Goal: Task Accomplishment & Management: Use online tool/utility

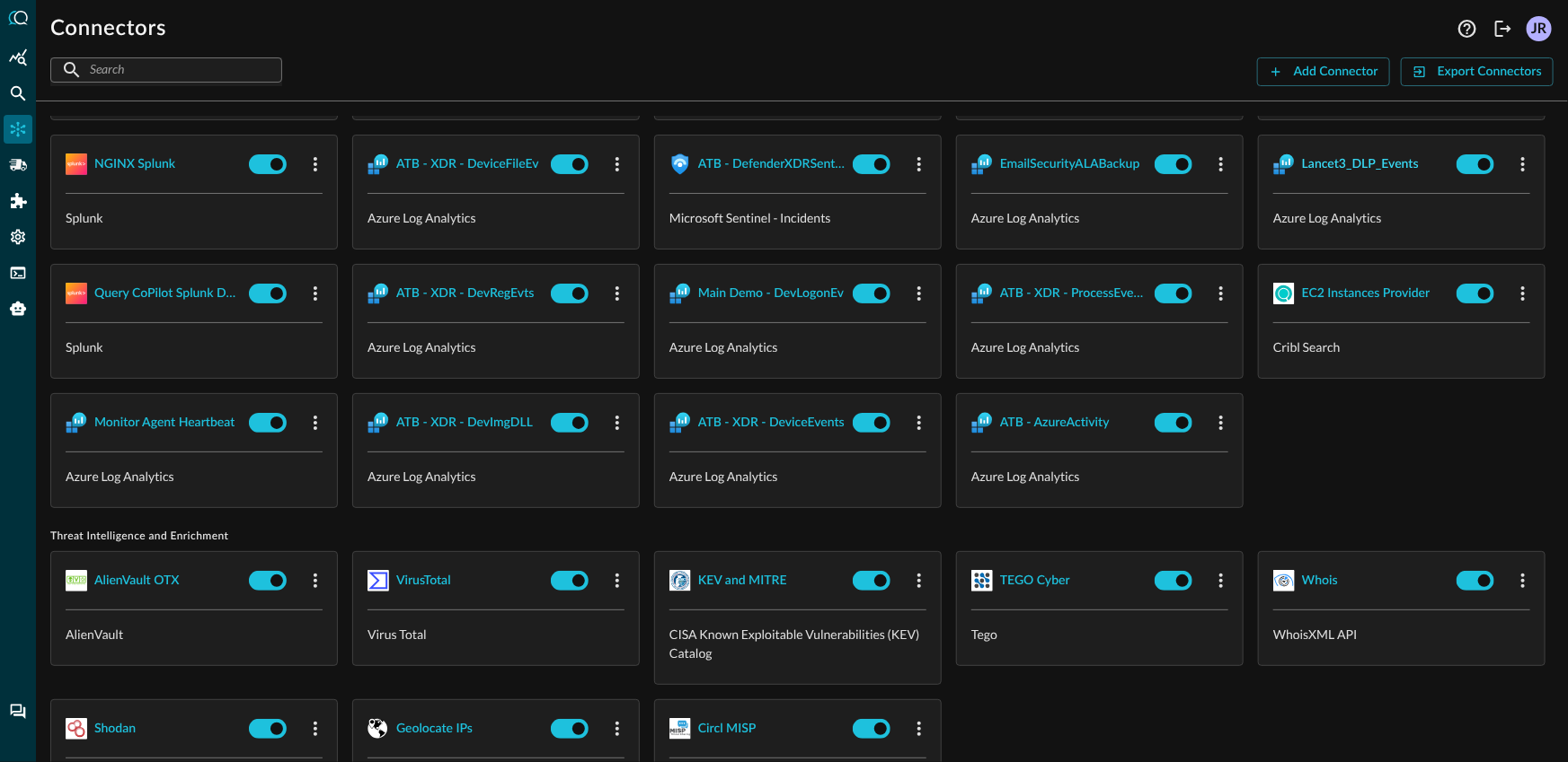
scroll to position [1752, 0]
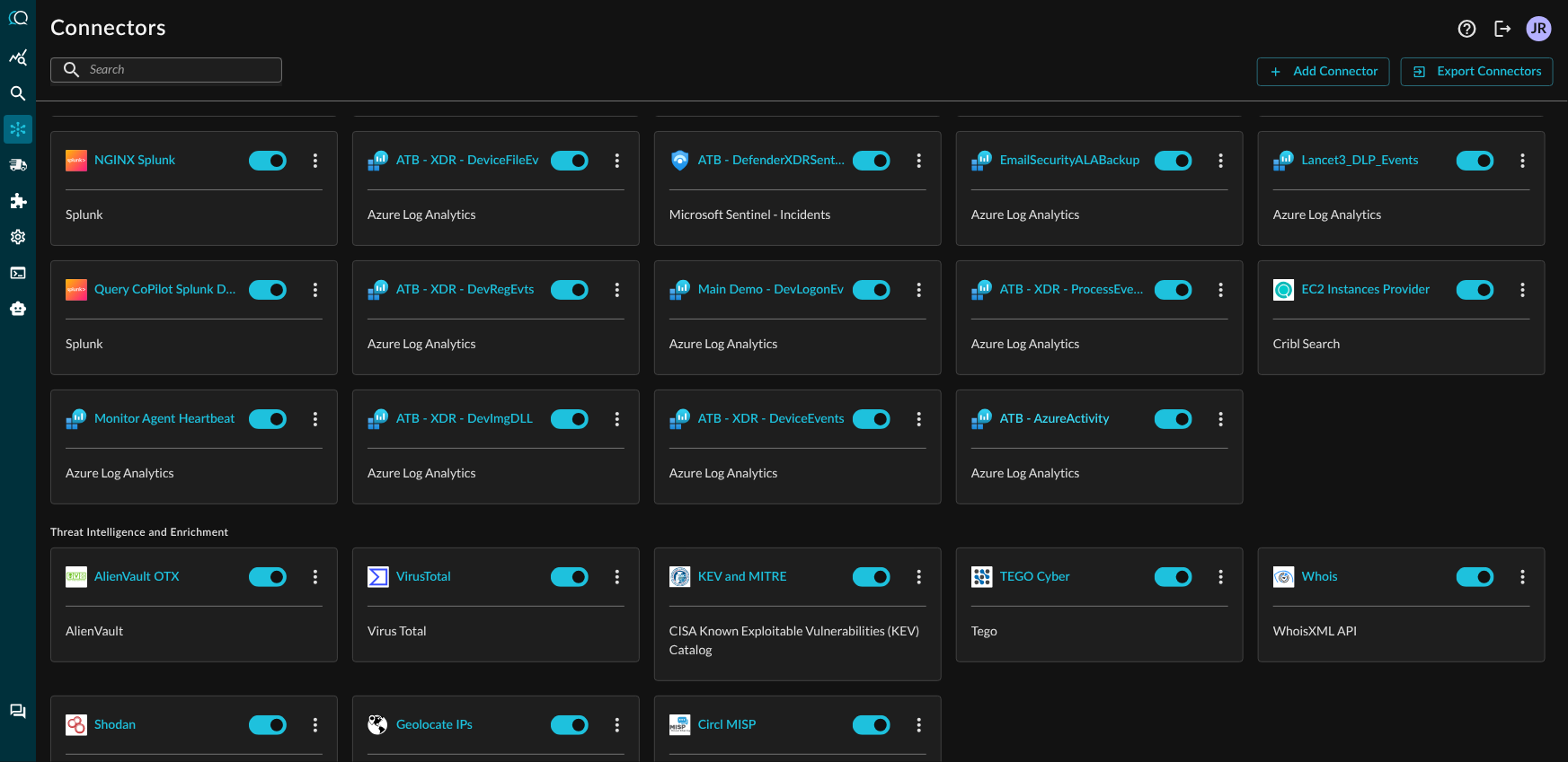
click at [1000, 431] on div "ATB - AzureActivity" at bounding box center [1054, 420] width 109 height 22
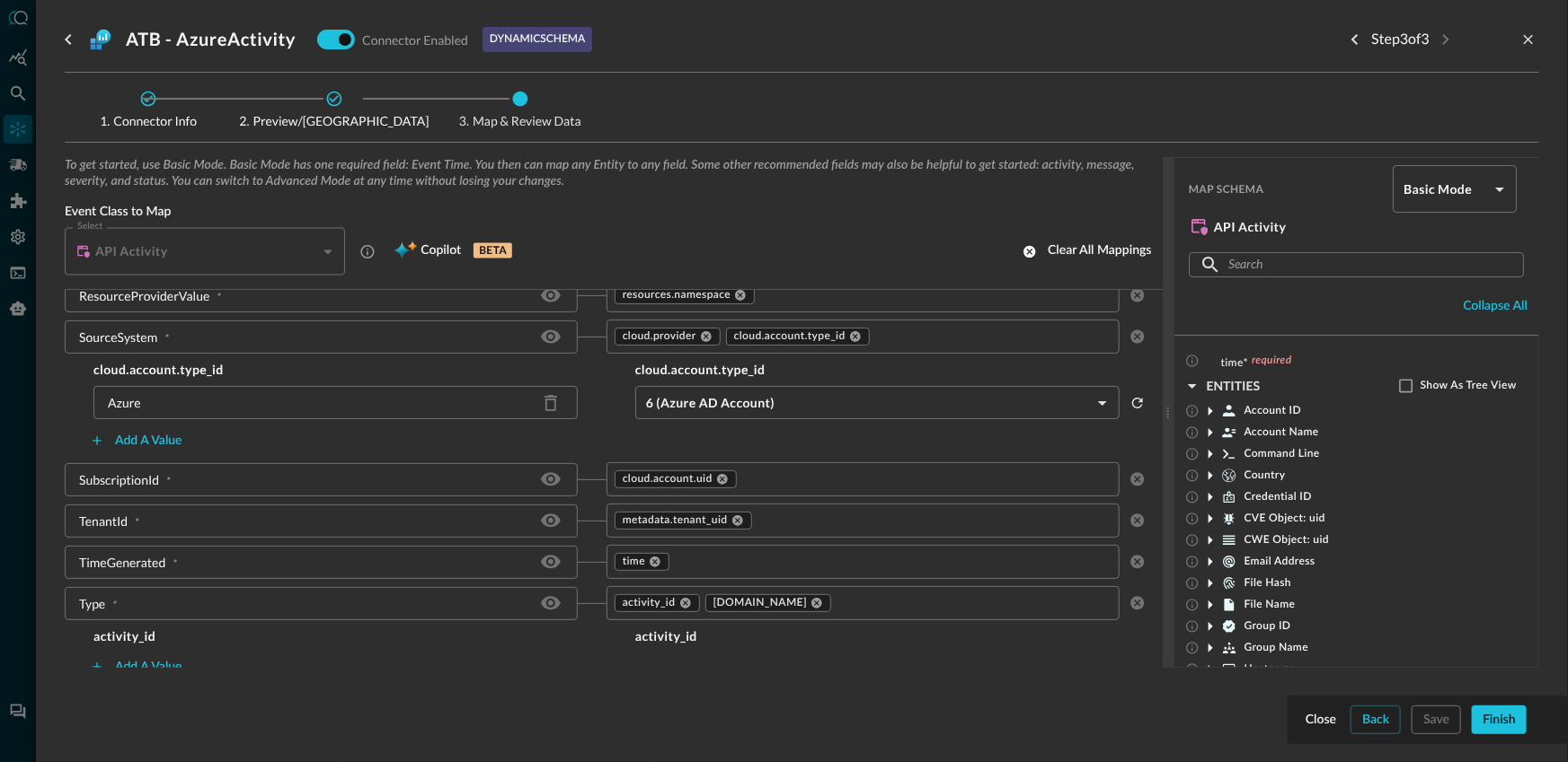
scroll to position [1921, 0]
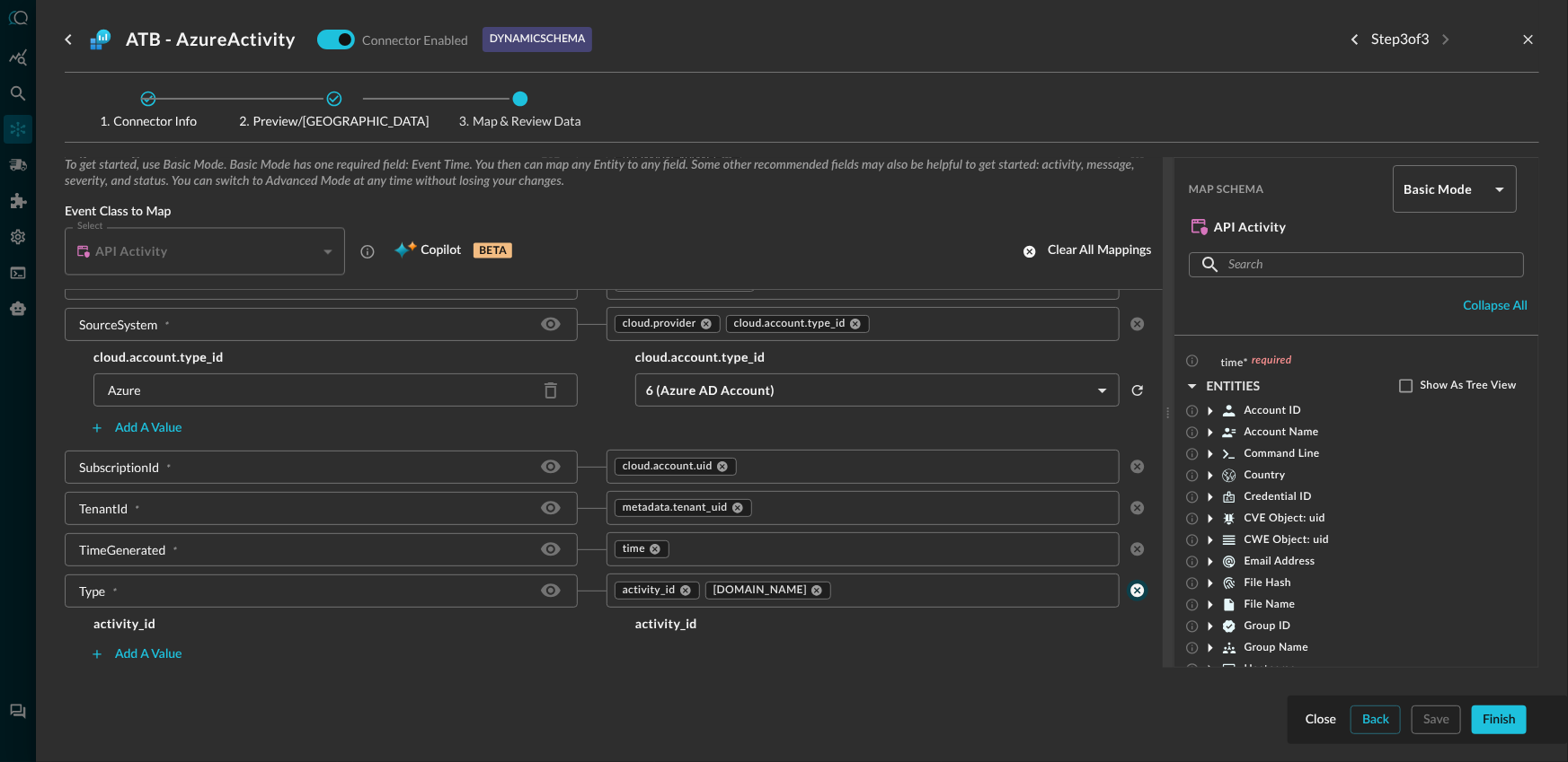
click at [1129, 597] on icon "clear selected values" at bounding box center [1138, 591] width 17 height 17
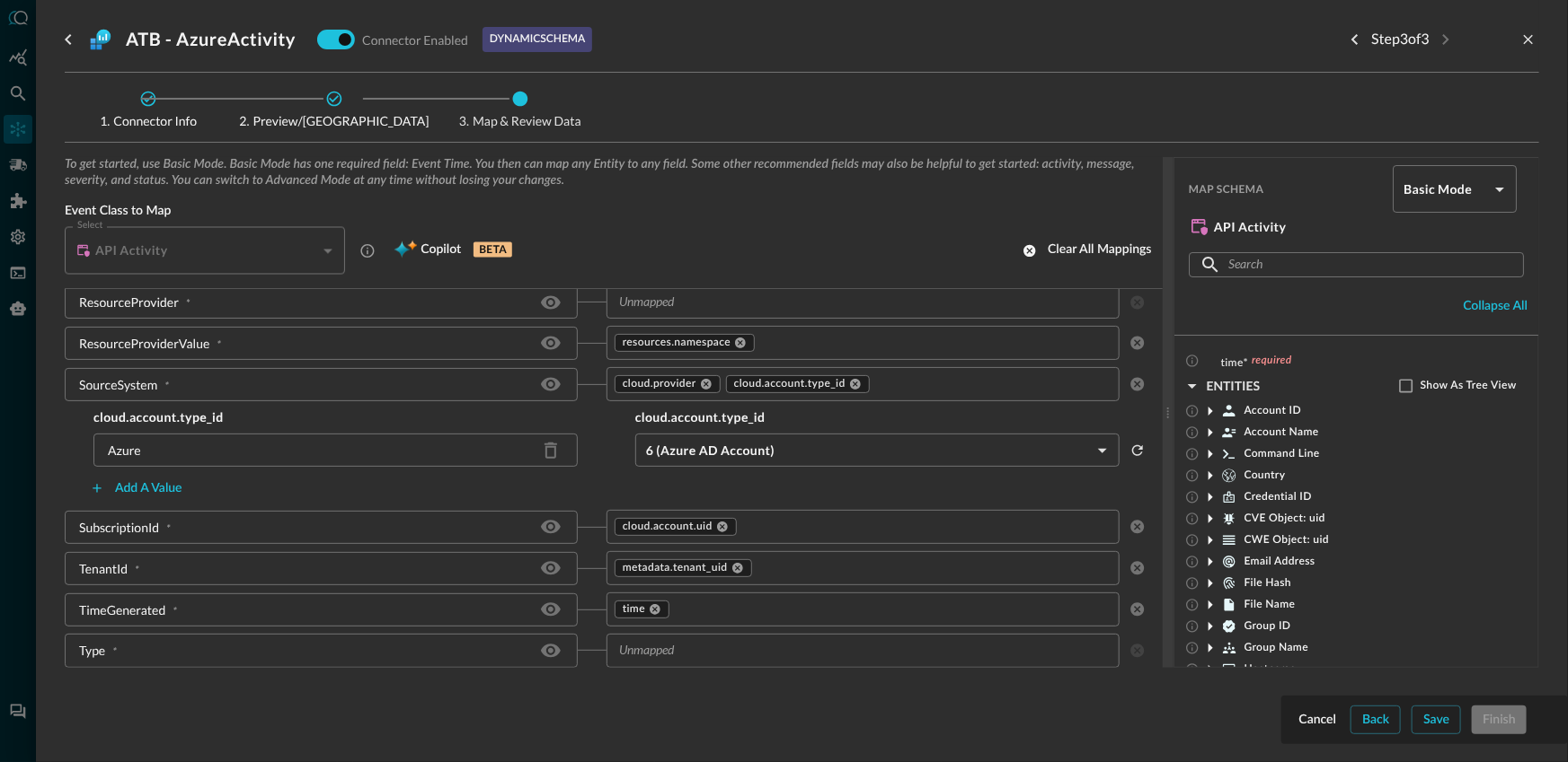
scroll to position [1859, 0]
click at [1371, 716] on button "Back" at bounding box center [1375, 720] width 50 height 28
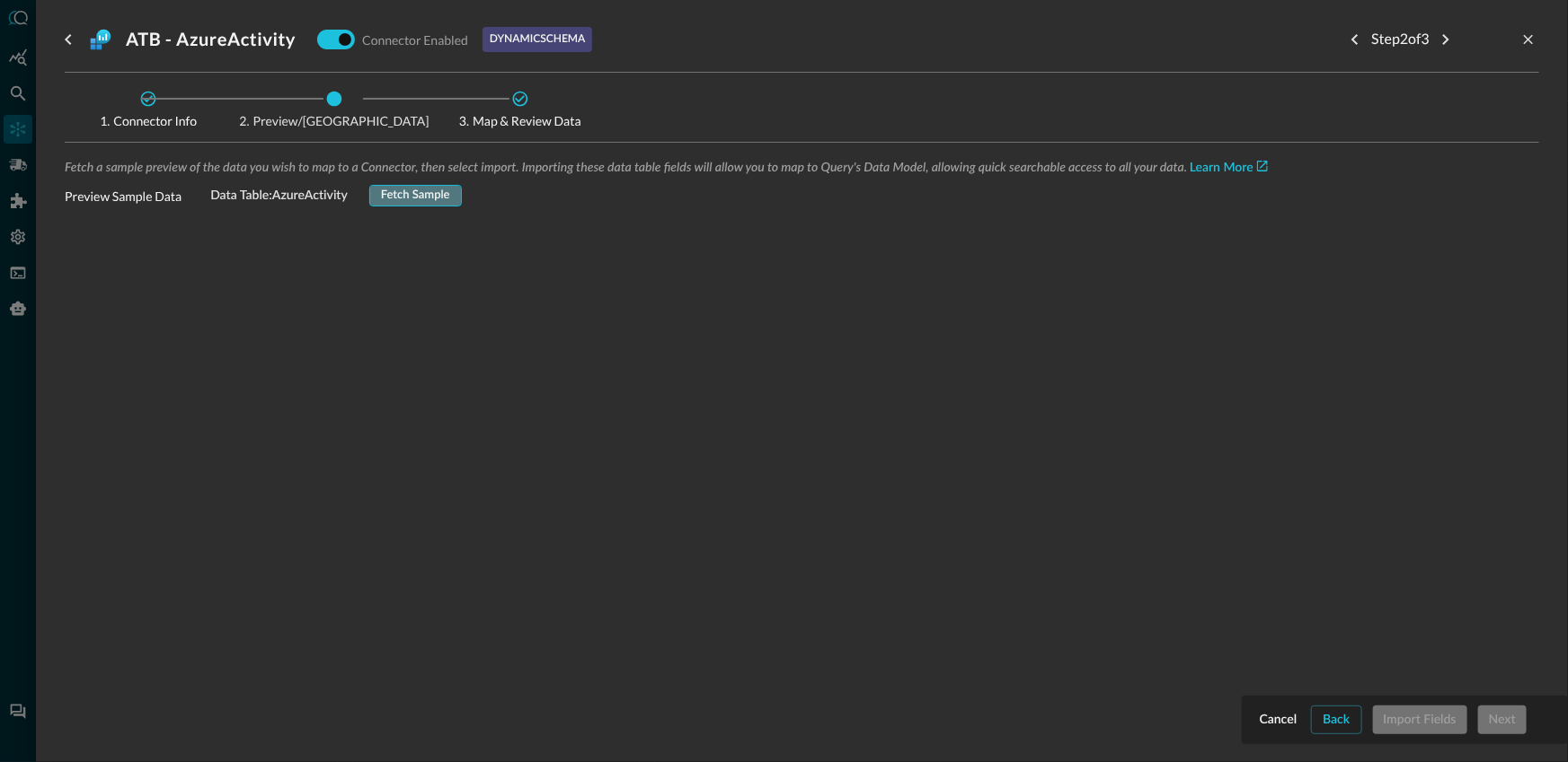
click at [384, 186] on button "Fetch Sample" at bounding box center [415, 196] width 93 height 22
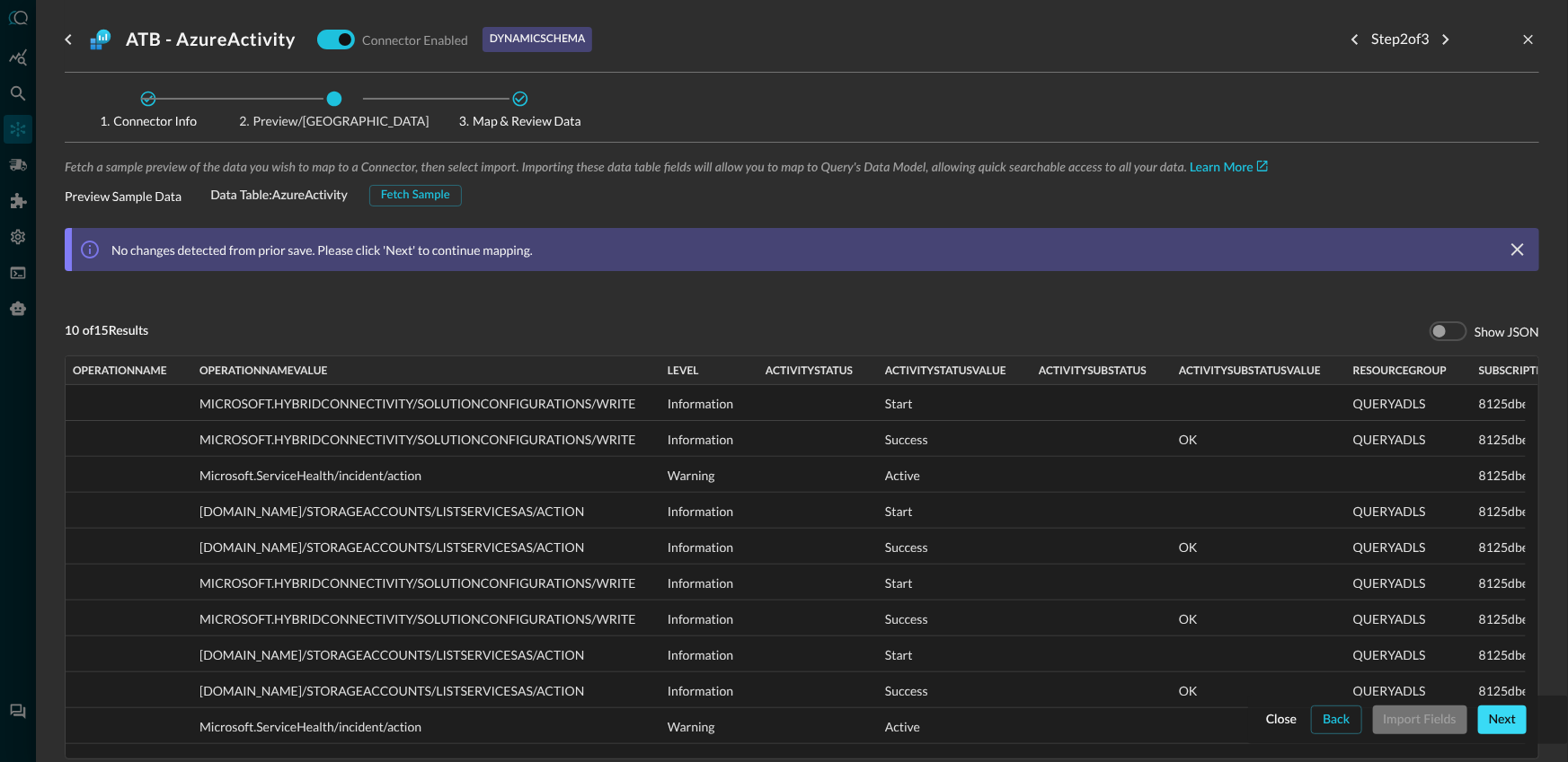
click at [1503, 727] on button "Next" at bounding box center [1502, 720] width 49 height 28
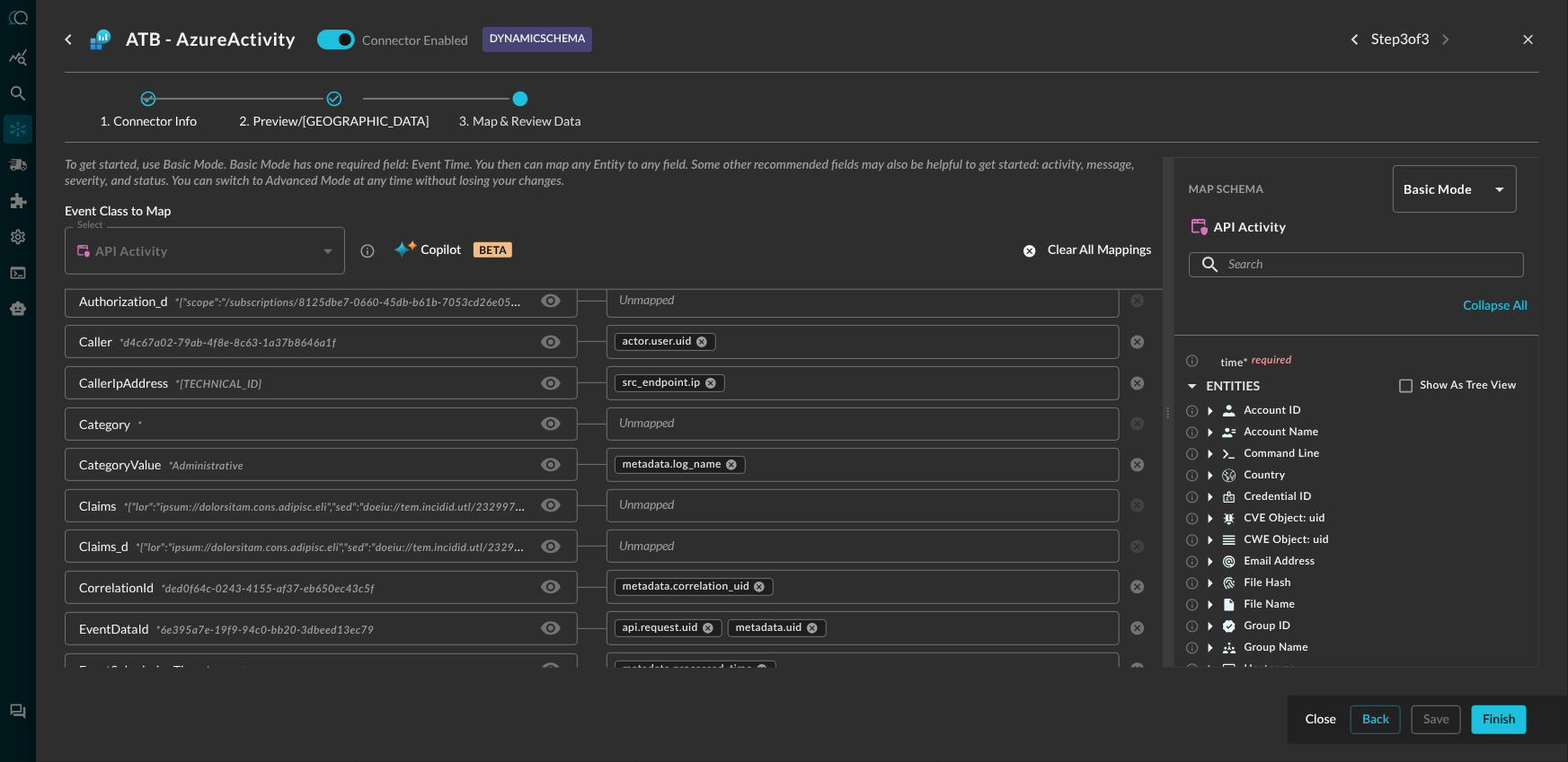
scroll to position [837, 0]
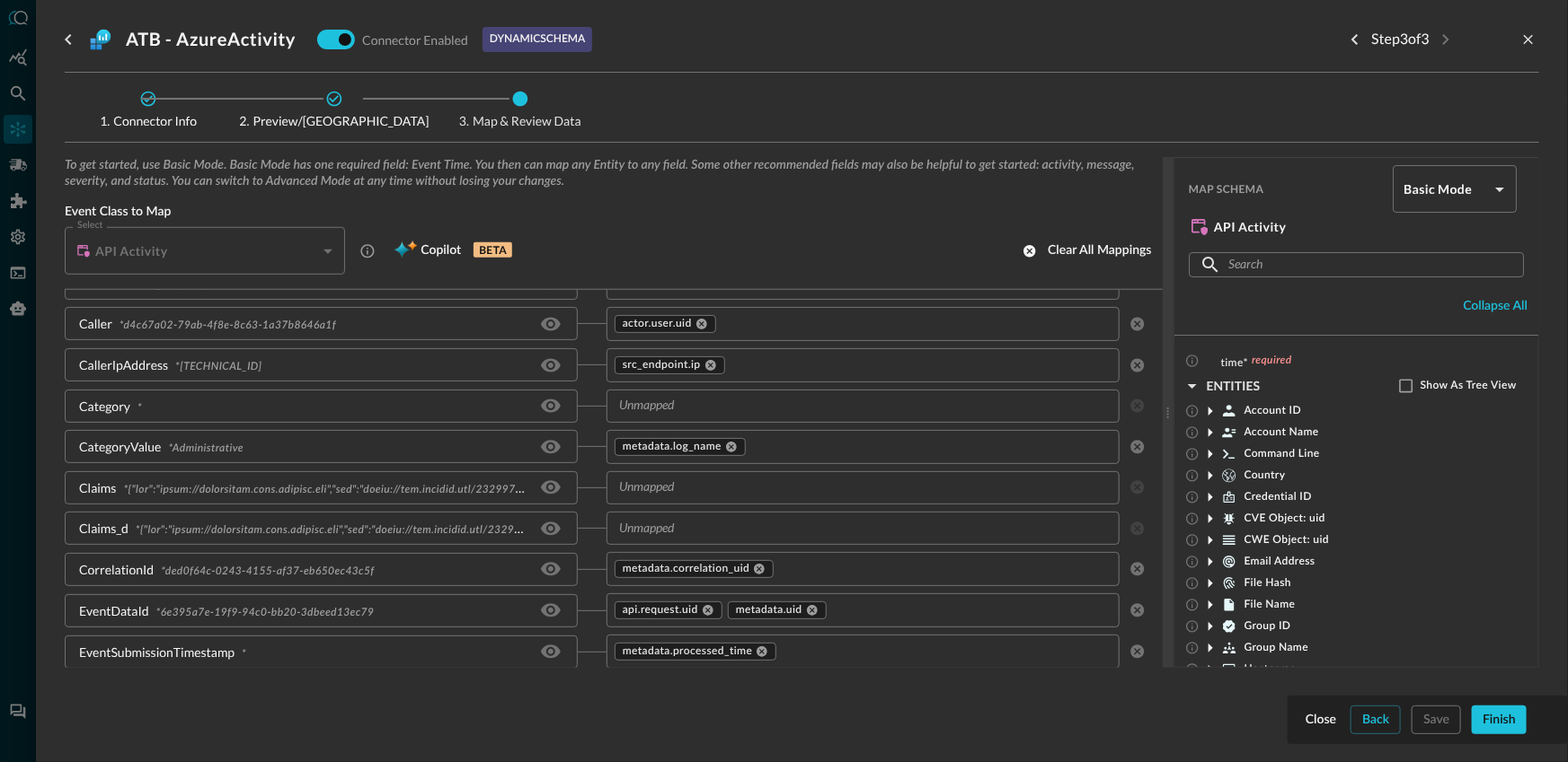
click at [660, 411] on input "text" at bounding box center [848, 406] width 473 height 22
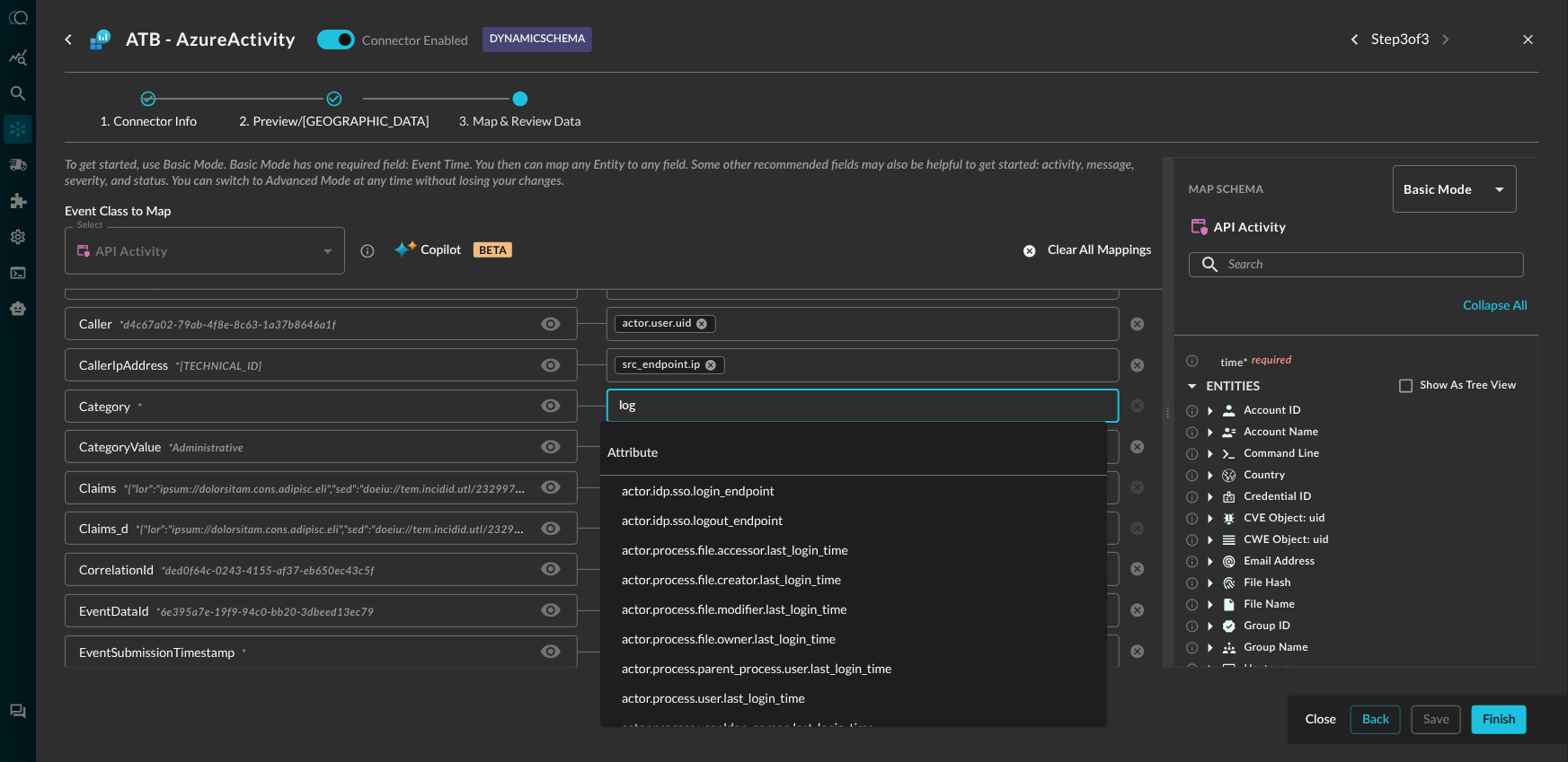
type input "log_"
click at [703, 518] on li "metadata.log_name" at bounding box center [853, 521] width 506 height 29
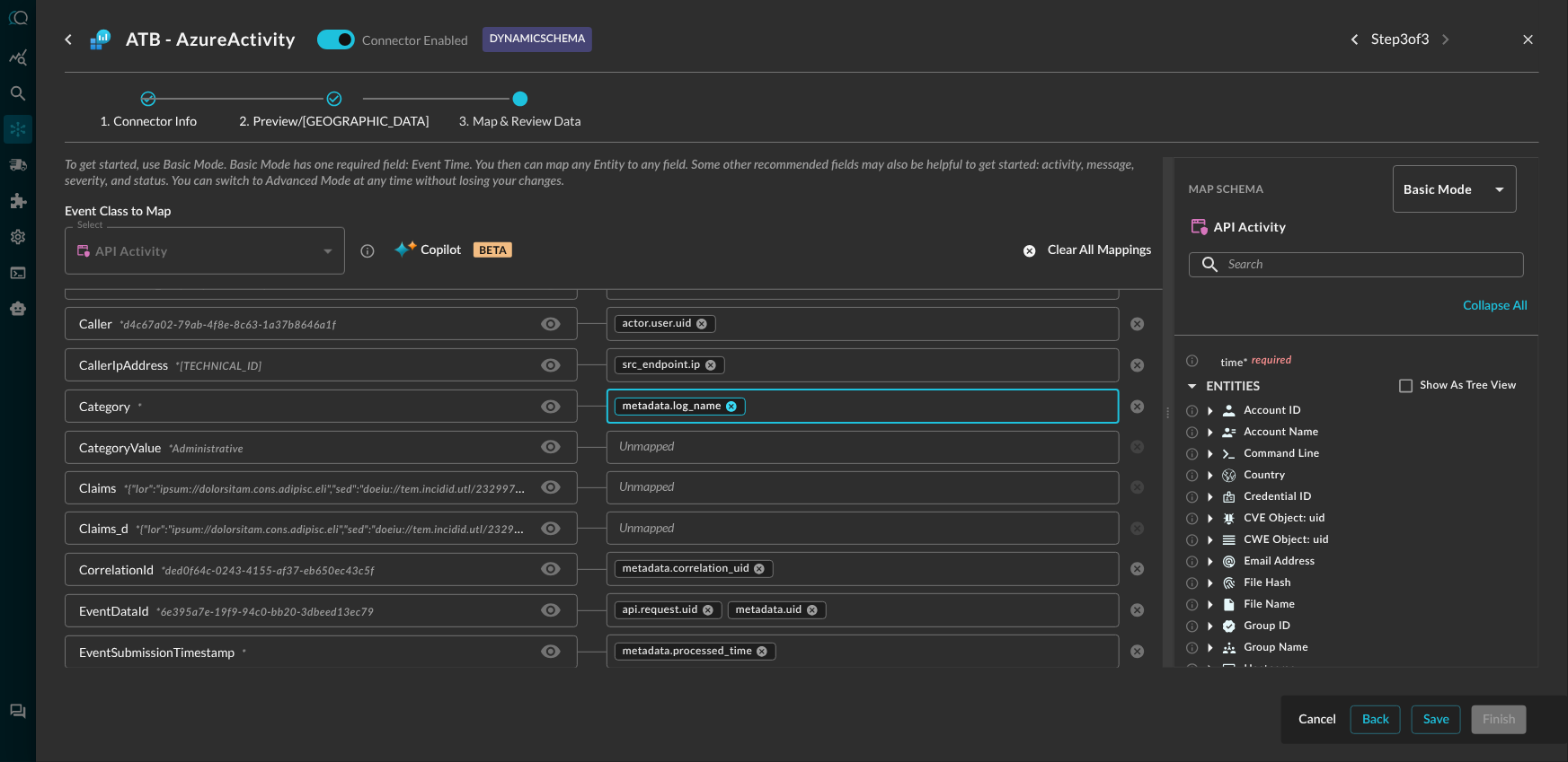
click at [730, 405] on icon at bounding box center [731, 407] width 13 height 13
click at [698, 455] on input "text" at bounding box center [848, 447] width 473 height 22
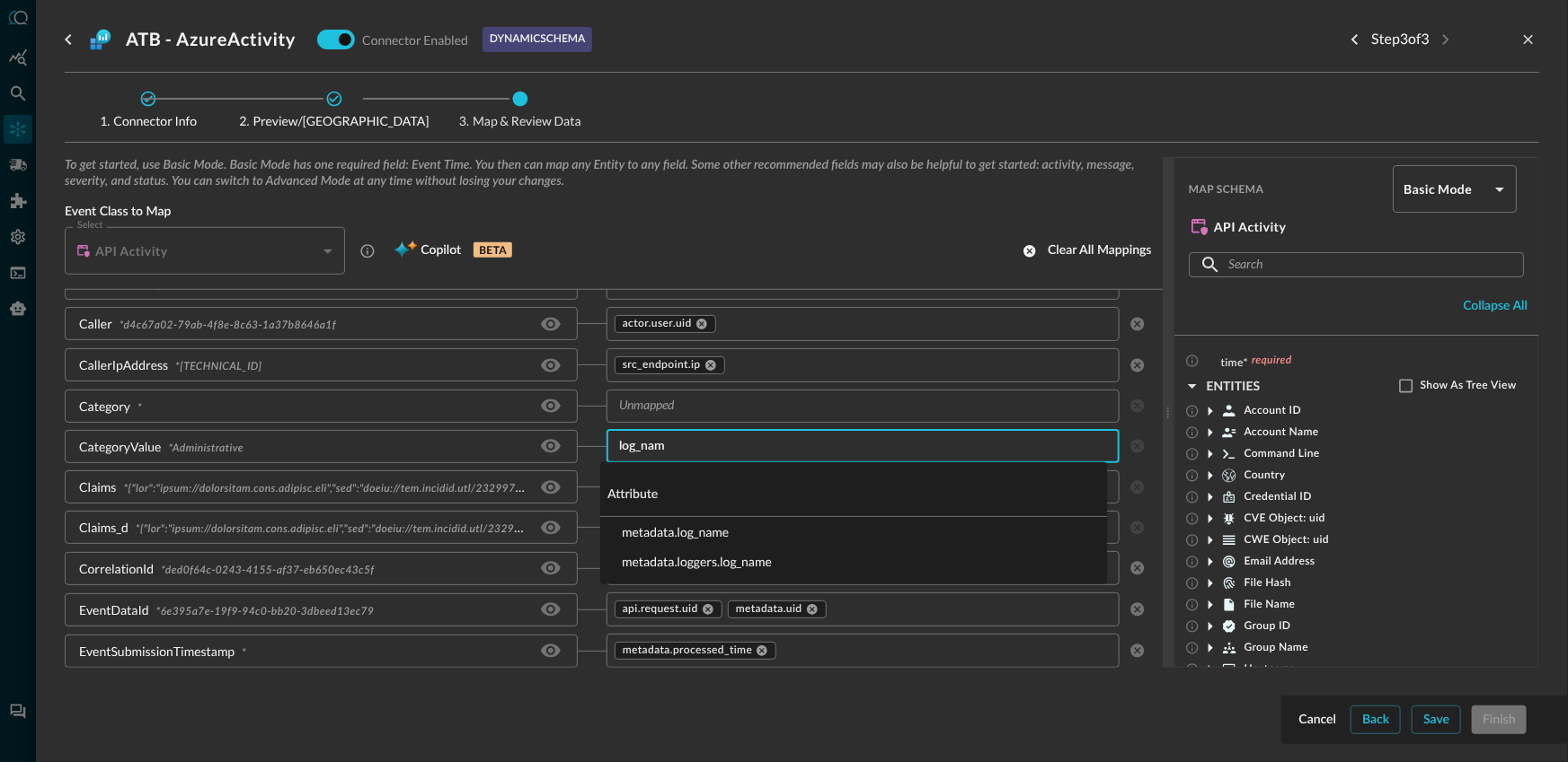
type input "log_name"
click at [762, 533] on li "metadata.log_name" at bounding box center [853, 532] width 506 height 29
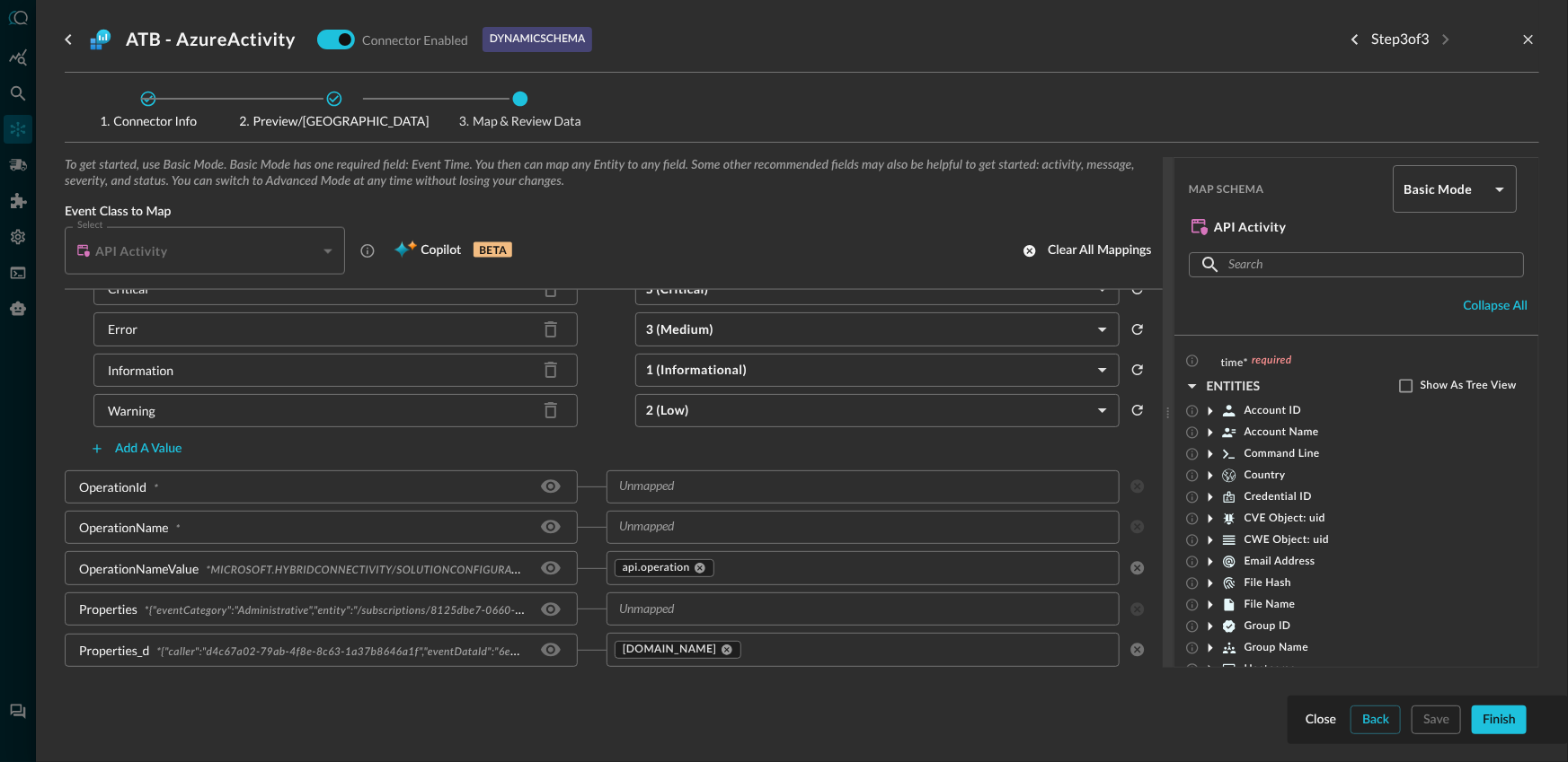
scroll to position [1433, 0]
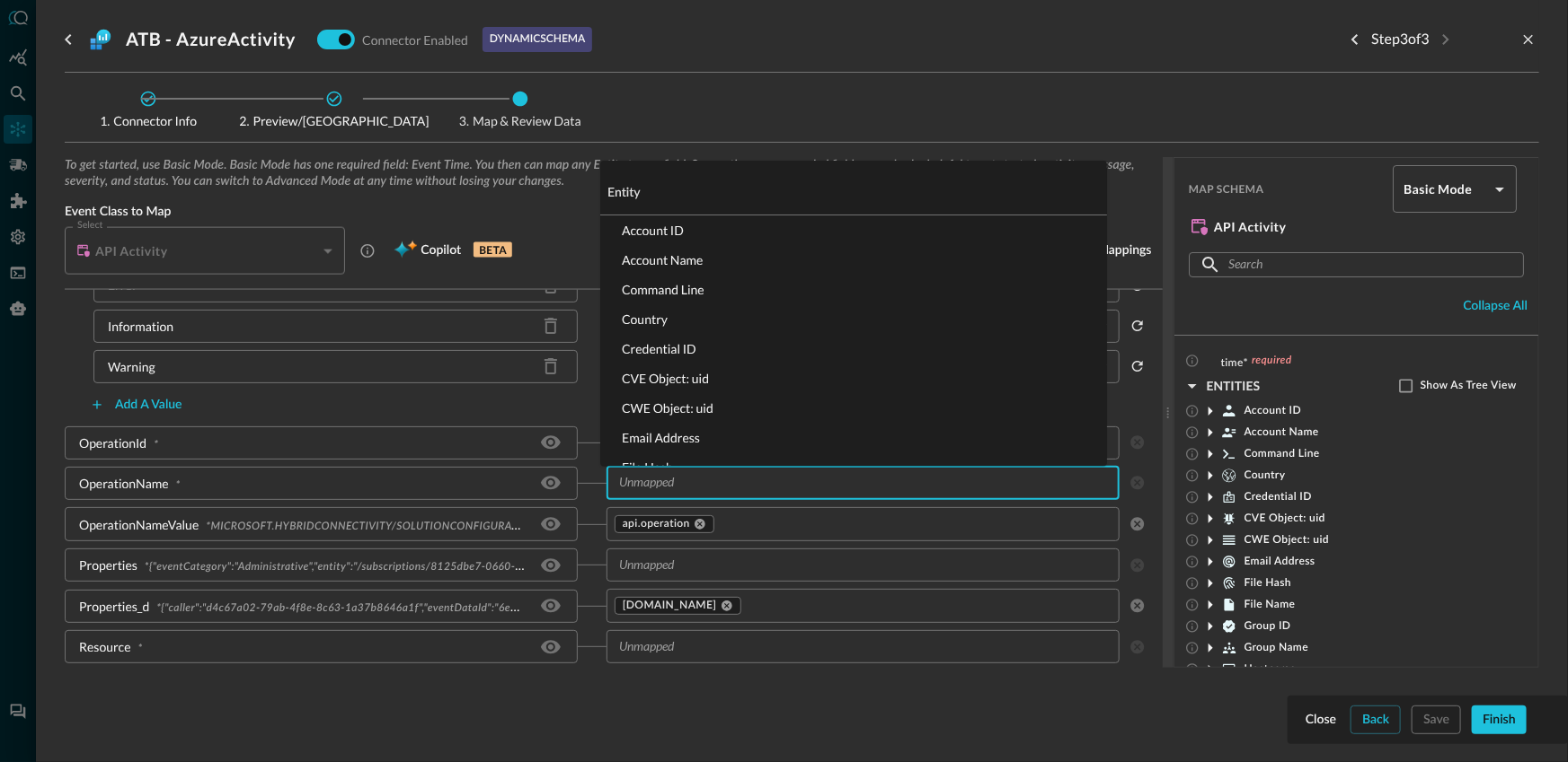
click at [654, 484] on input "text" at bounding box center [848, 483] width 473 height 22
type input "mess"
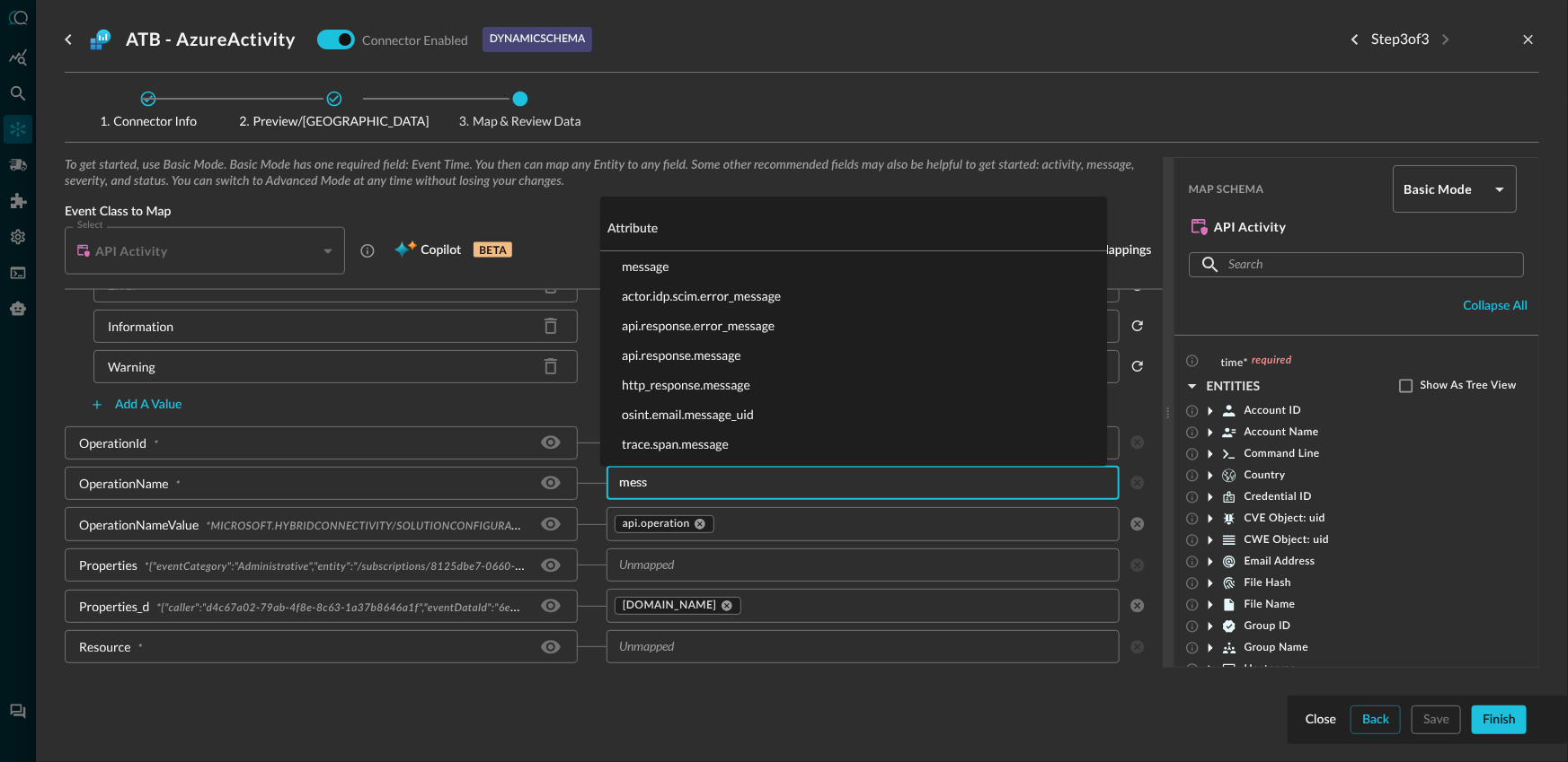
click at [672, 265] on li "message" at bounding box center [853, 266] width 506 height 29
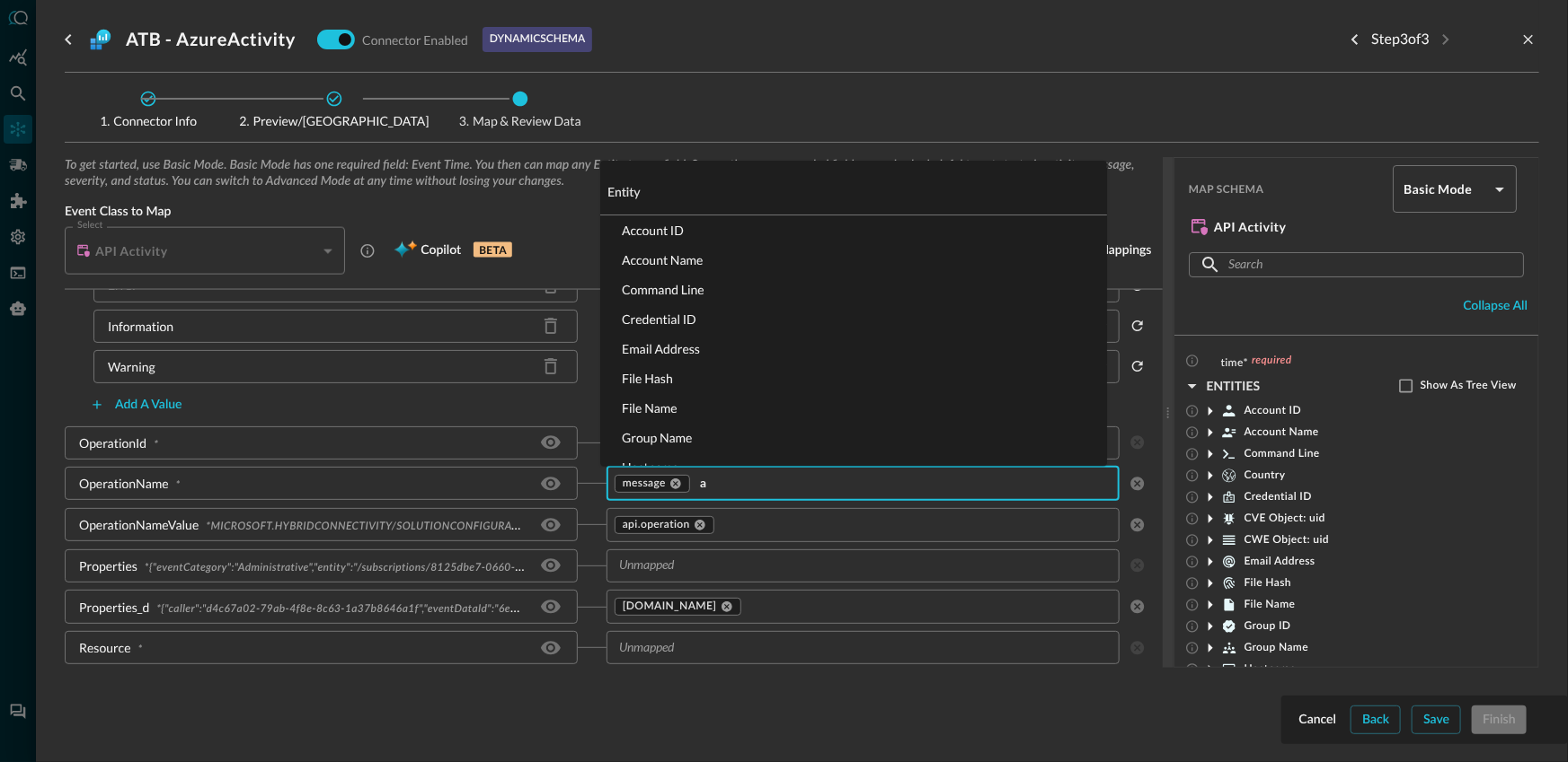
scroll to position [0, 0]
type input "api.o"
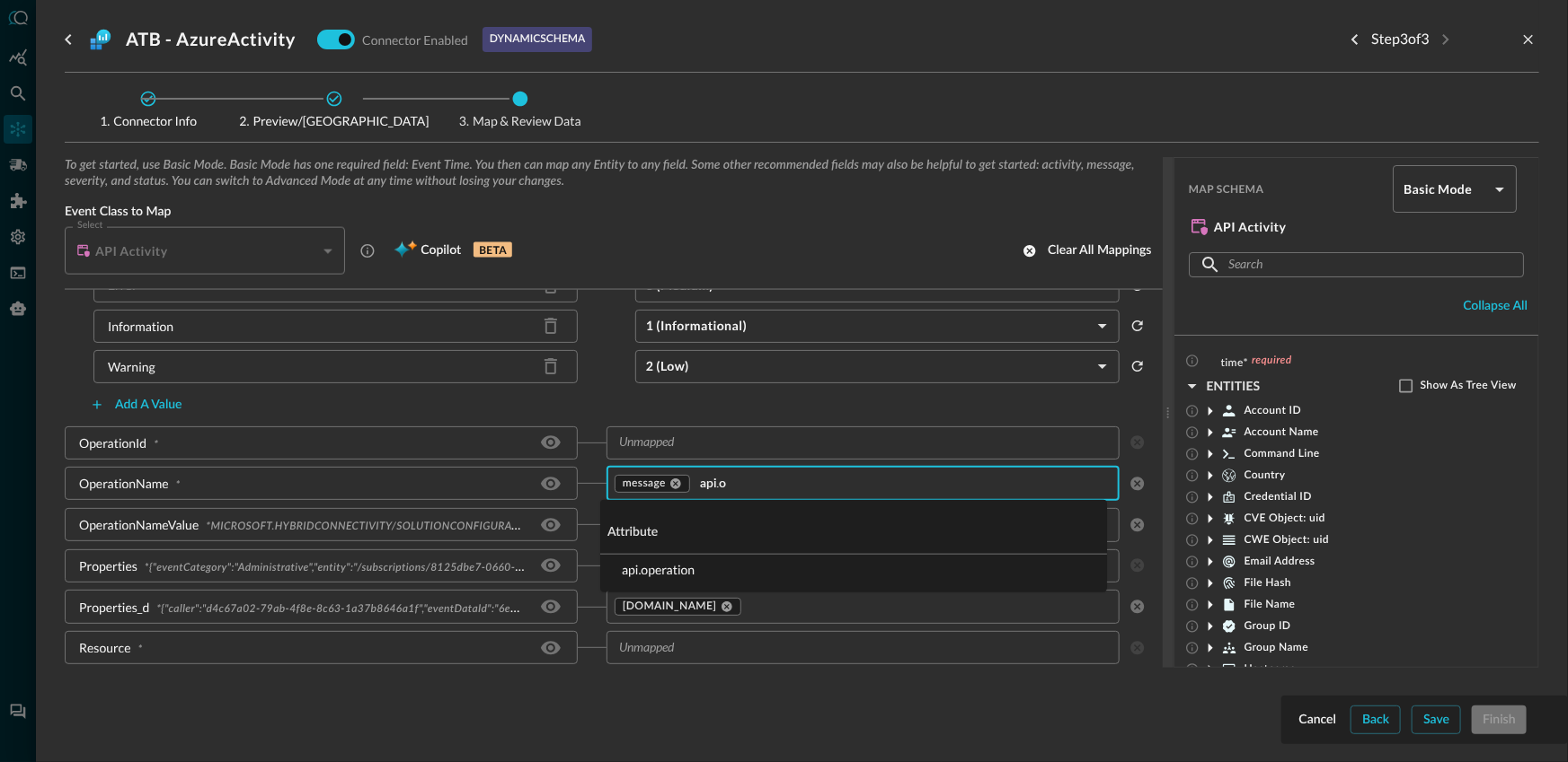
click at [695, 568] on li "api.operation" at bounding box center [853, 569] width 506 height 29
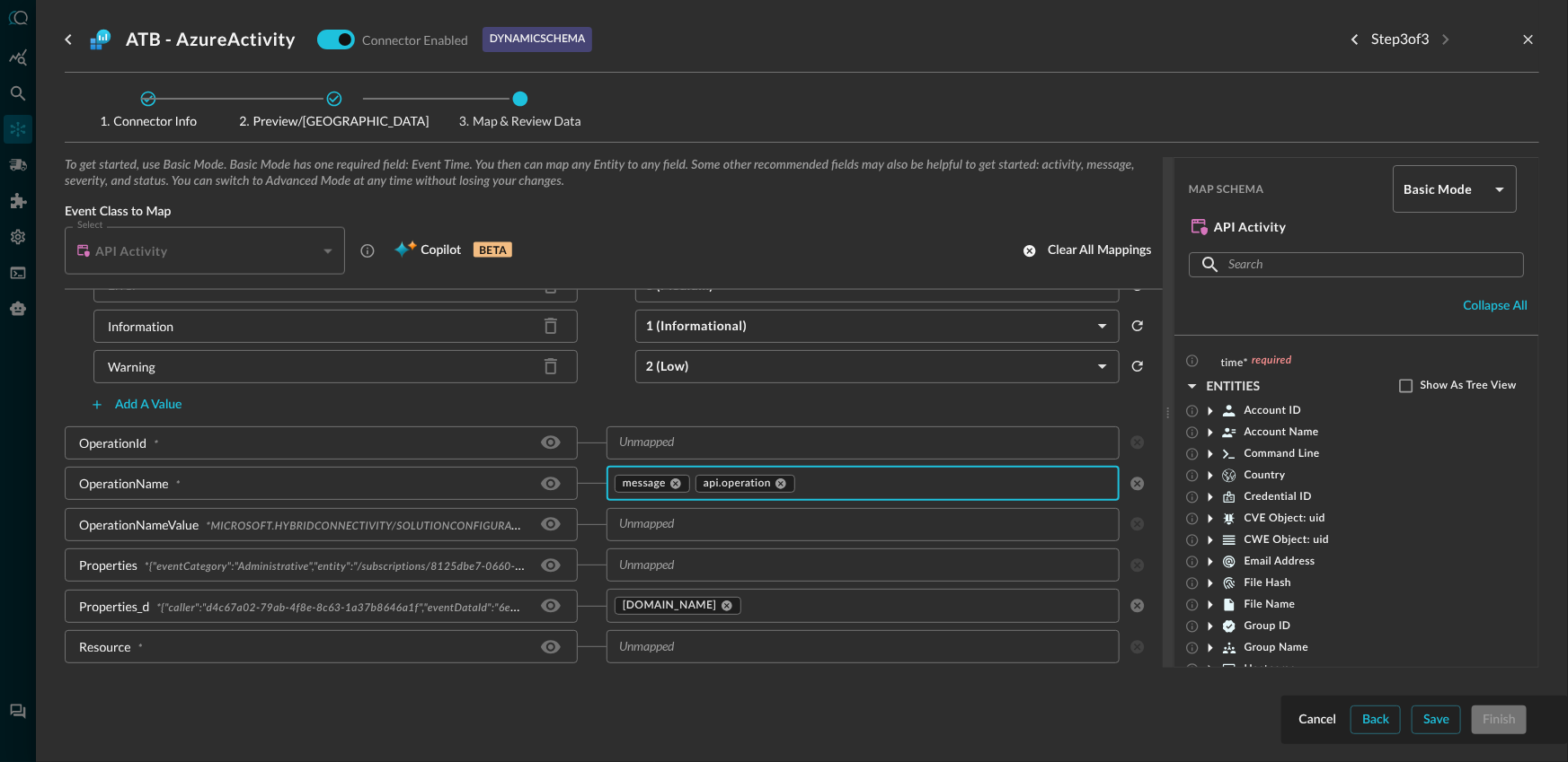
click at [659, 444] on input "text" at bounding box center [848, 443] width 473 height 22
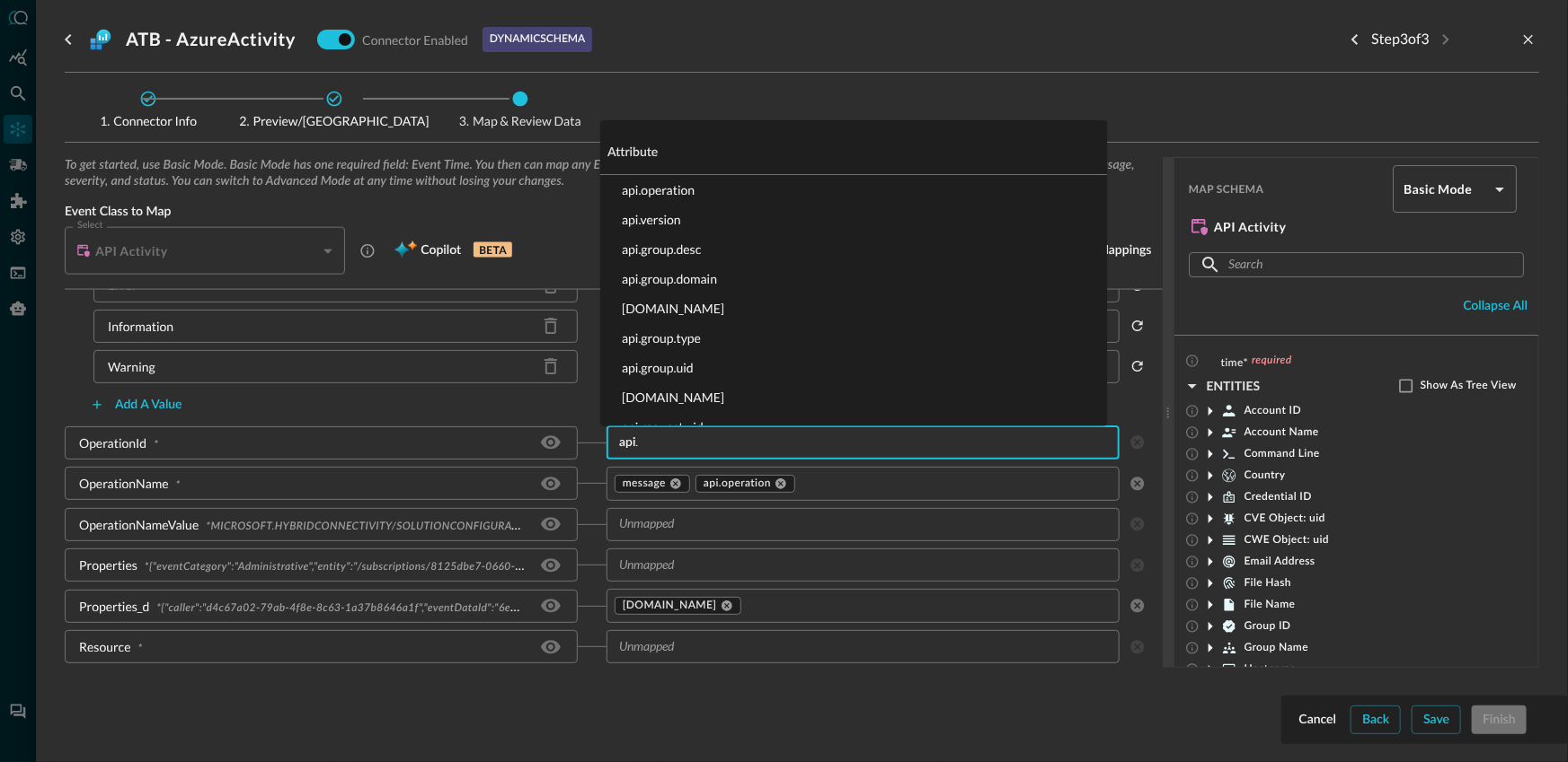
type input "api.r"
click at [705, 215] on li "api.request.uid" at bounding box center [853, 219] width 506 height 29
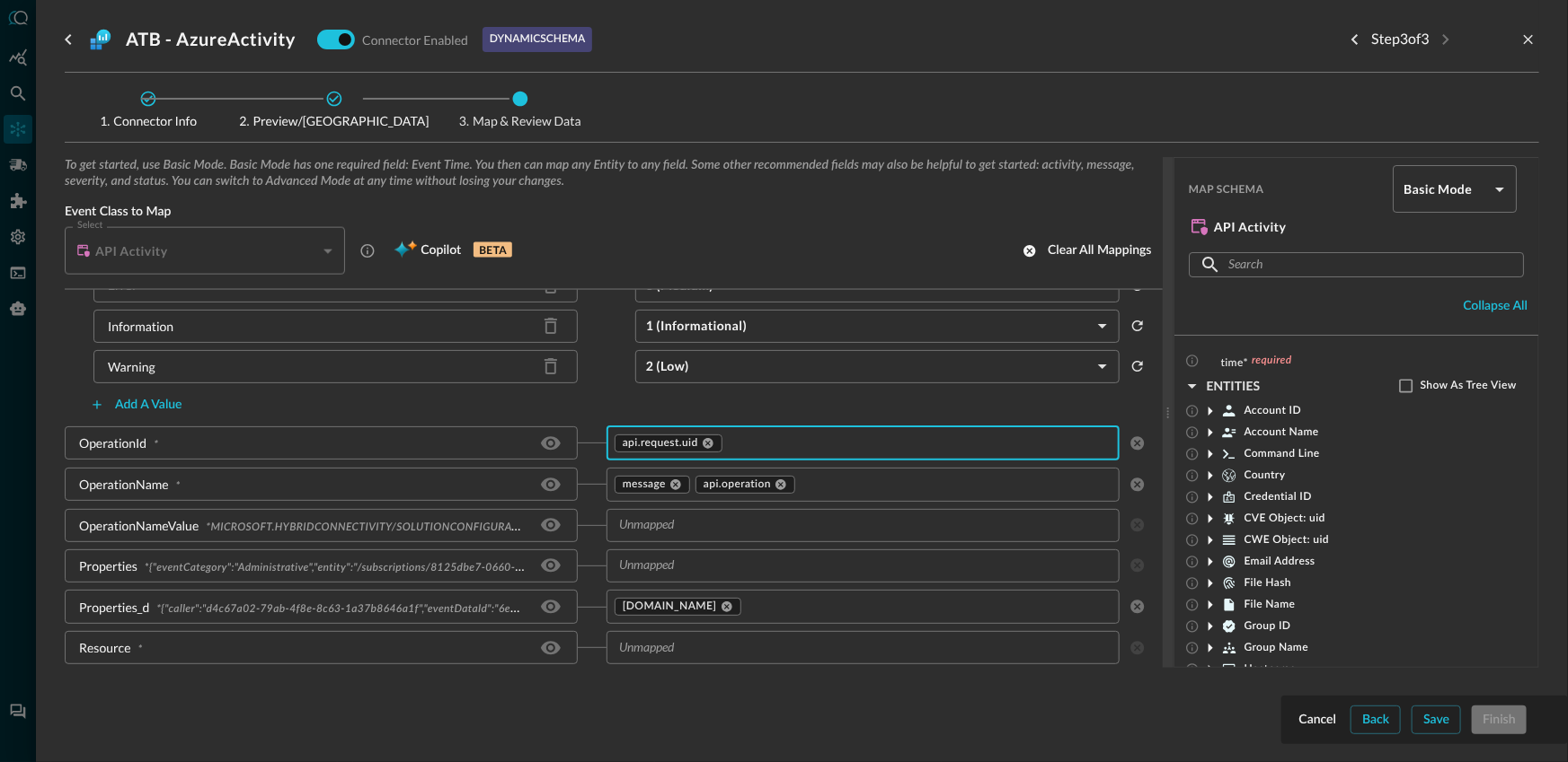
scroll to position [1437, 0]
click at [774, 479] on icon at bounding box center [781, 481] width 13 height 13
click at [671, 482] on icon at bounding box center [676, 481] width 11 height 11
click at [662, 520] on input "text" at bounding box center [848, 521] width 473 height 22
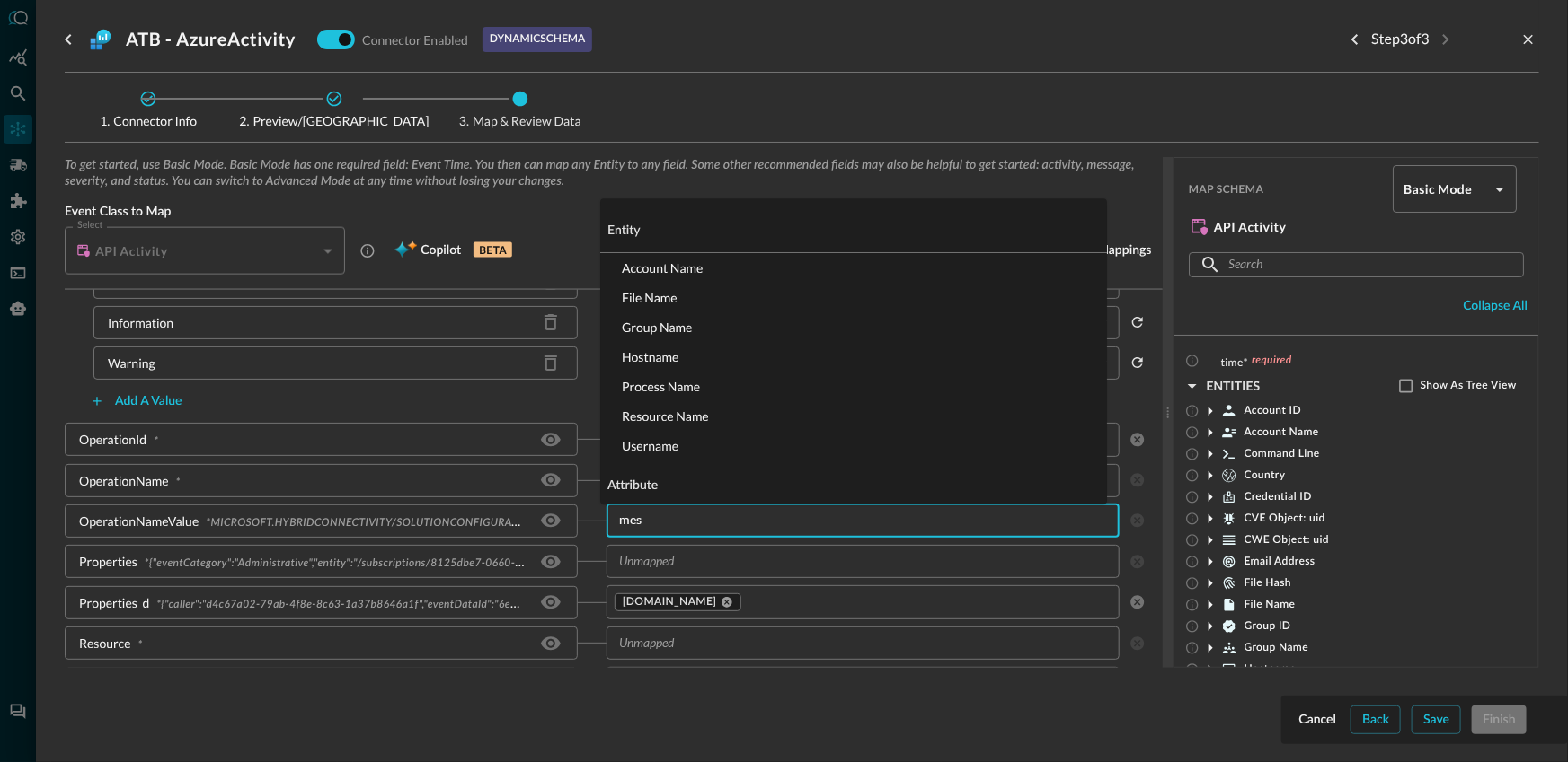
type input "mess"
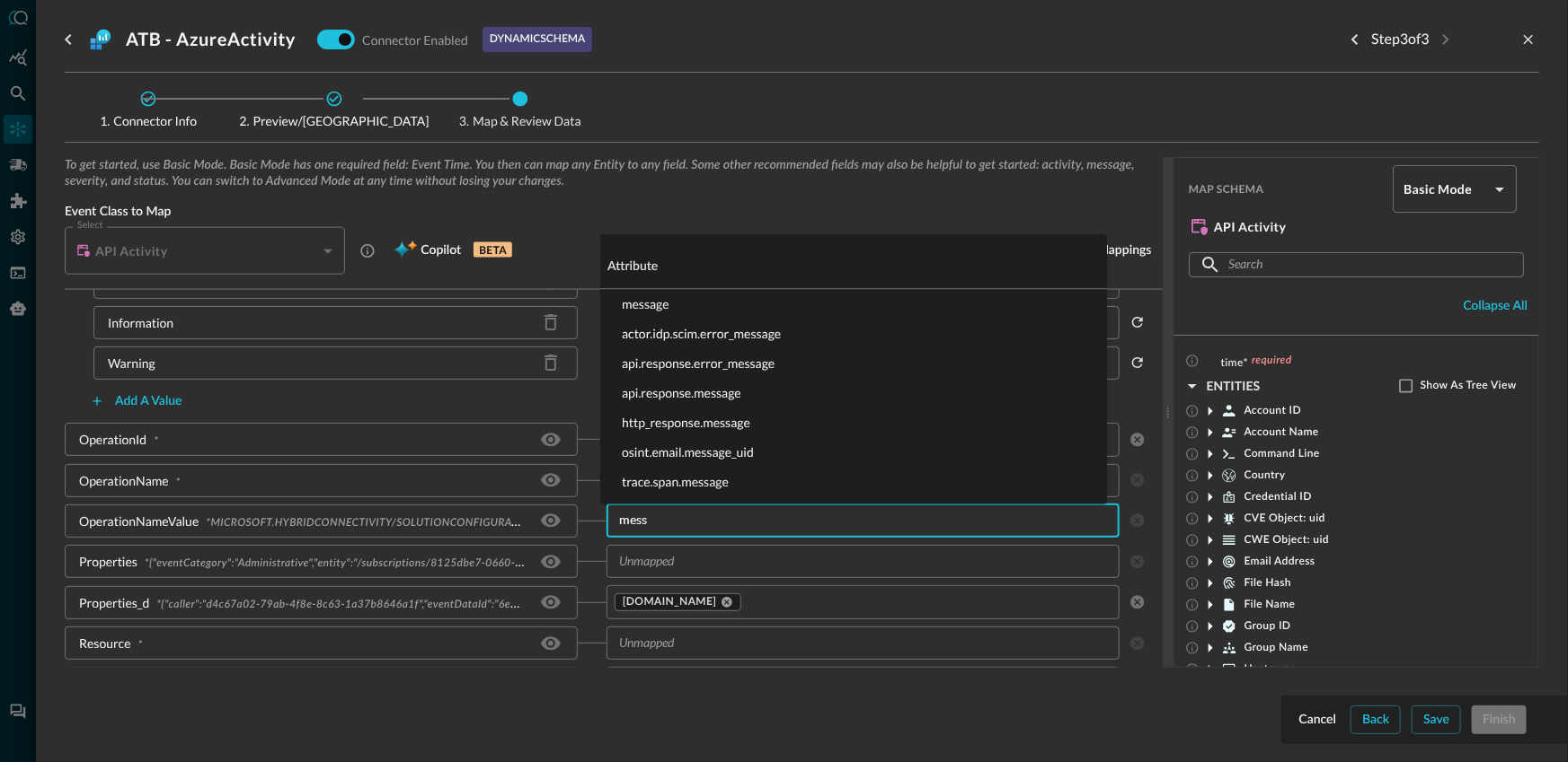
click at [637, 303] on li "message" at bounding box center [853, 304] width 506 height 29
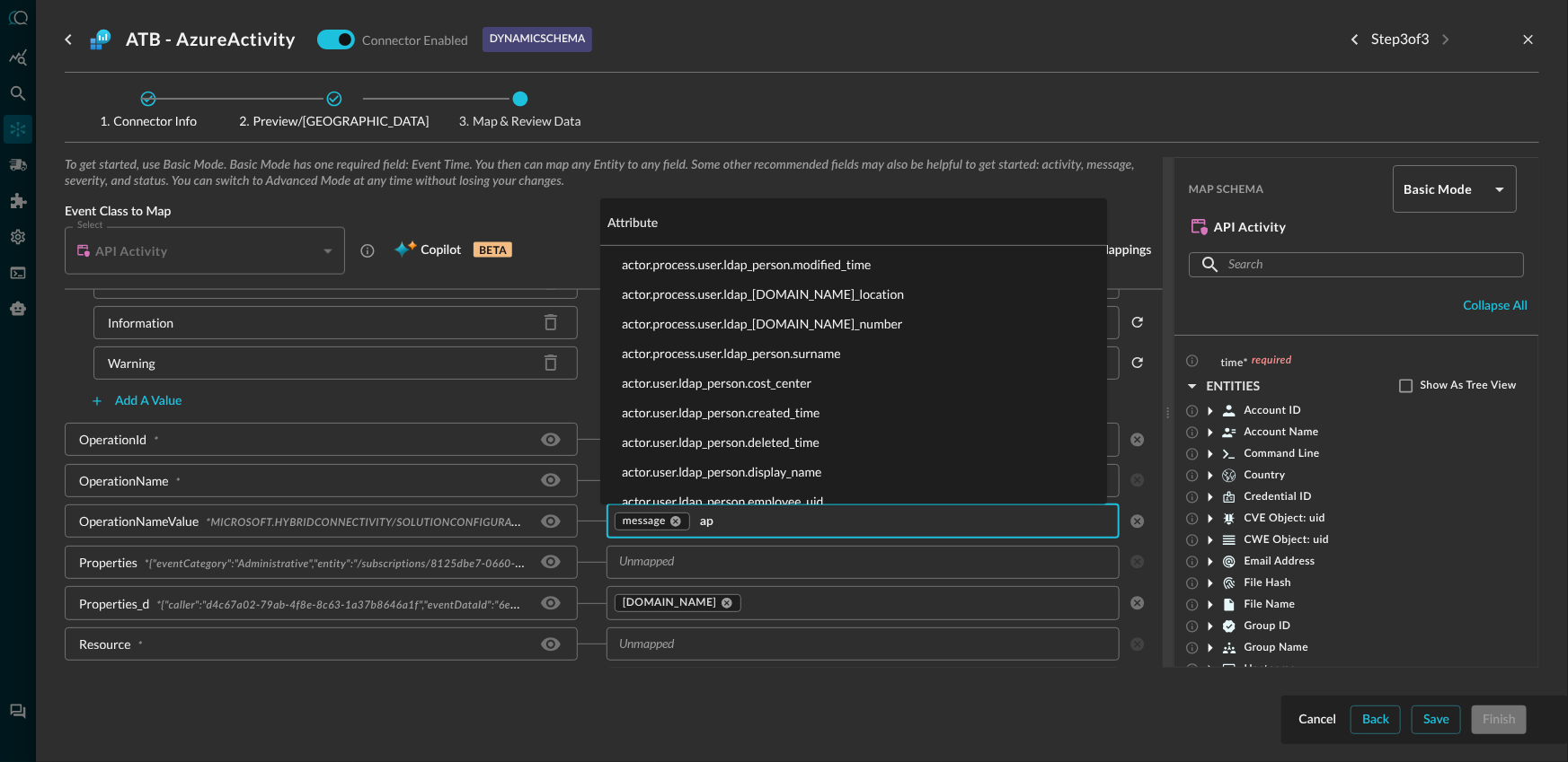
scroll to position [0, 0]
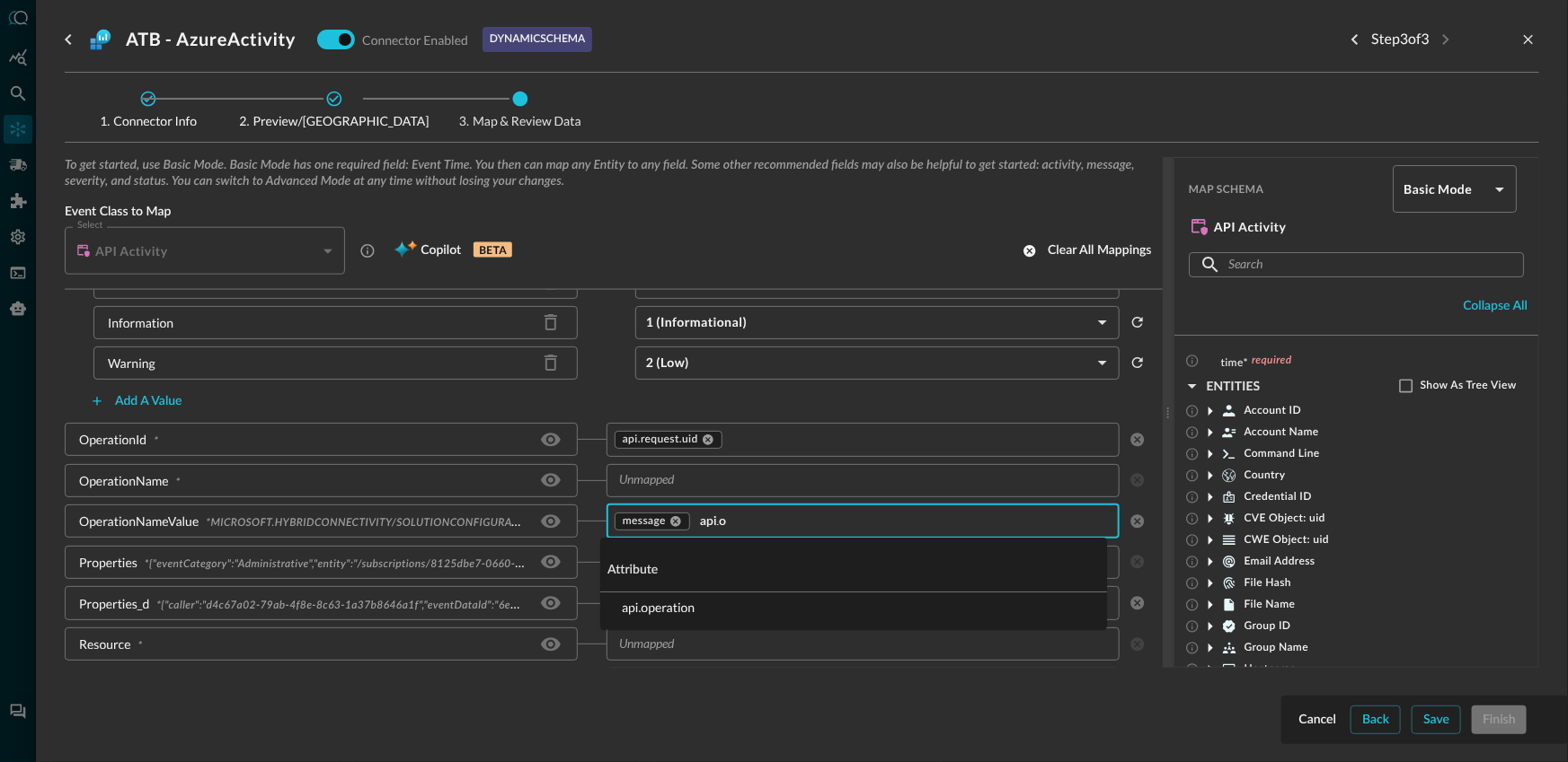
type input "api.op"
click at [704, 610] on li "api.operation" at bounding box center [853, 607] width 506 height 29
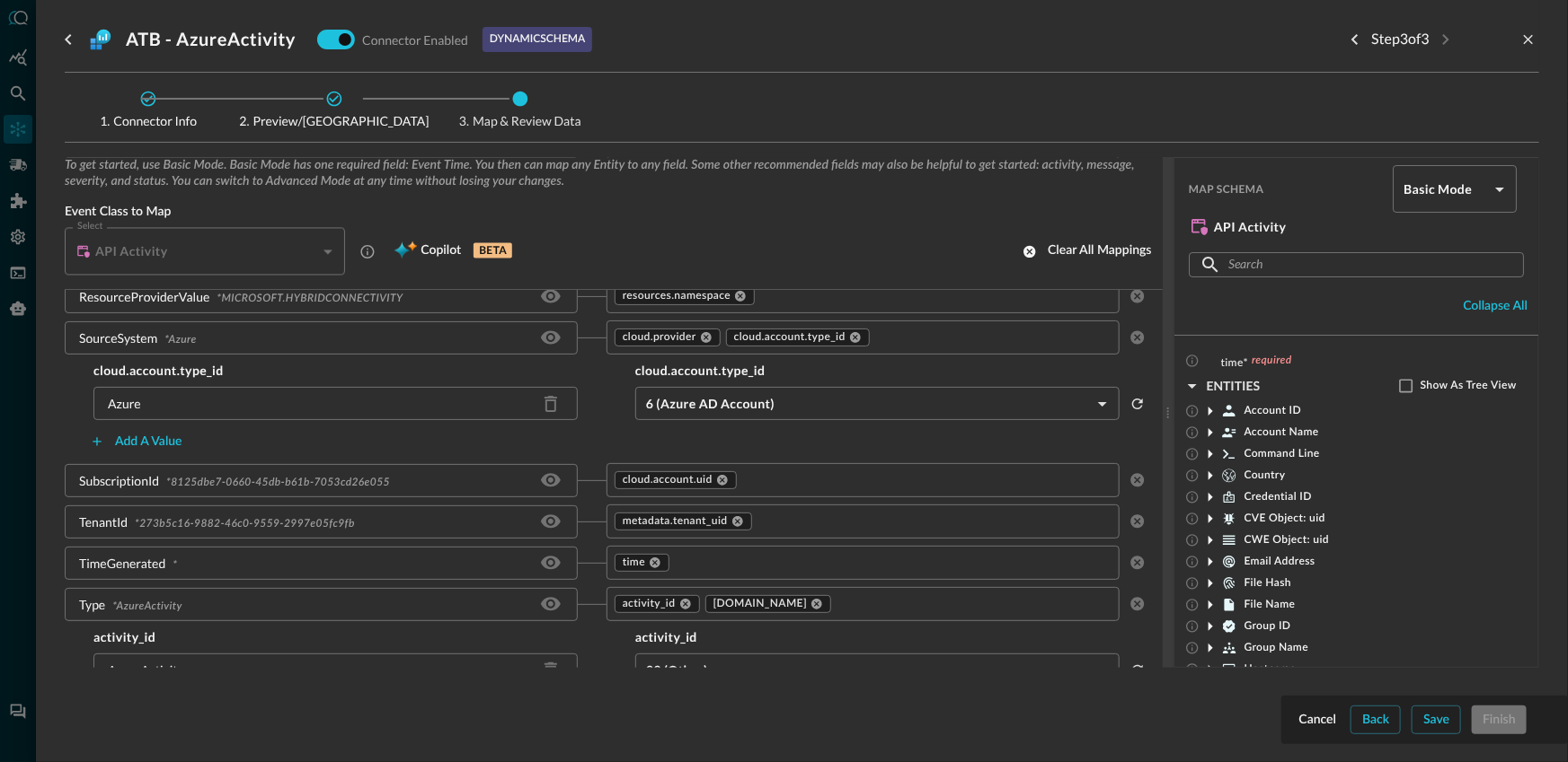
scroll to position [2003, 0]
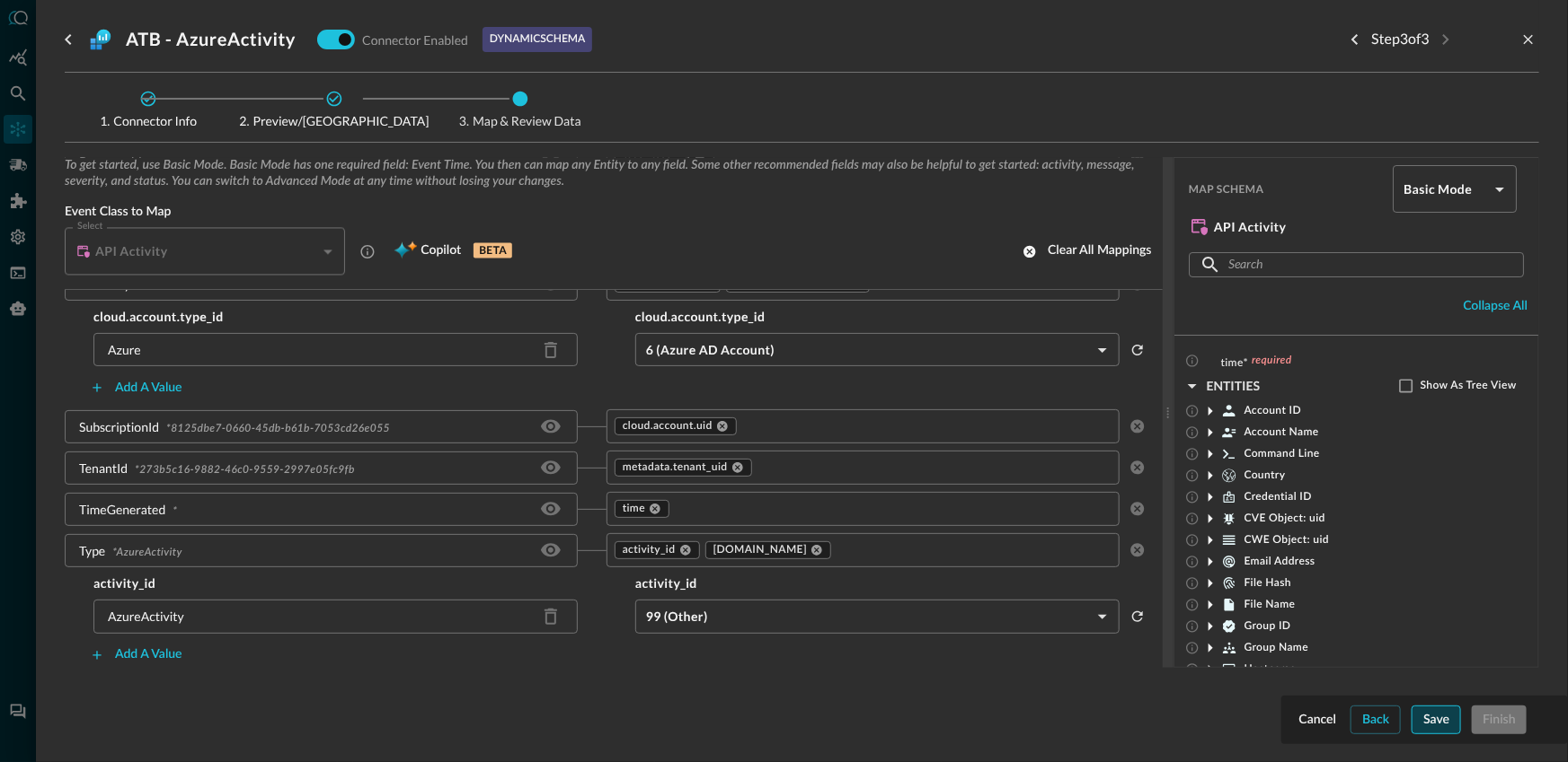
click at [1429, 724] on button "Save" at bounding box center [1436, 720] width 50 height 28
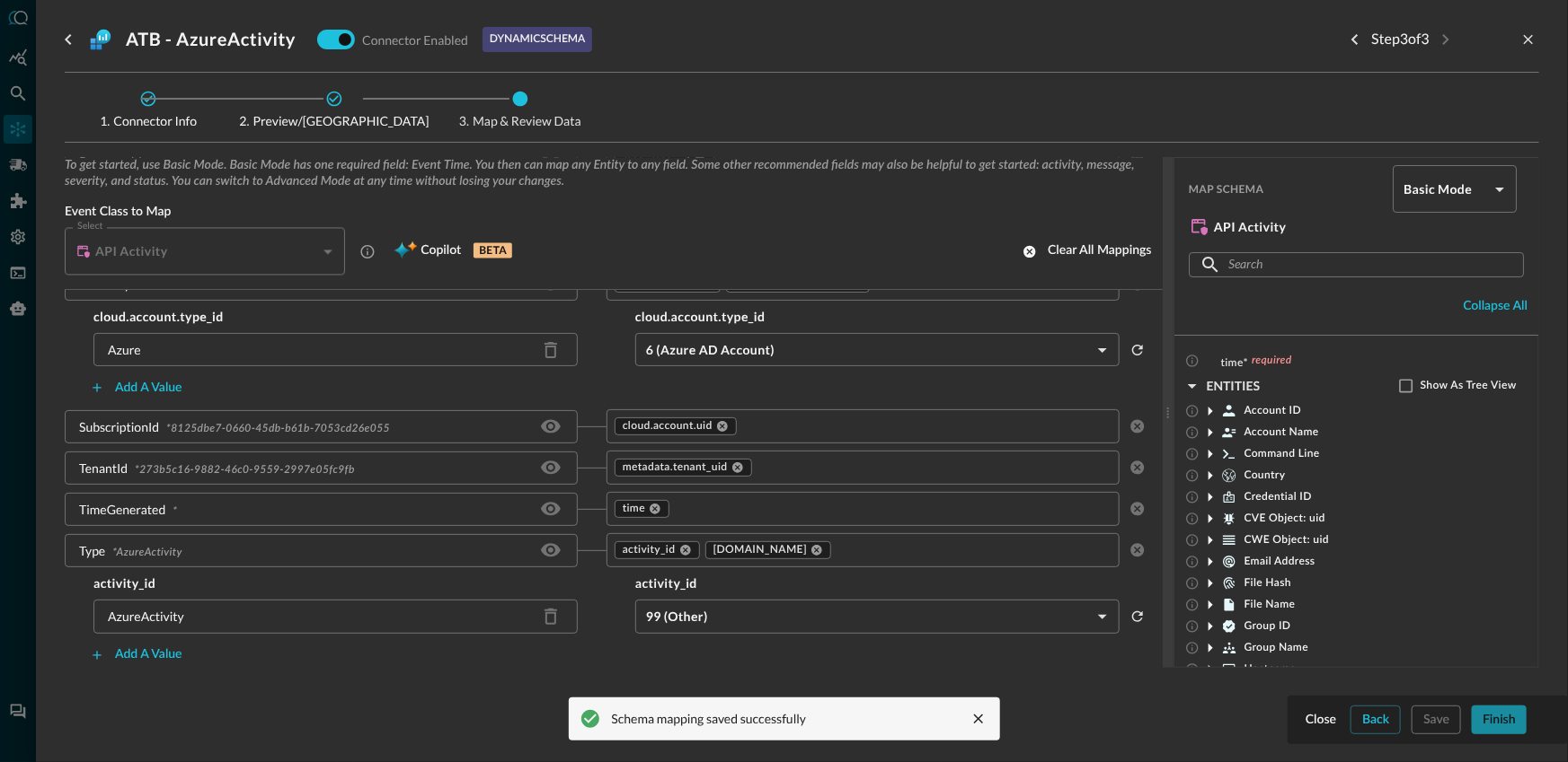
click at [1507, 724] on button "Finish" at bounding box center [1499, 720] width 55 height 28
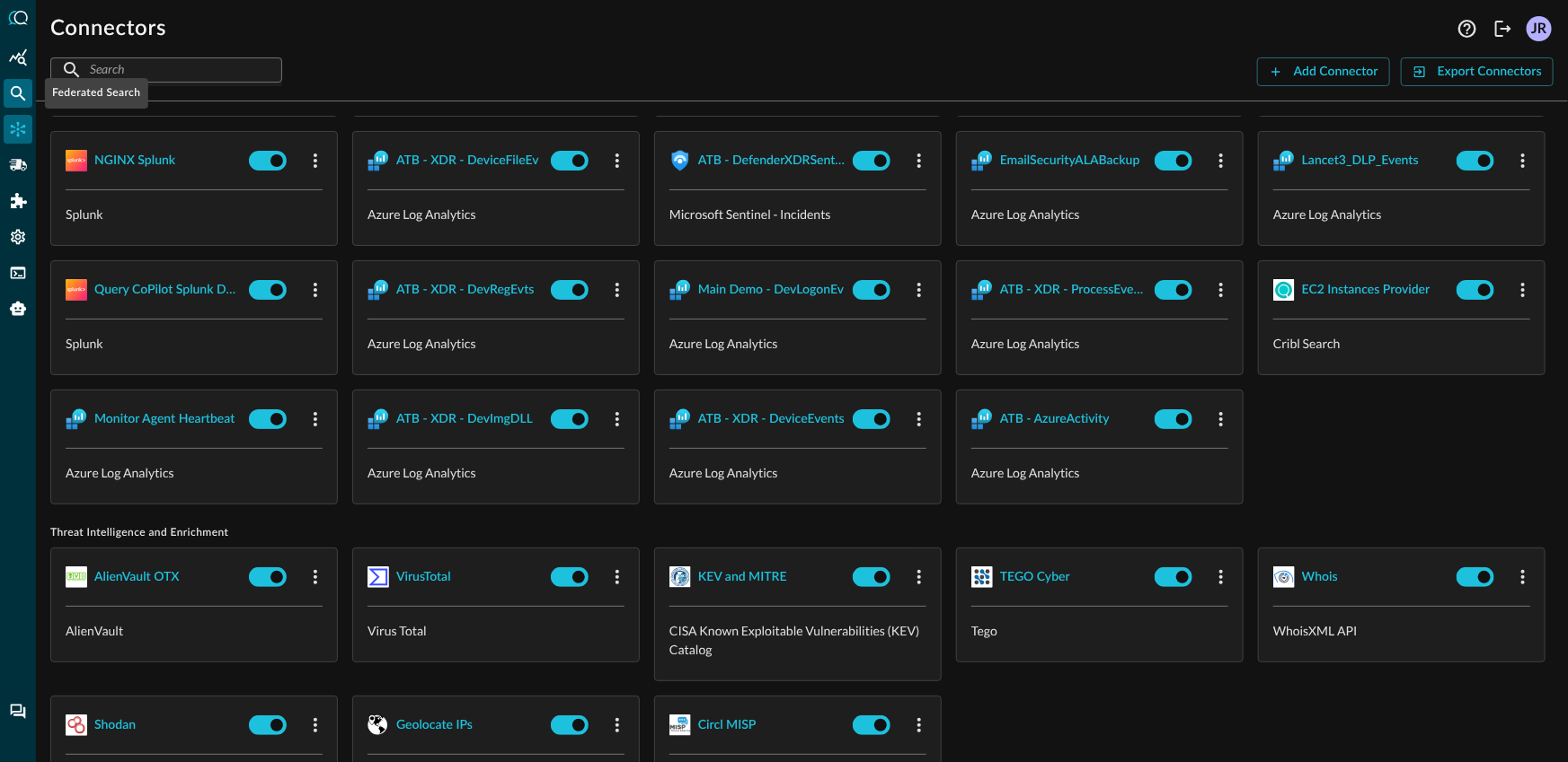
click at [21, 93] on icon "Federated Search" at bounding box center [18, 94] width 16 height 16
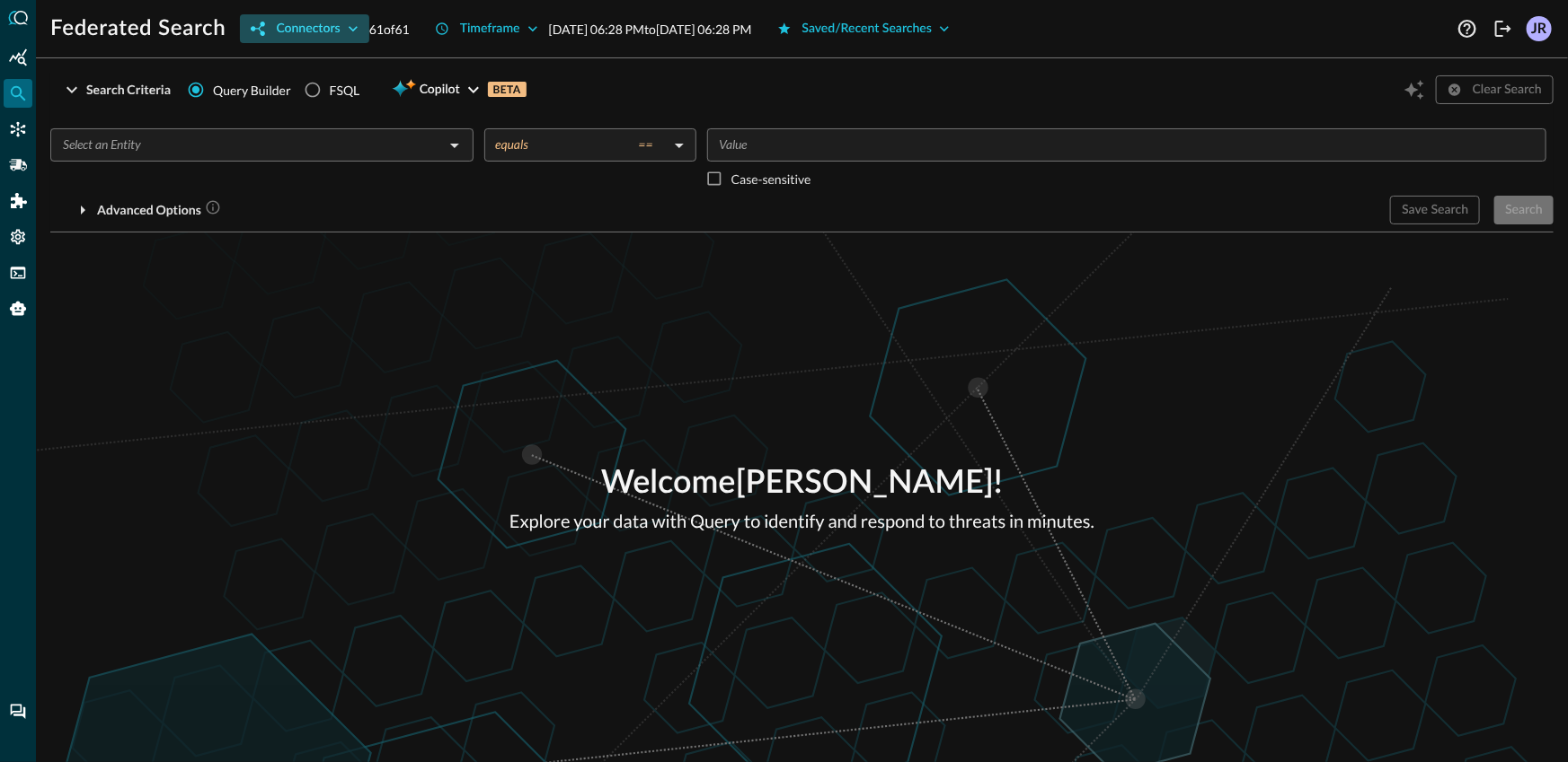
click at [300, 28] on button "Connectors" at bounding box center [304, 28] width 128 height 28
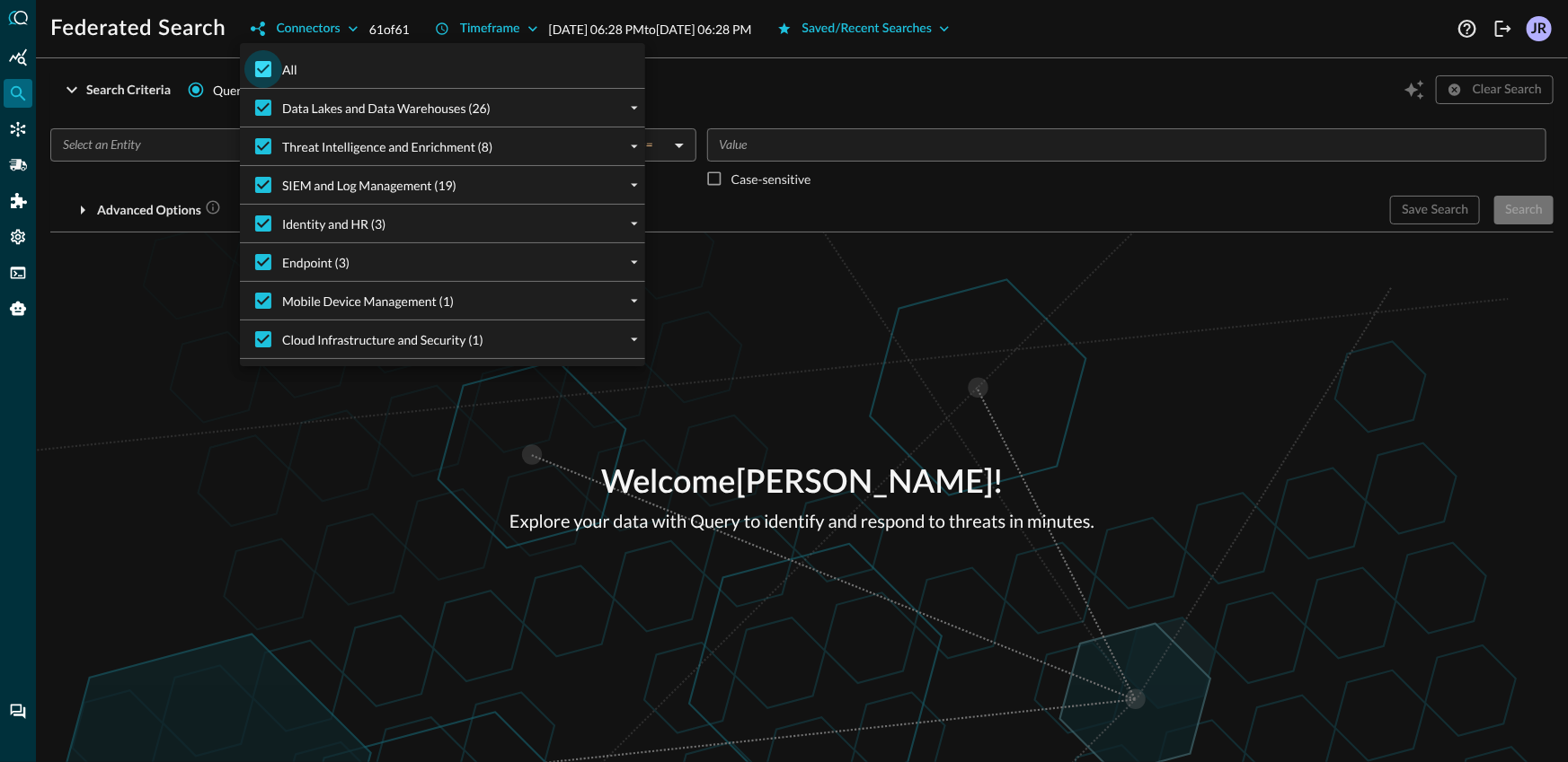
click at [256, 60] on input "All" at bounding box center [262, 69] width 38 height 38
checkbox input "false"
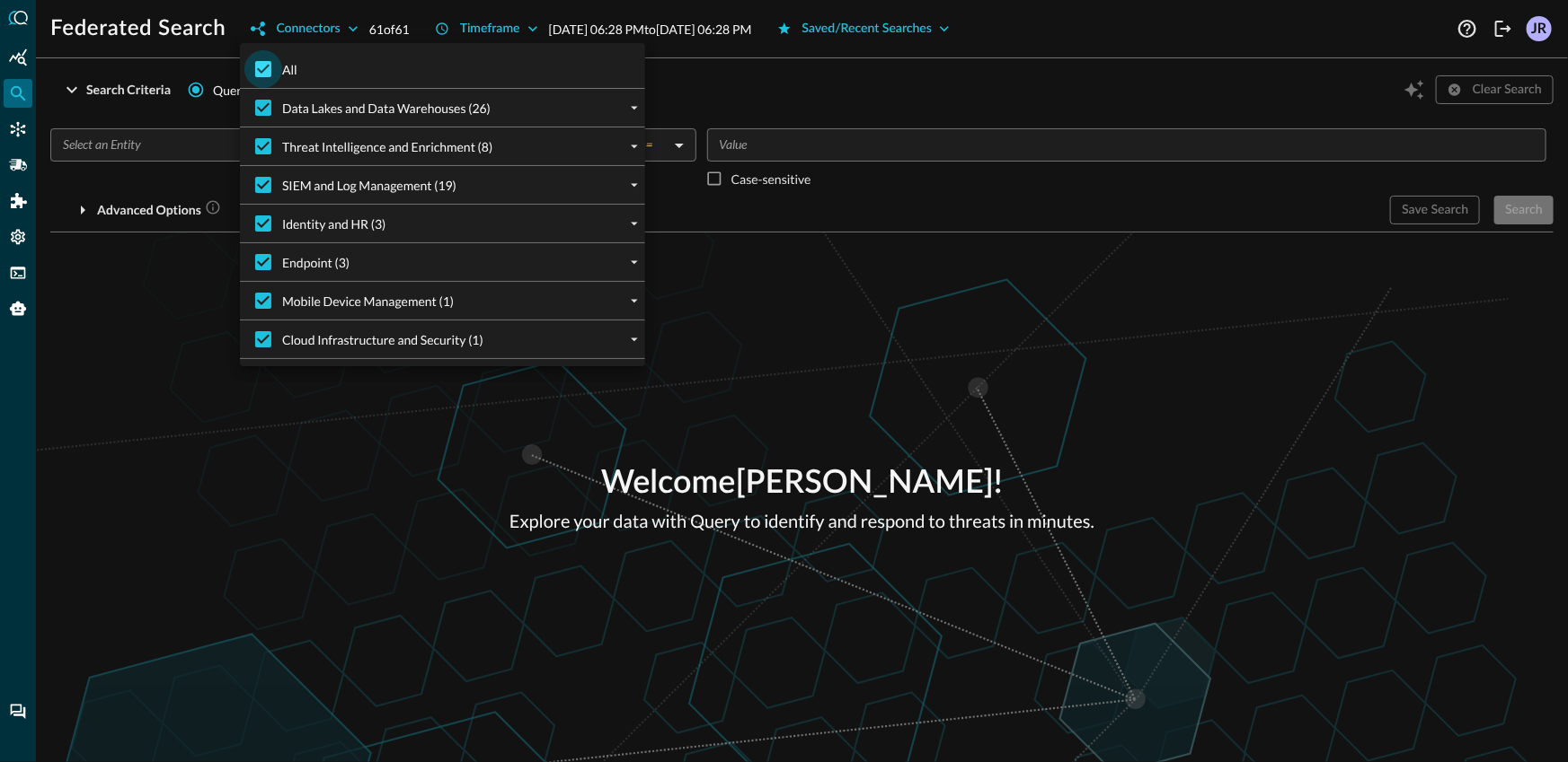
checkbox input "false"
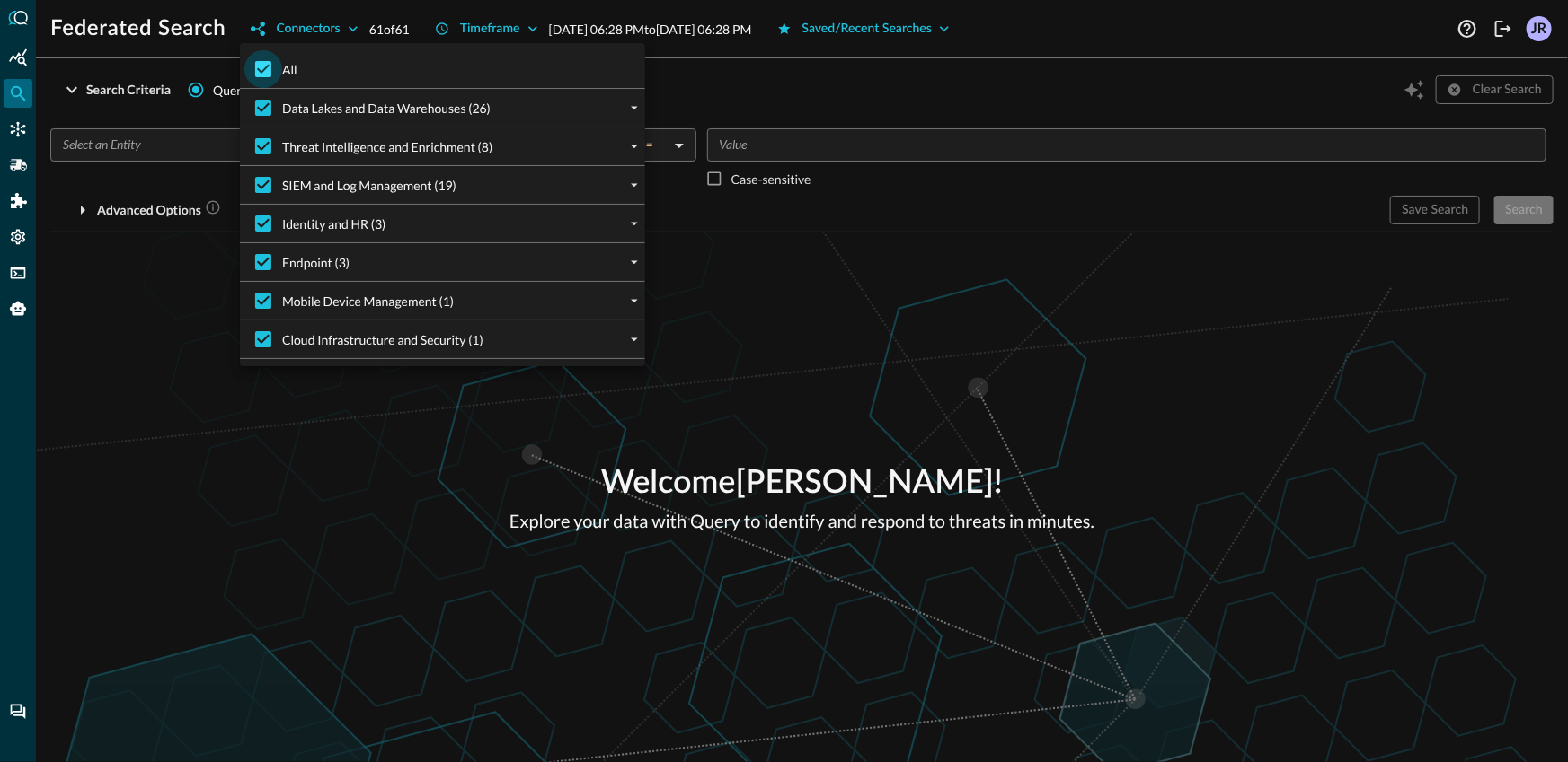
checkbox input "false"
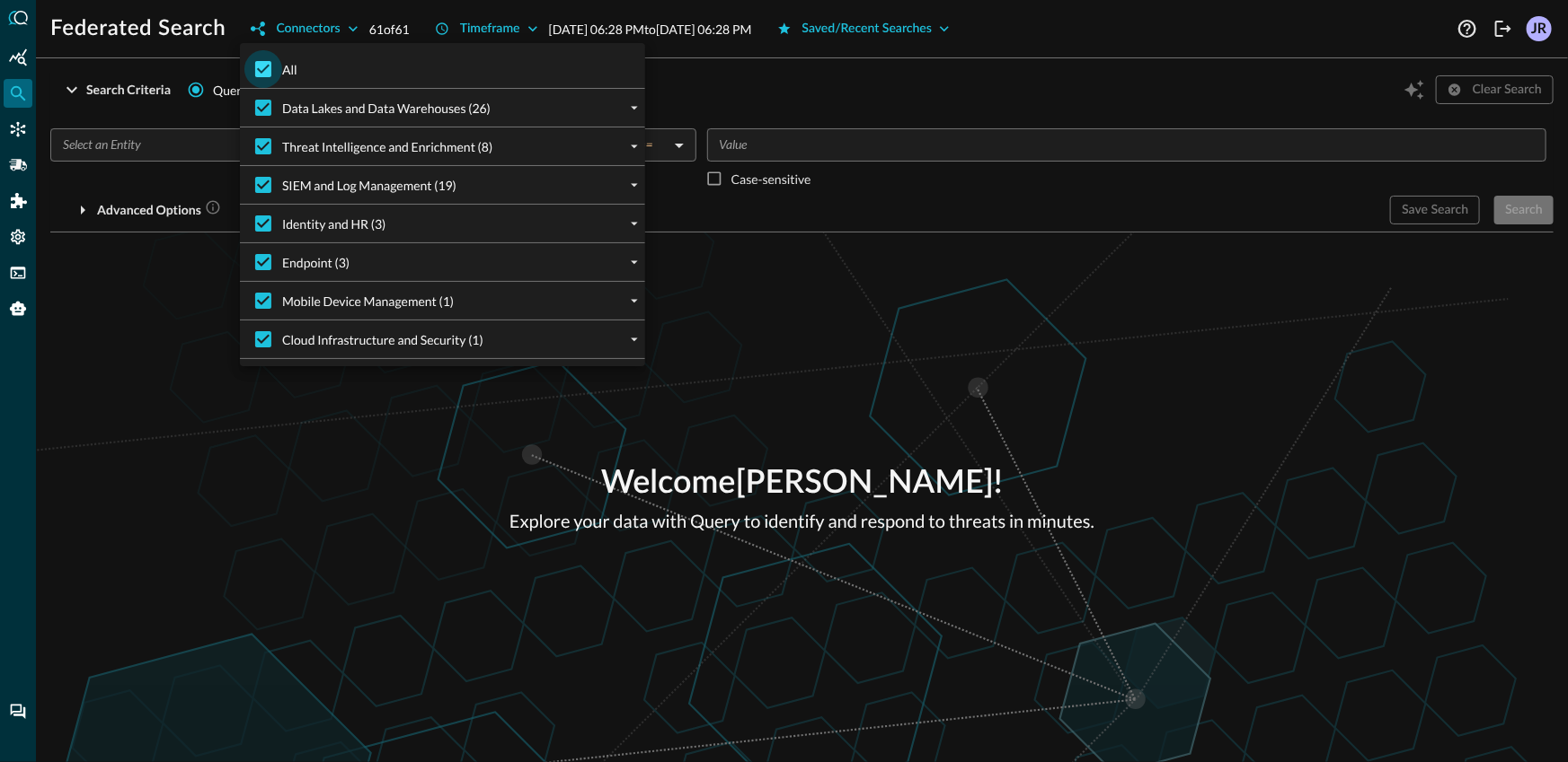
checkbox input "false"
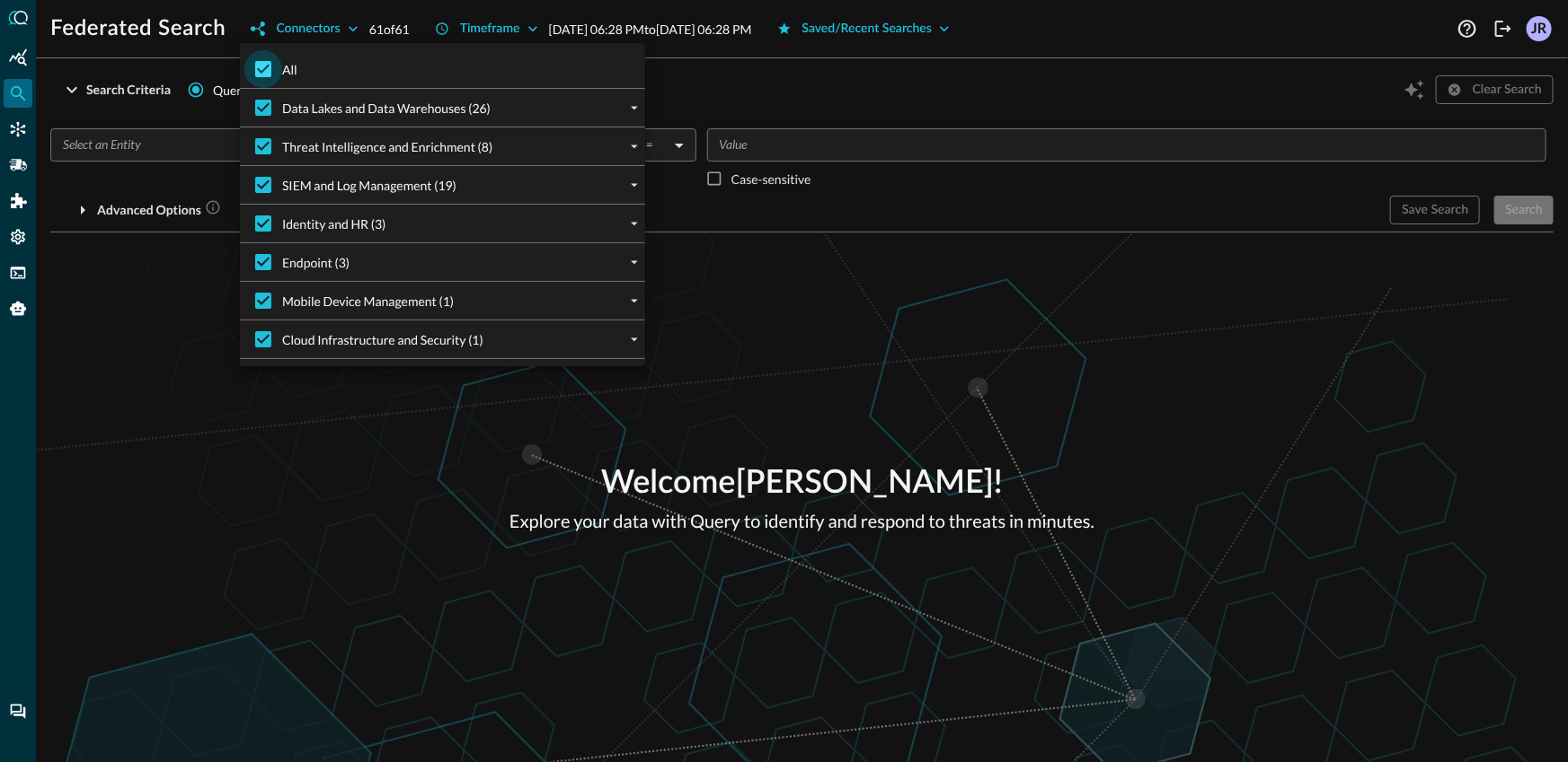
checkbox input "false"
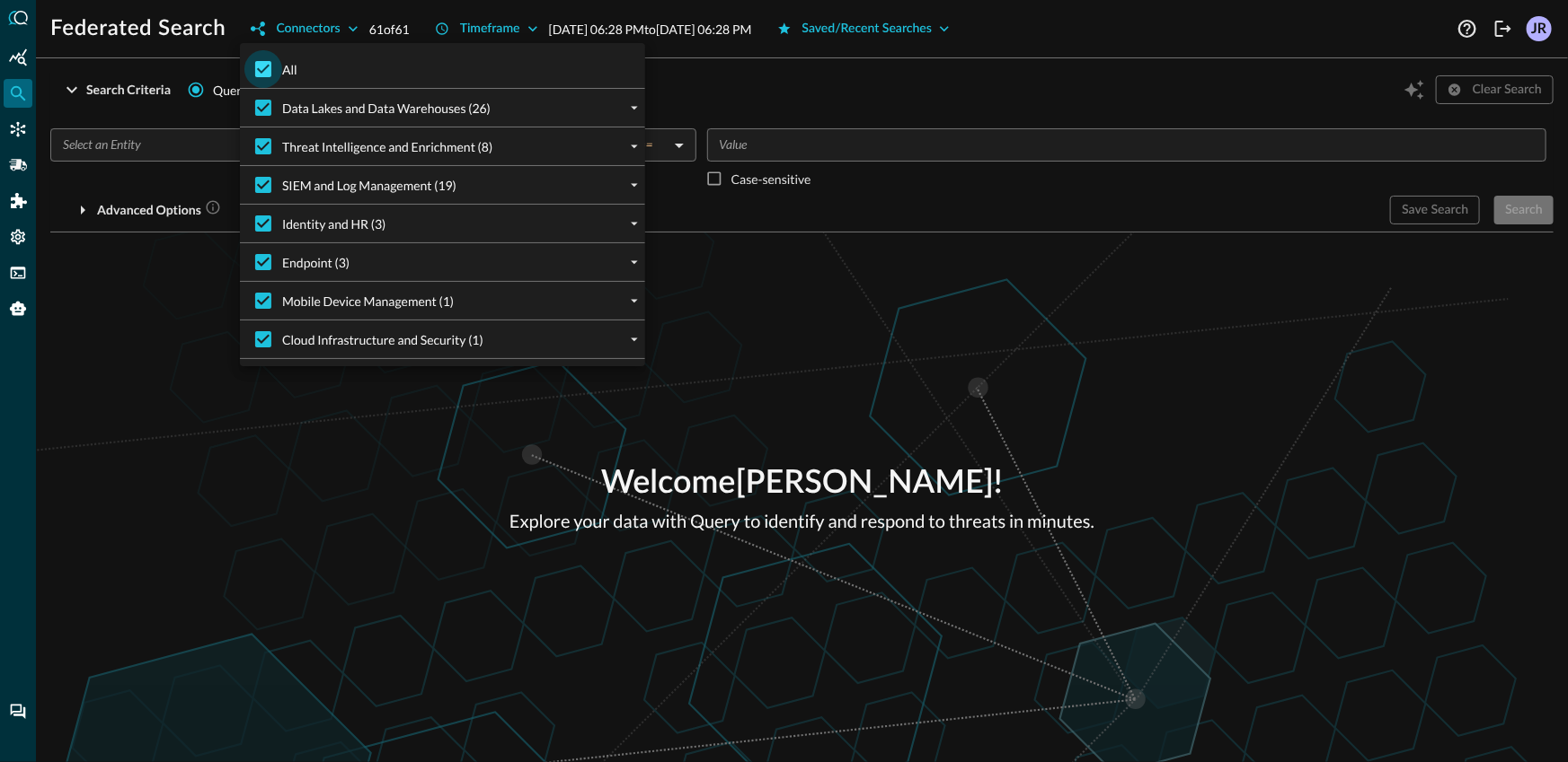
checkbox input "false"
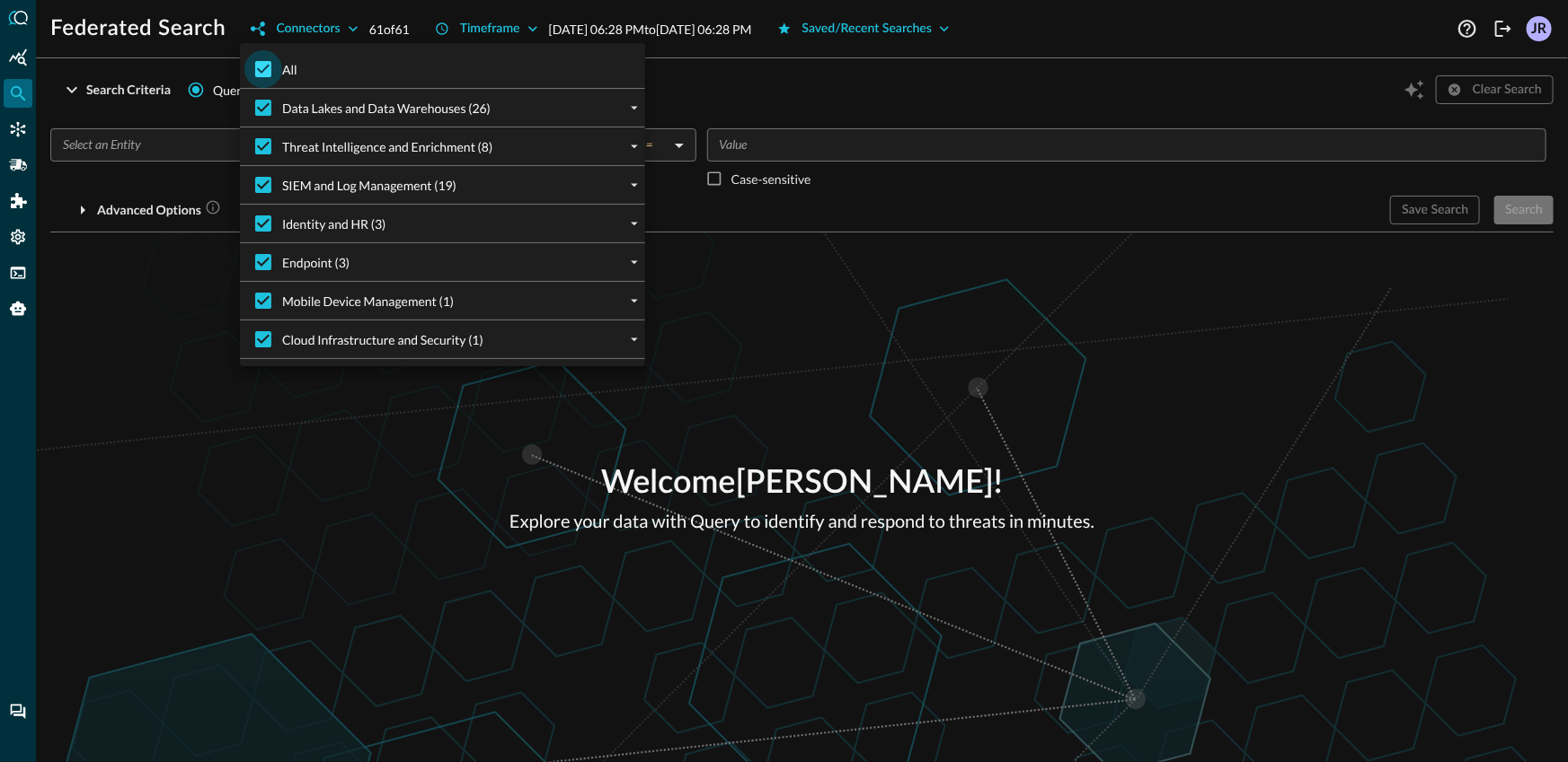
checkbox input "false"
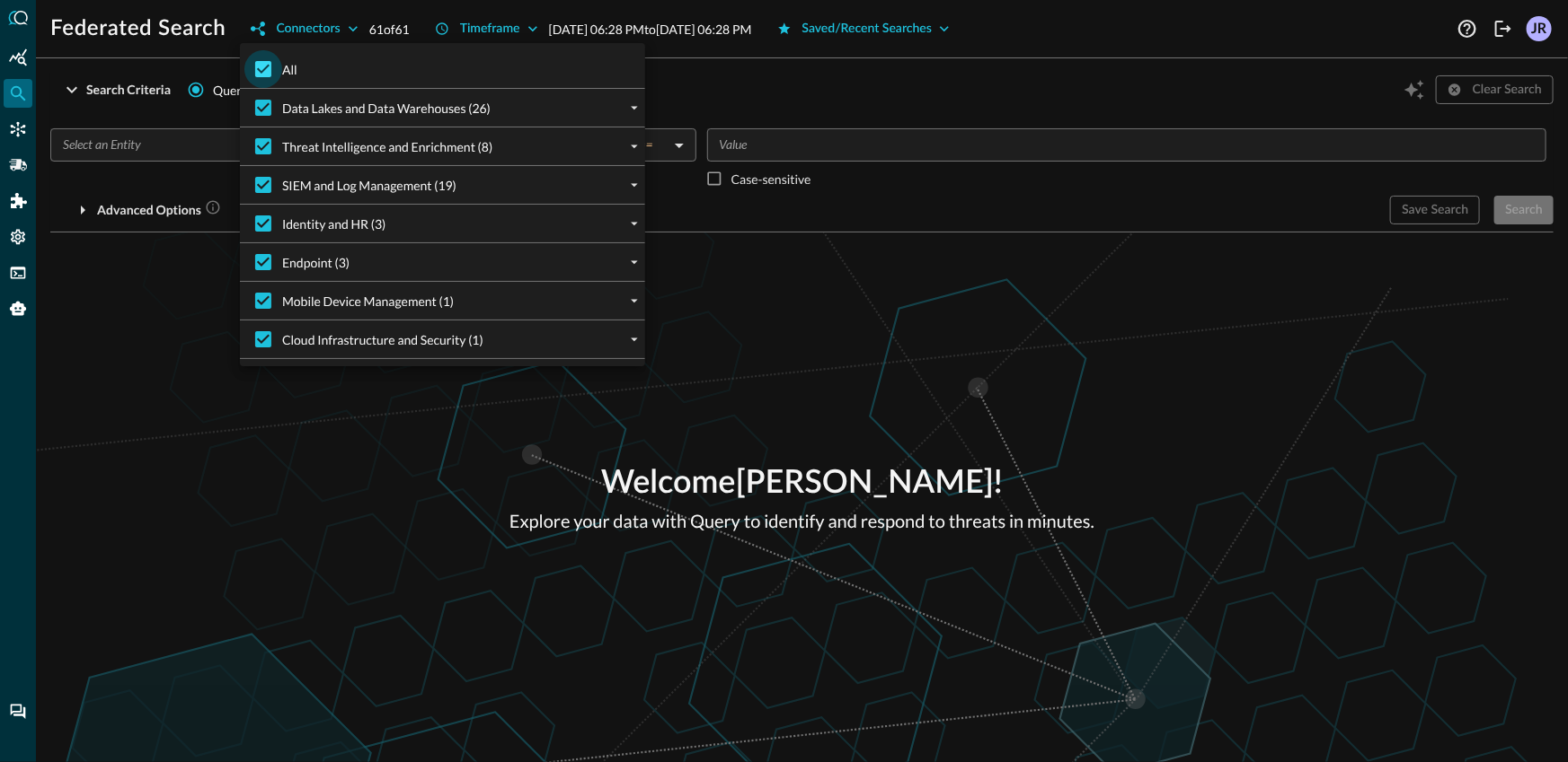
checkbox input "false"
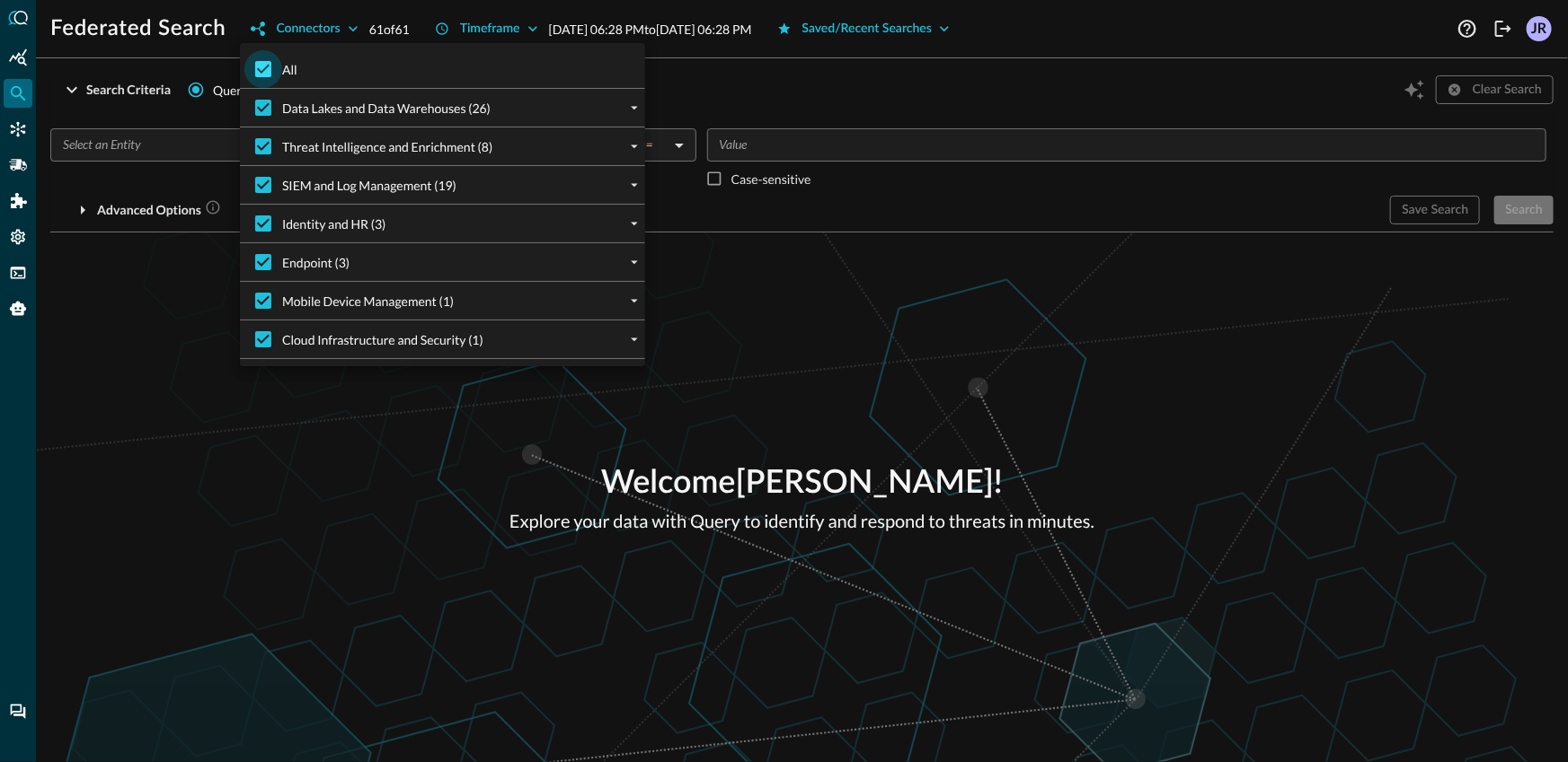
checkbox input "false"
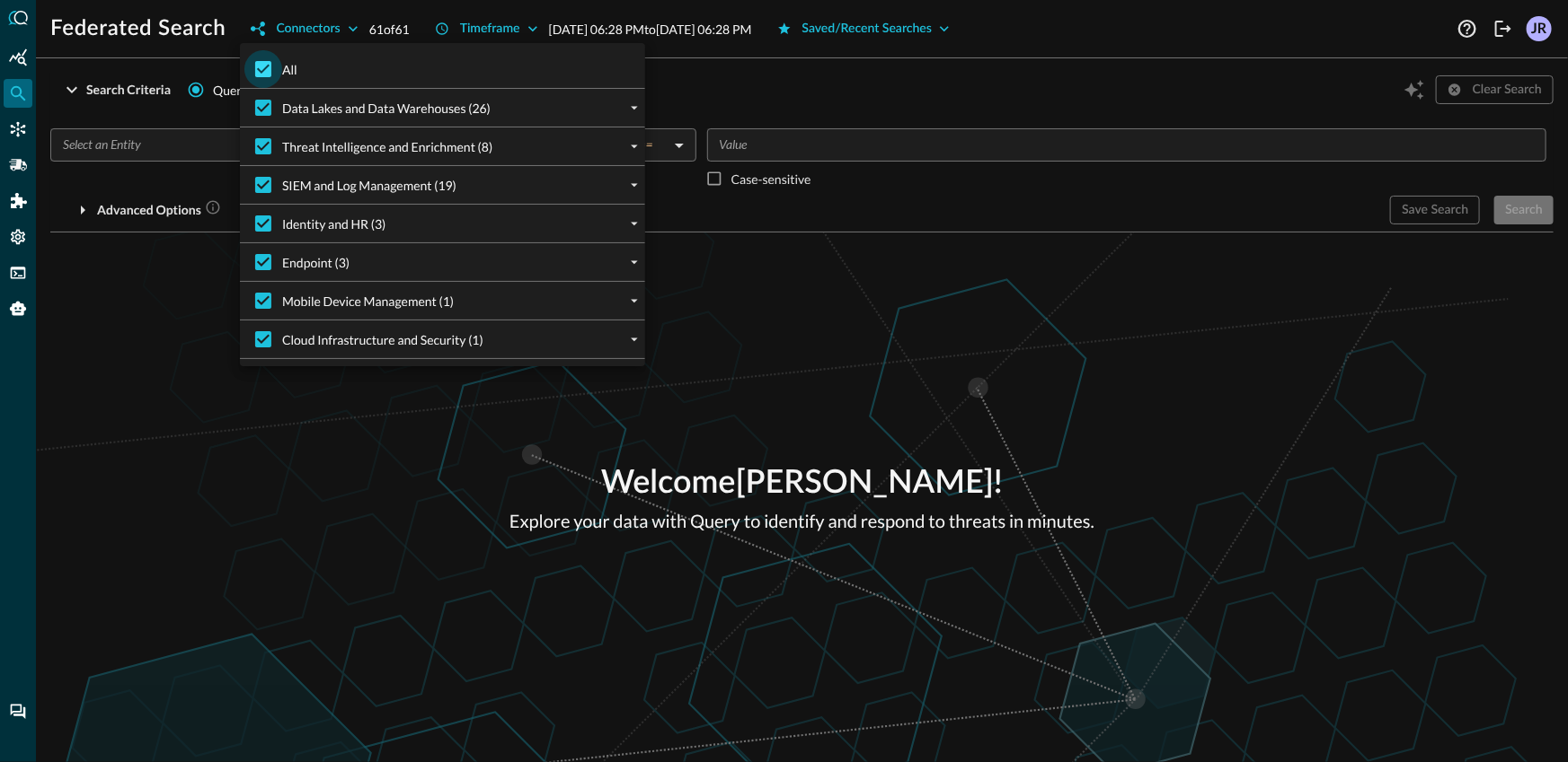
checkbox input "false"
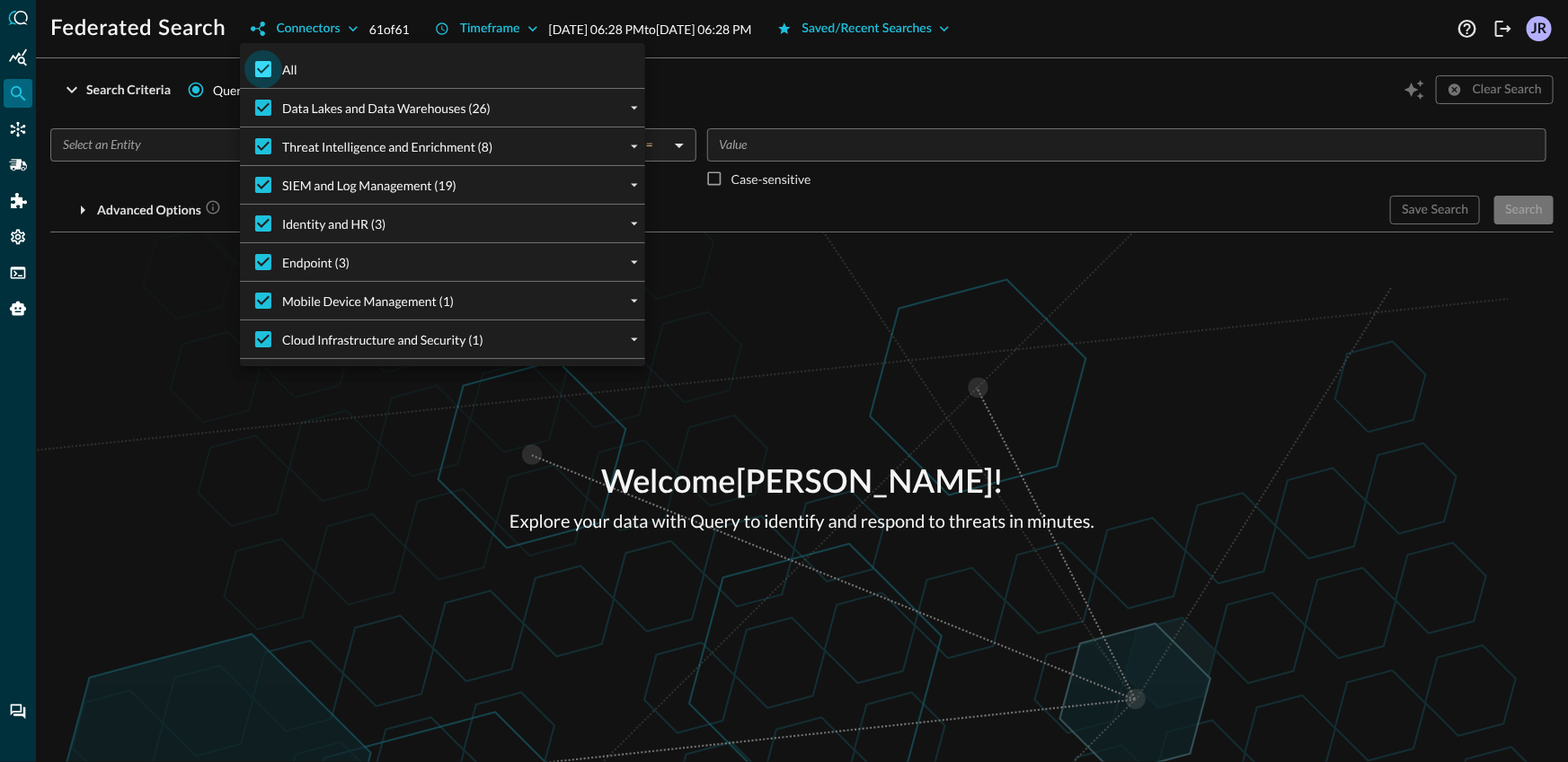
checkbox input "false"
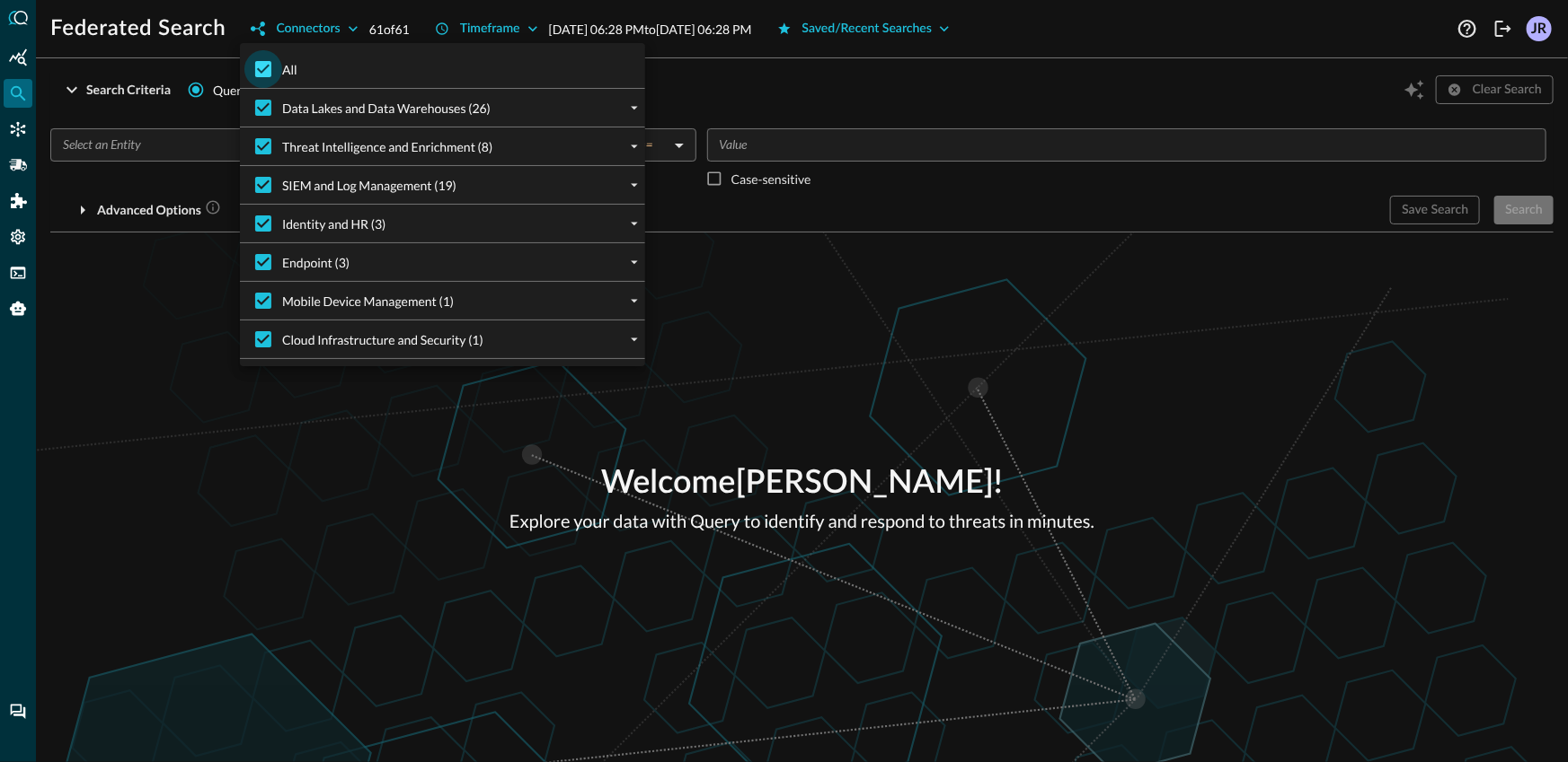
checkbox input "false"
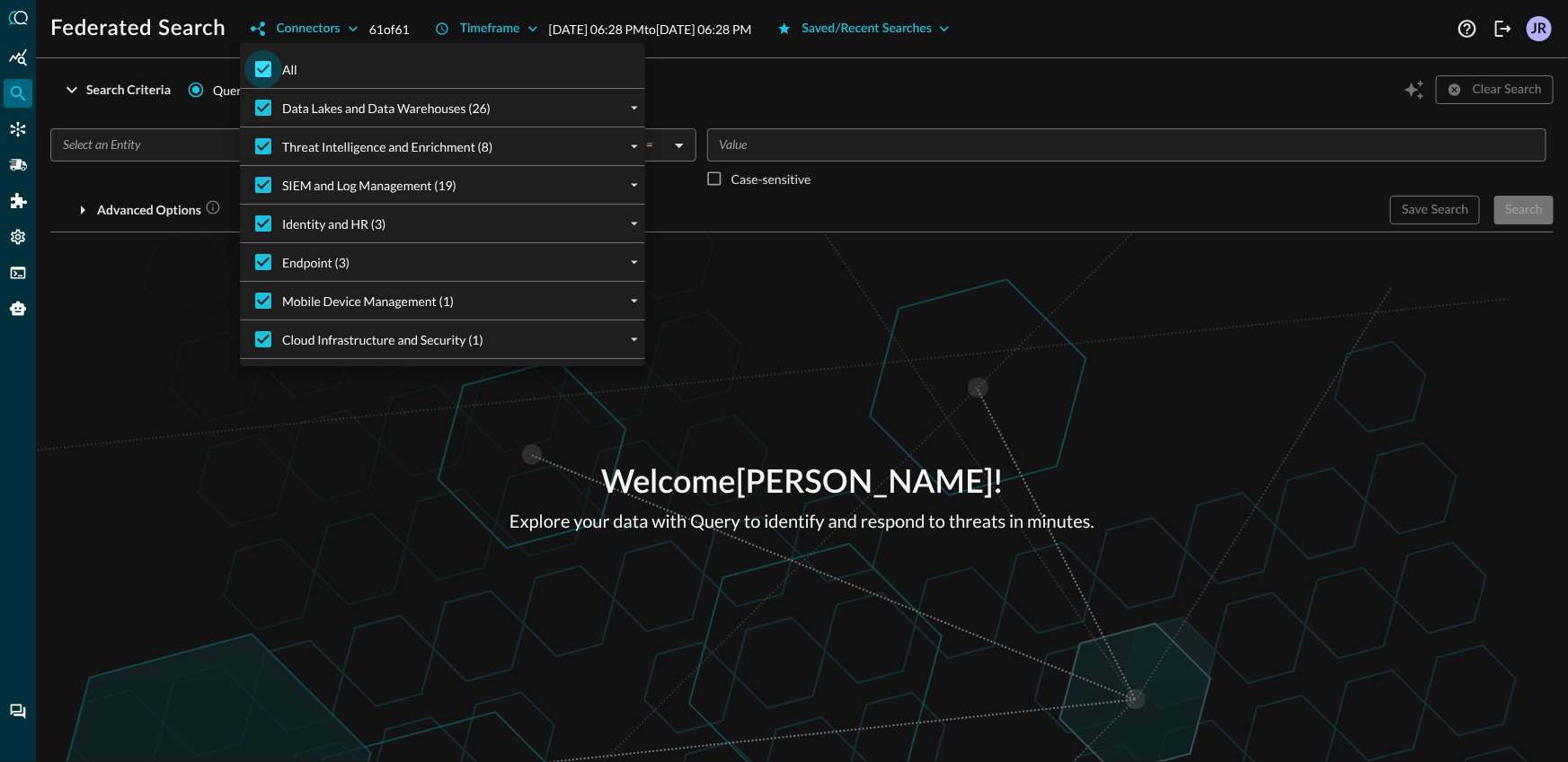
checkbox input "false"
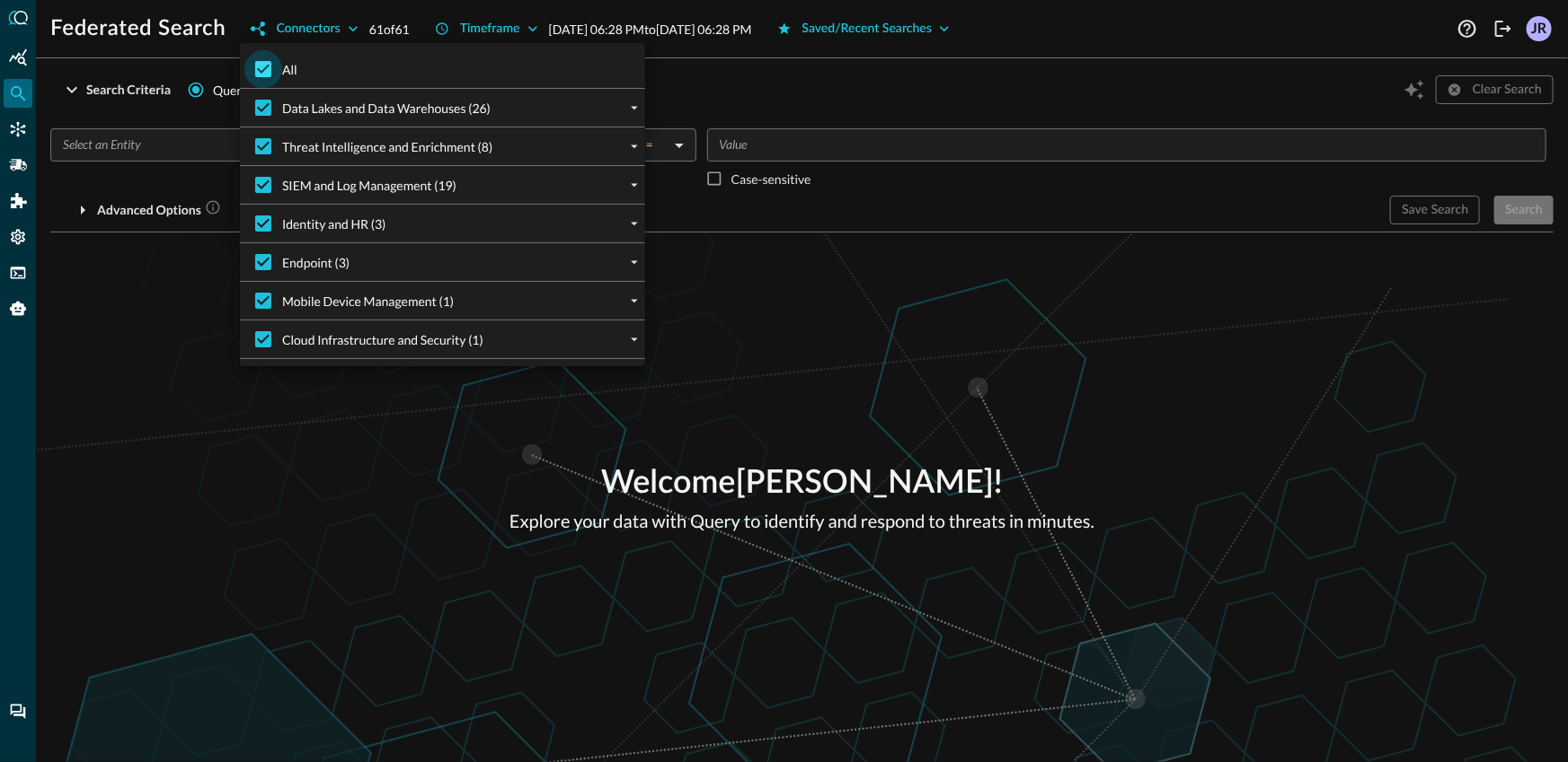
checkbox input "false"
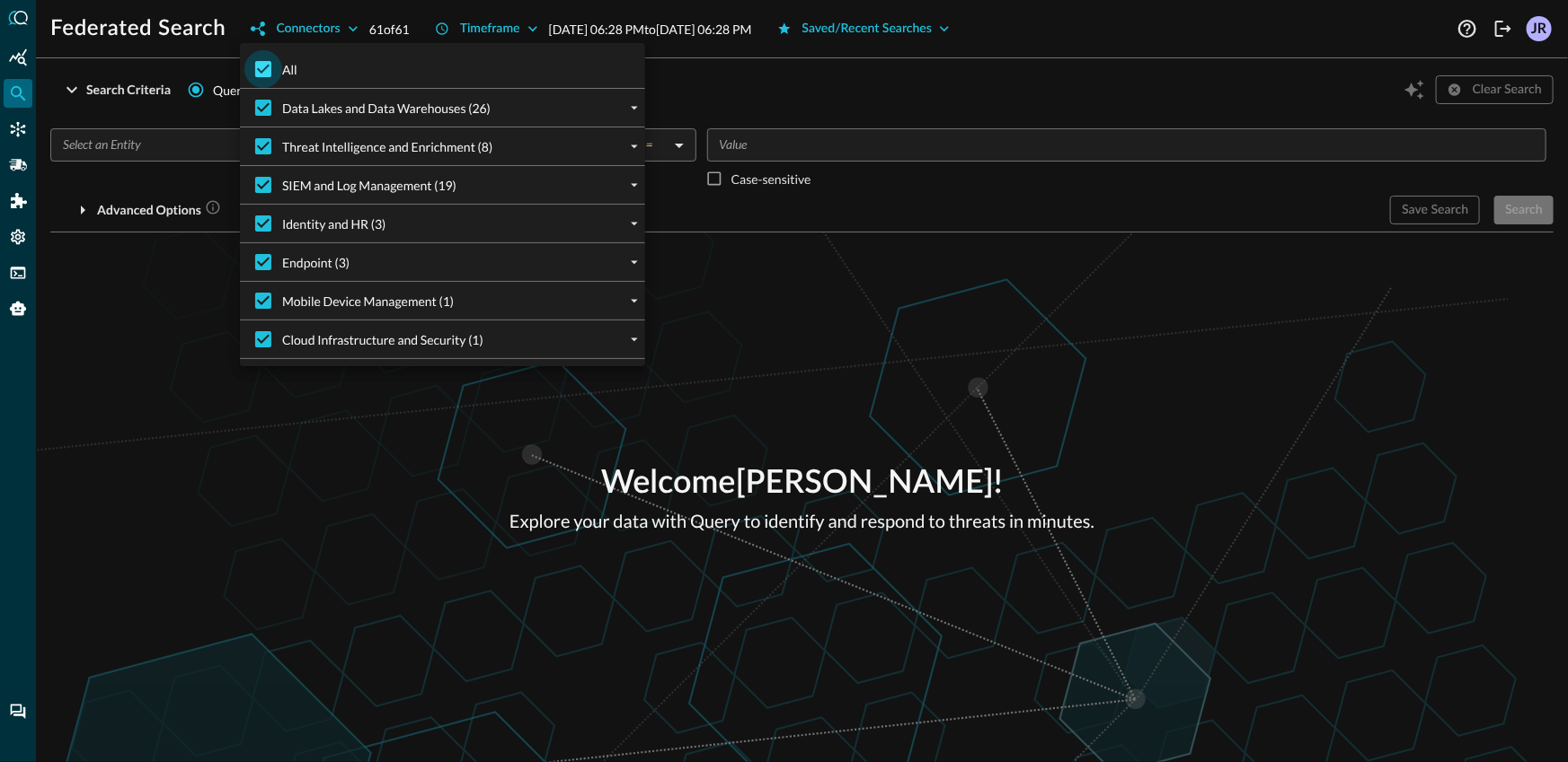
checkbox input "false"
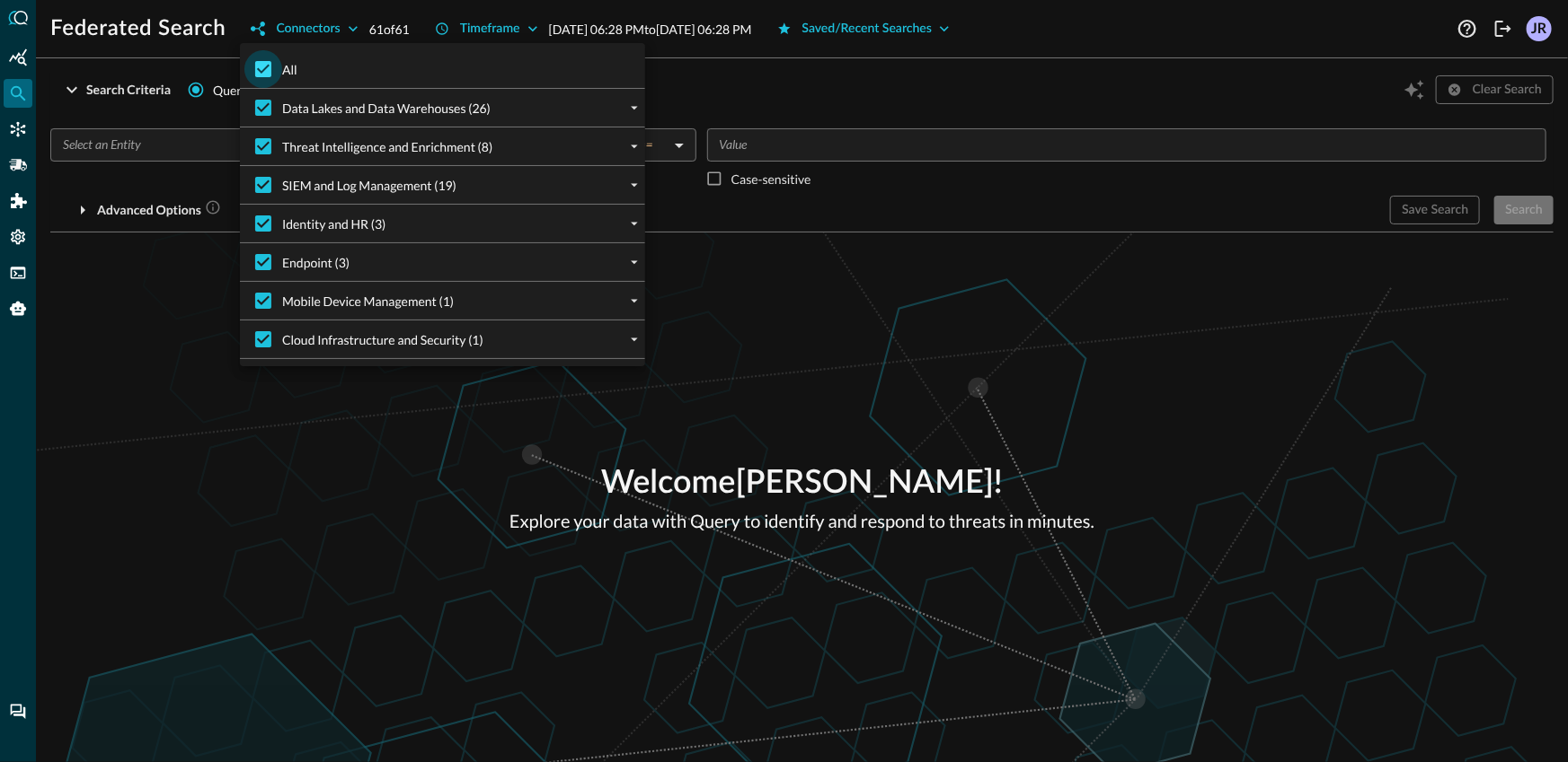
checkbox input "false"
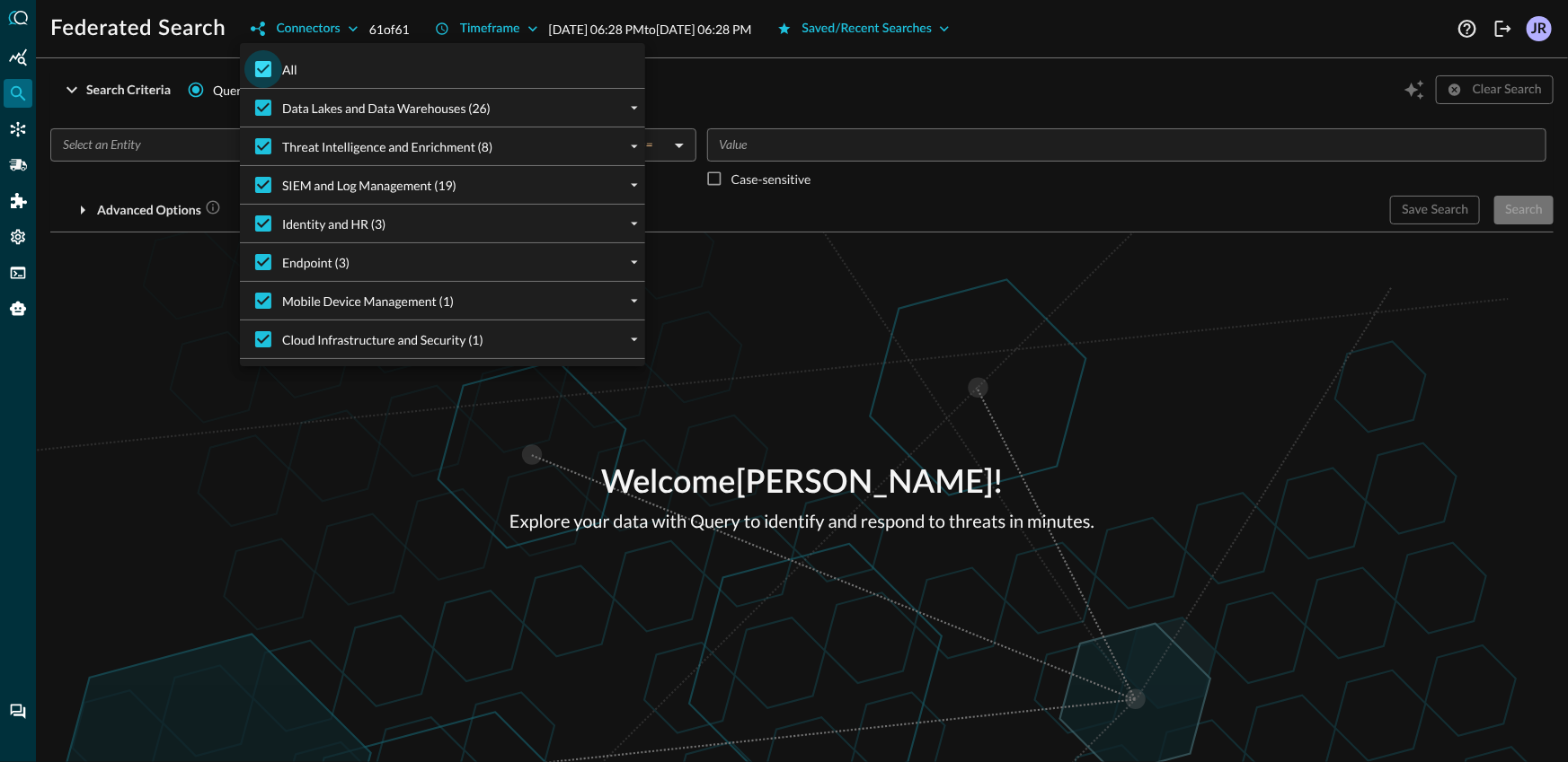
checkbox input "false"
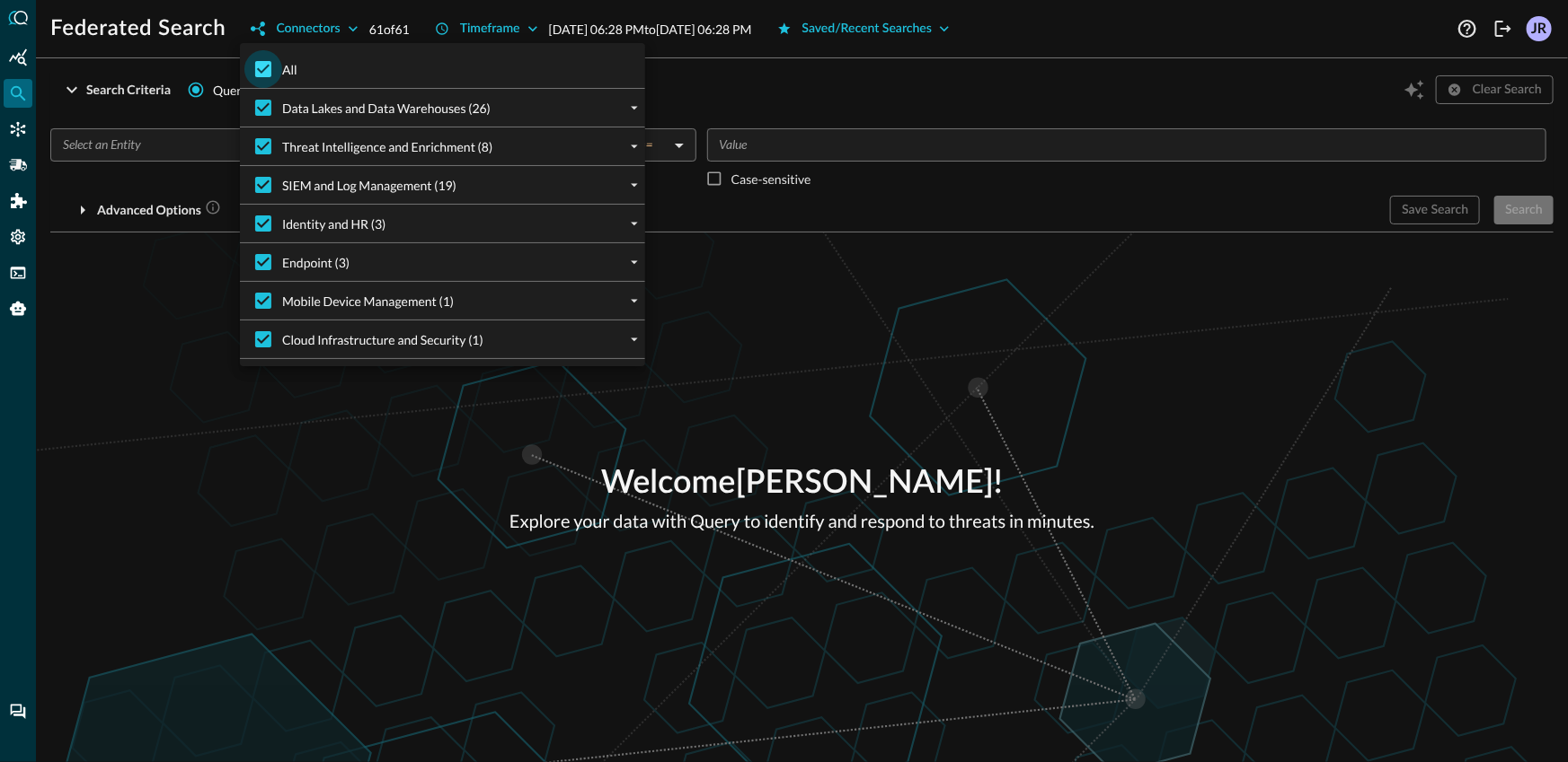
checkbox input "false"
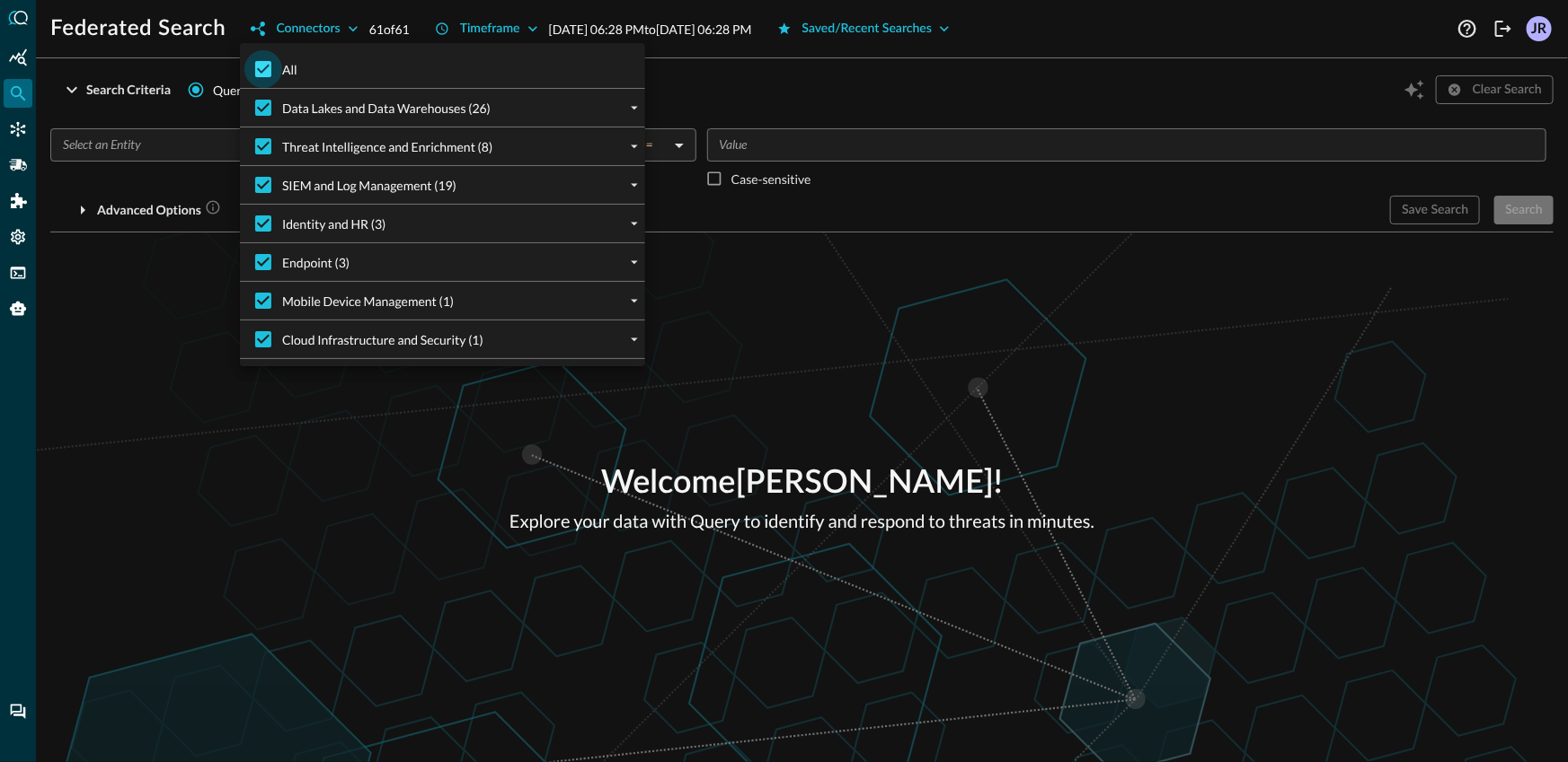
checkbox input "false"
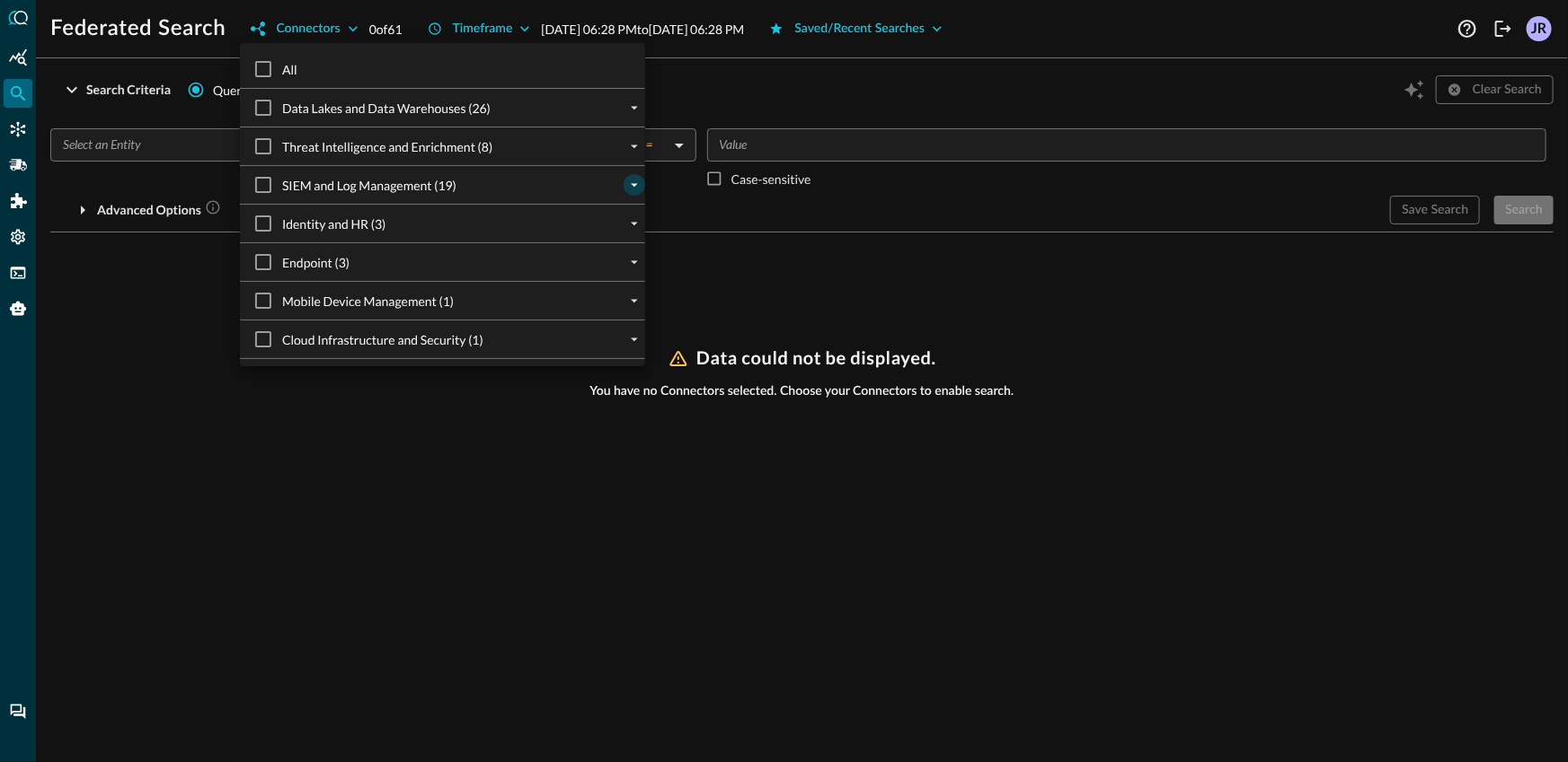
click at [639, 182] on icon "expand" at bounding box center [635, 185] width 17 height 17
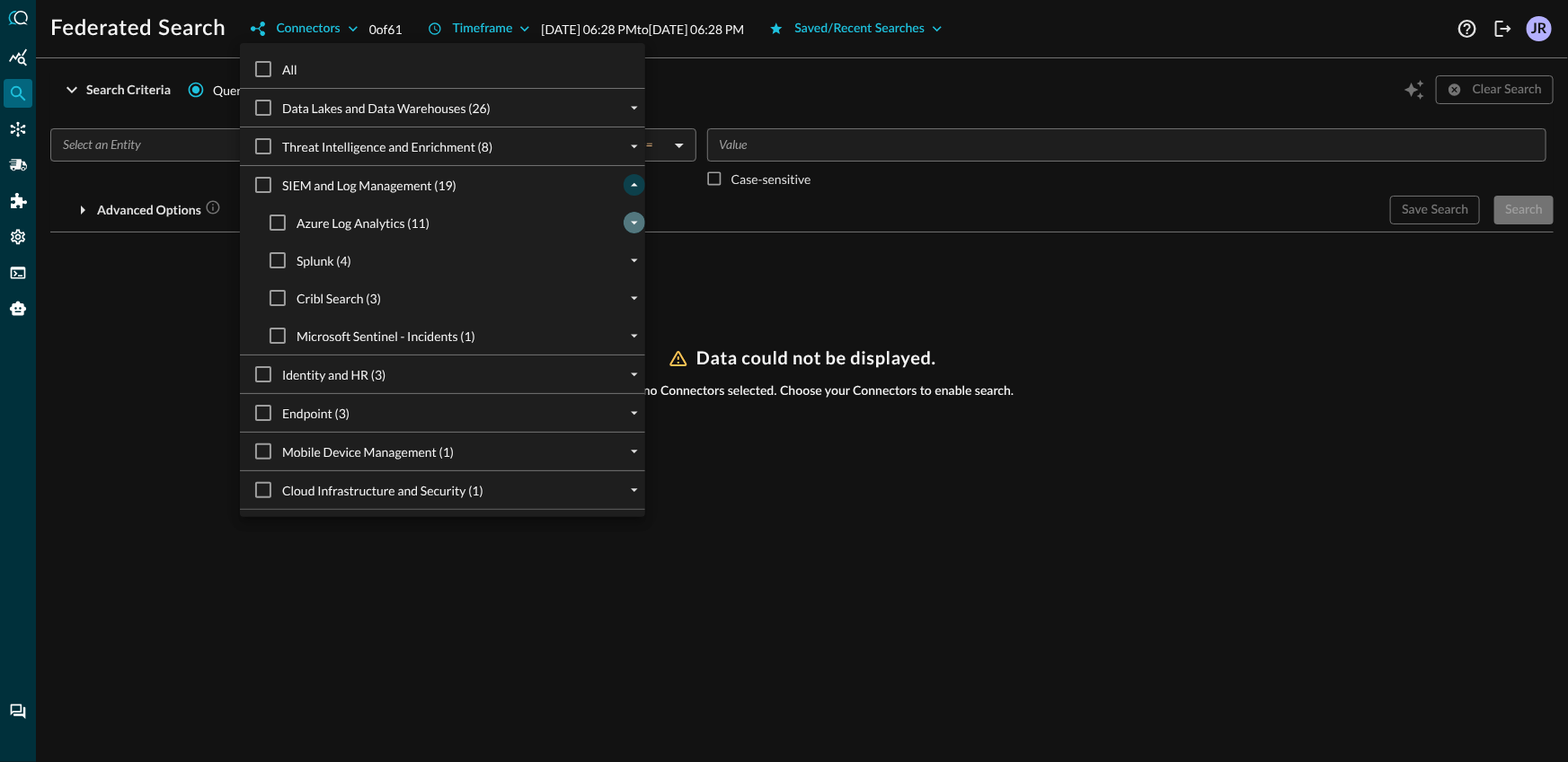
click at [637, 228] on icon "expand" at bounding box center [635, 223] width 17 height 17
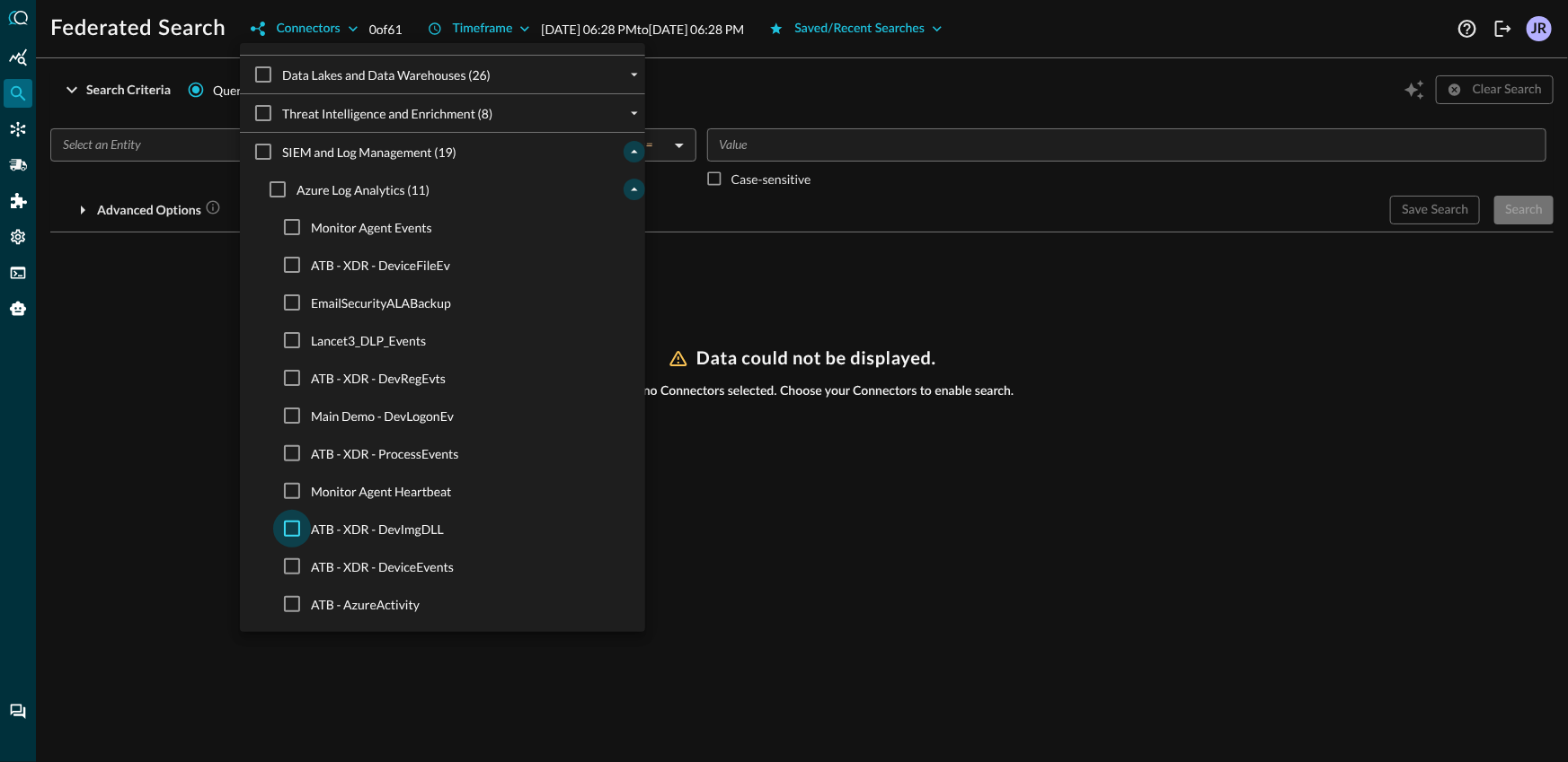
scroll to position [47, 0]
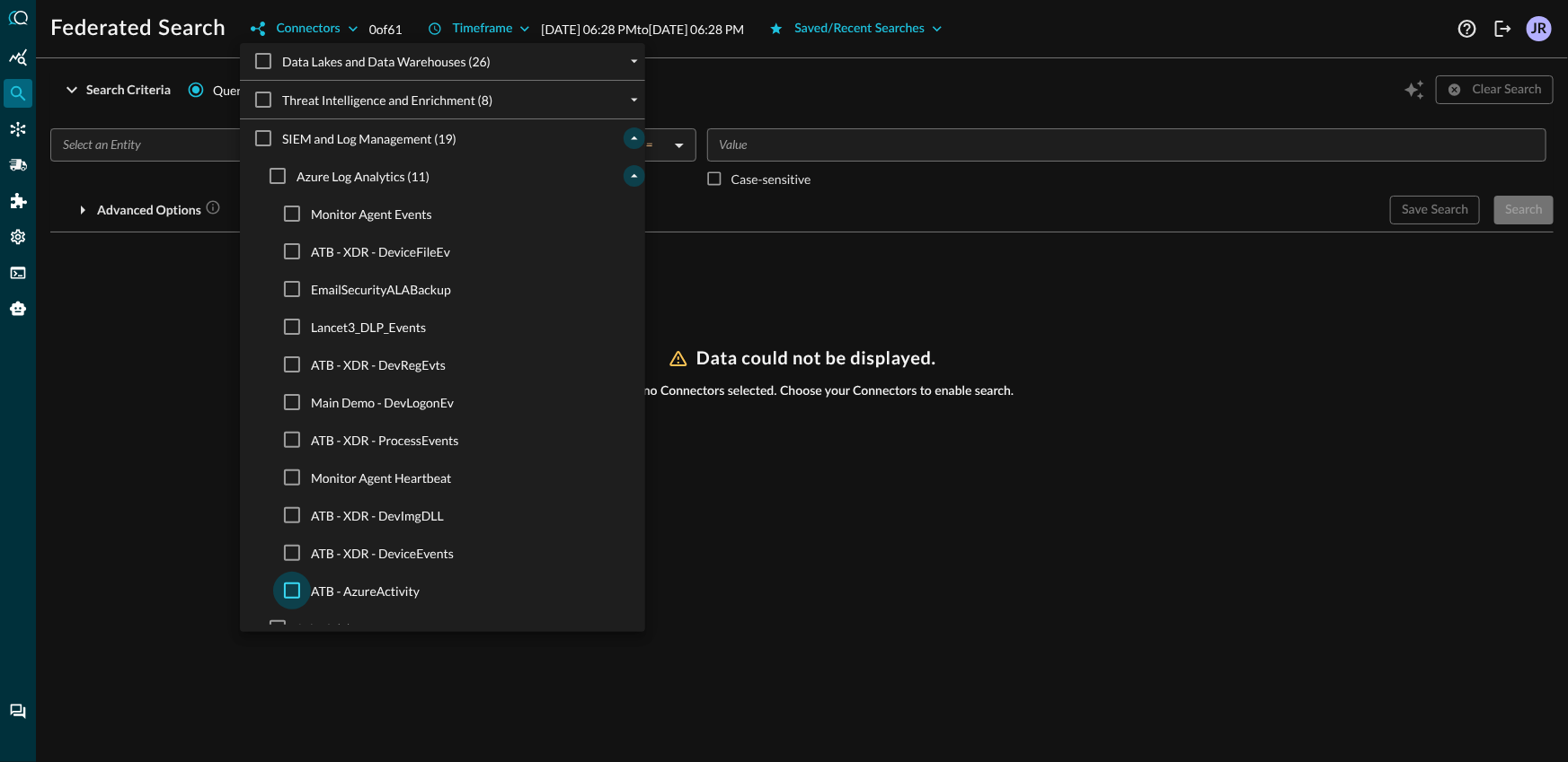
click at [292, 584] on input "ATB - AzureActivity" at bounding box center [292, 591] width 38 height 38
checkbox input "true"
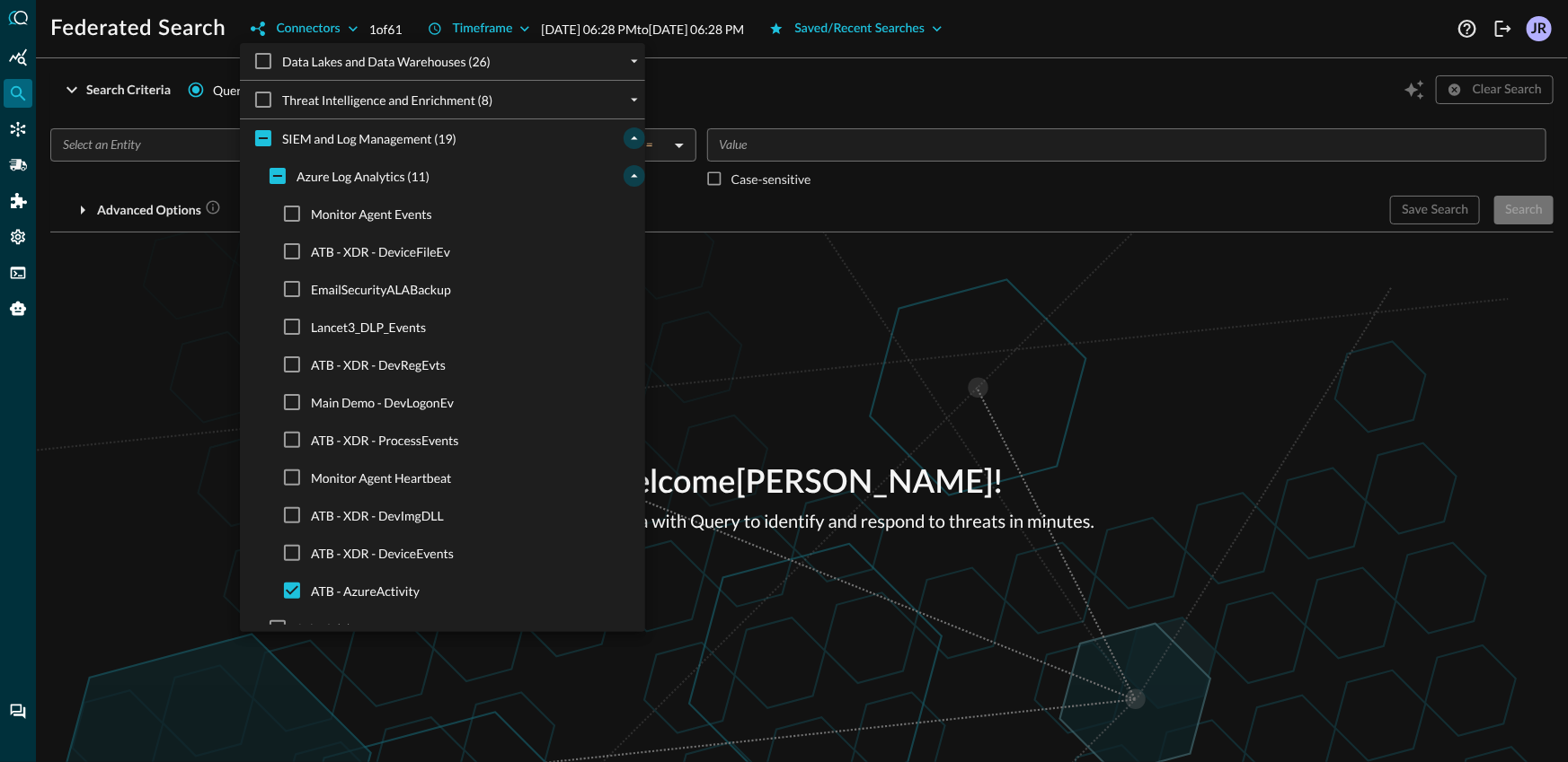
drag, startPoint x: 161, startPoint y: 377, endPoint x: 192, endPoint y: 159, distance: 220.2
click at [161, 377] on div at bounding box center [784, 381] width 1568 height 762
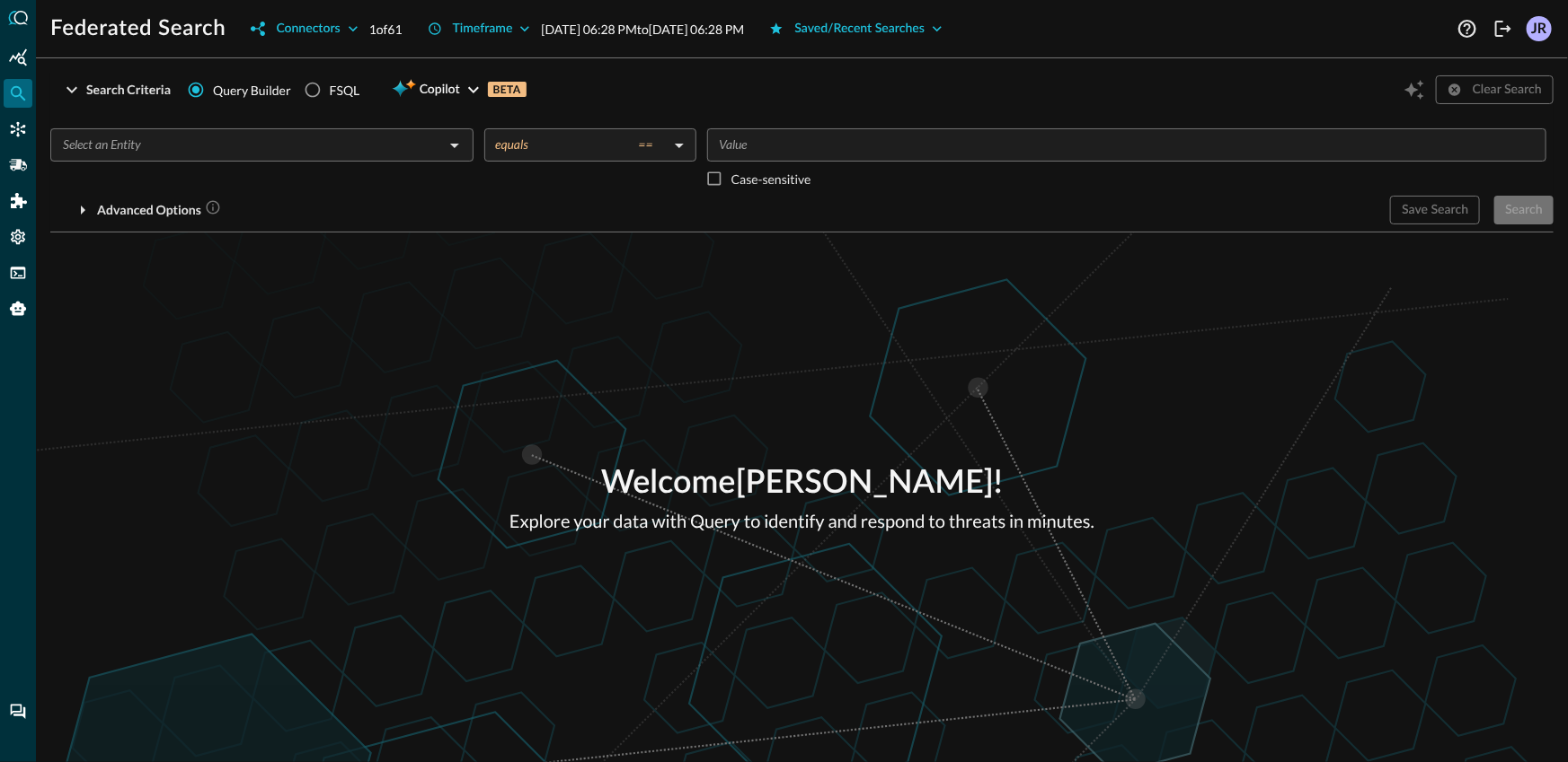
click at [198, 149] on input "text" at bounding box center [247, 145] width 383 height 22
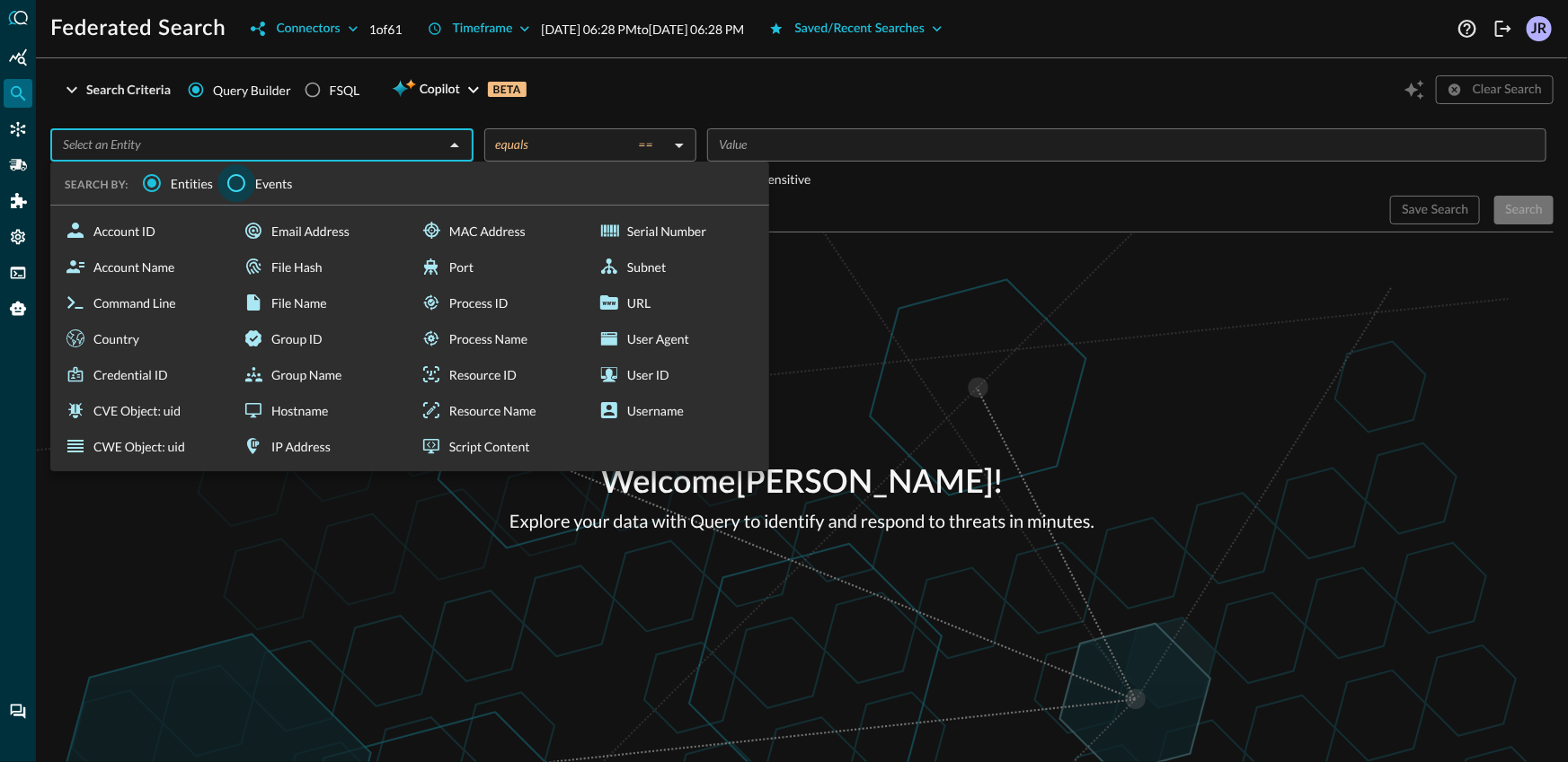
click at [251, 191] on input "Events" at bounding box center [236, 182] width 38 height 38
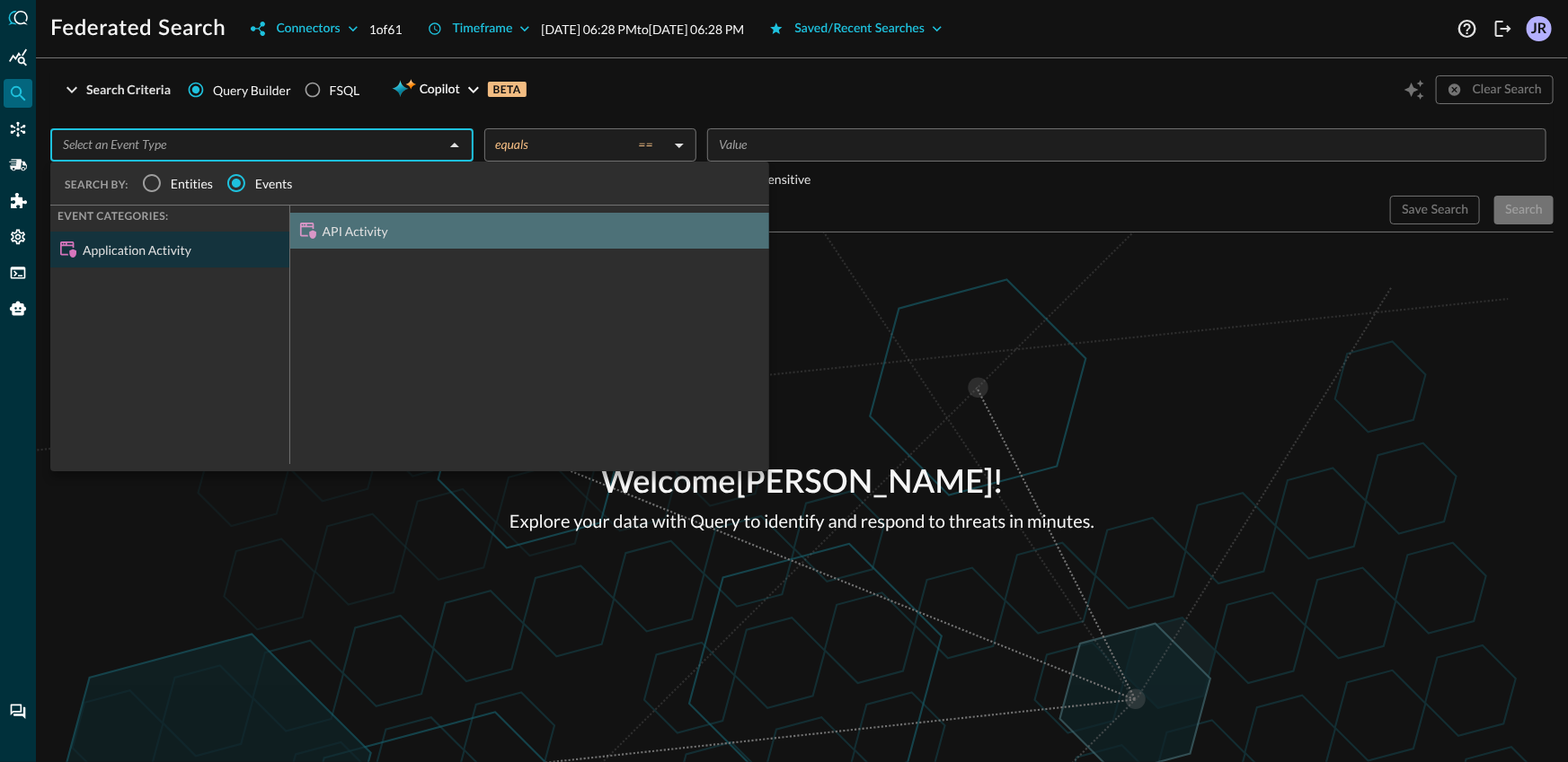
click at [355, 220] on div "API Activity" at bounding box center [529, 230] width 479 height 36
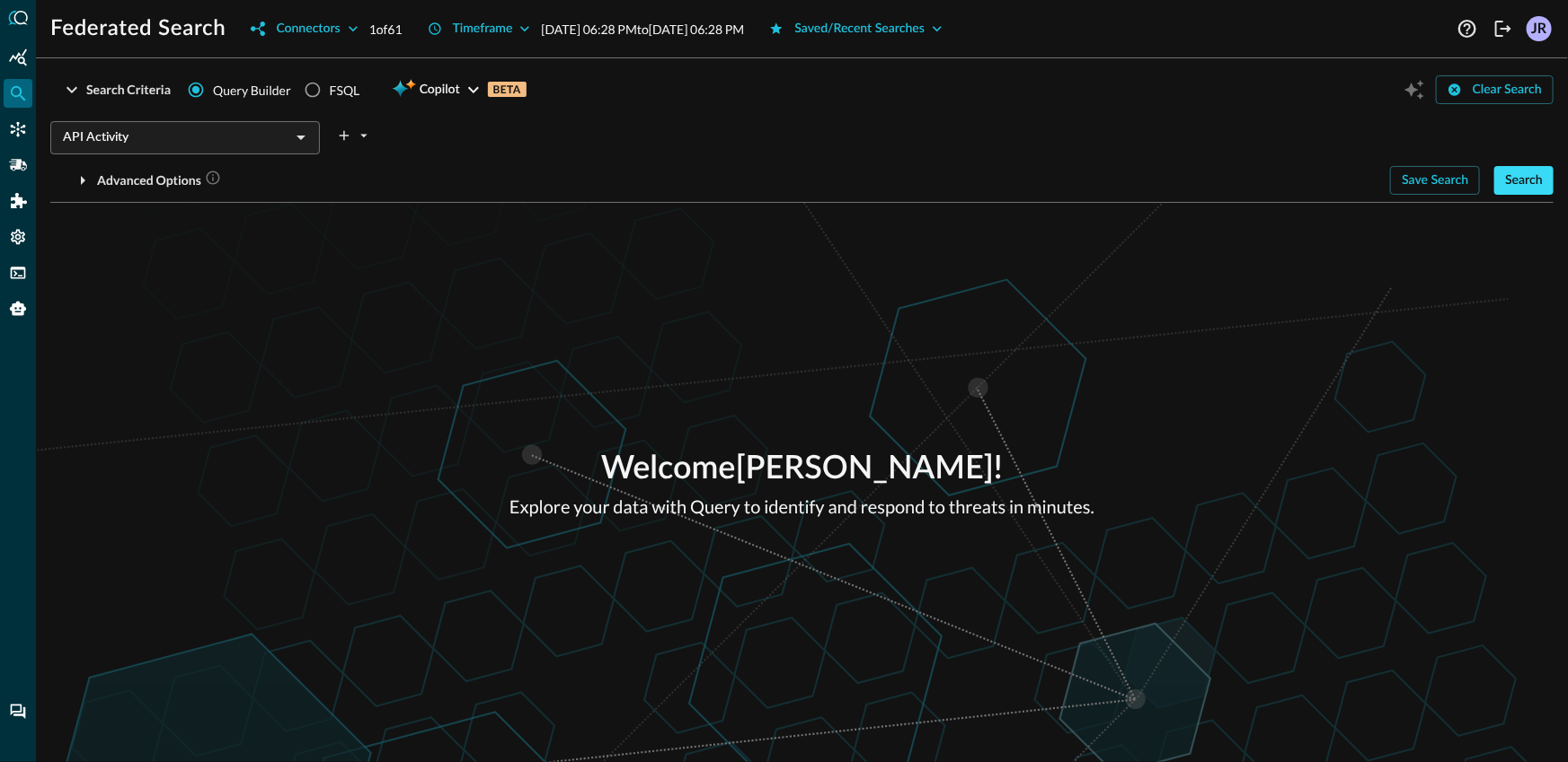
click at [1518, 177] on button "Search" at bounding box center [1524, 180] width 60 height 28
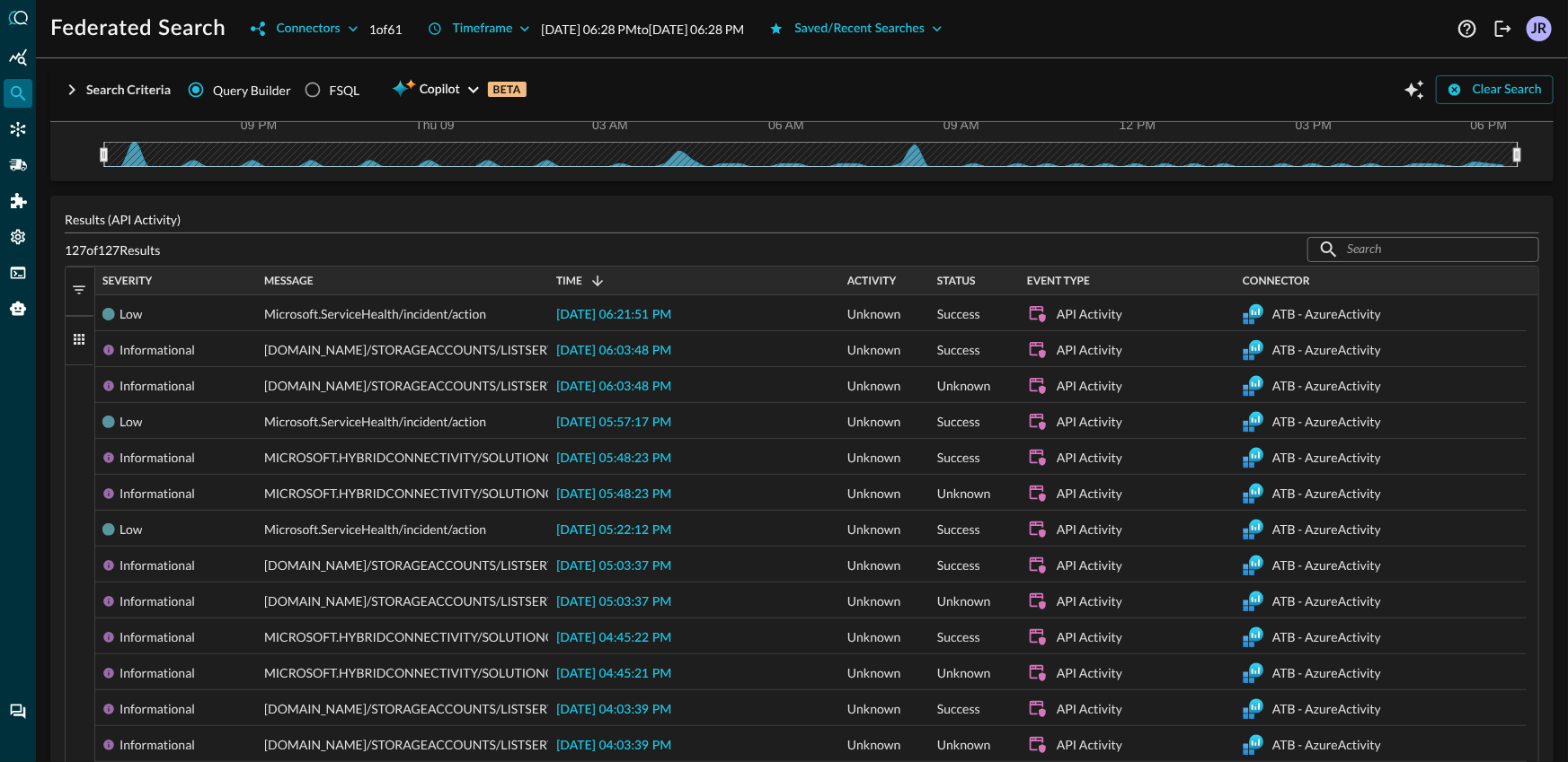
scroll to position [227, 0]
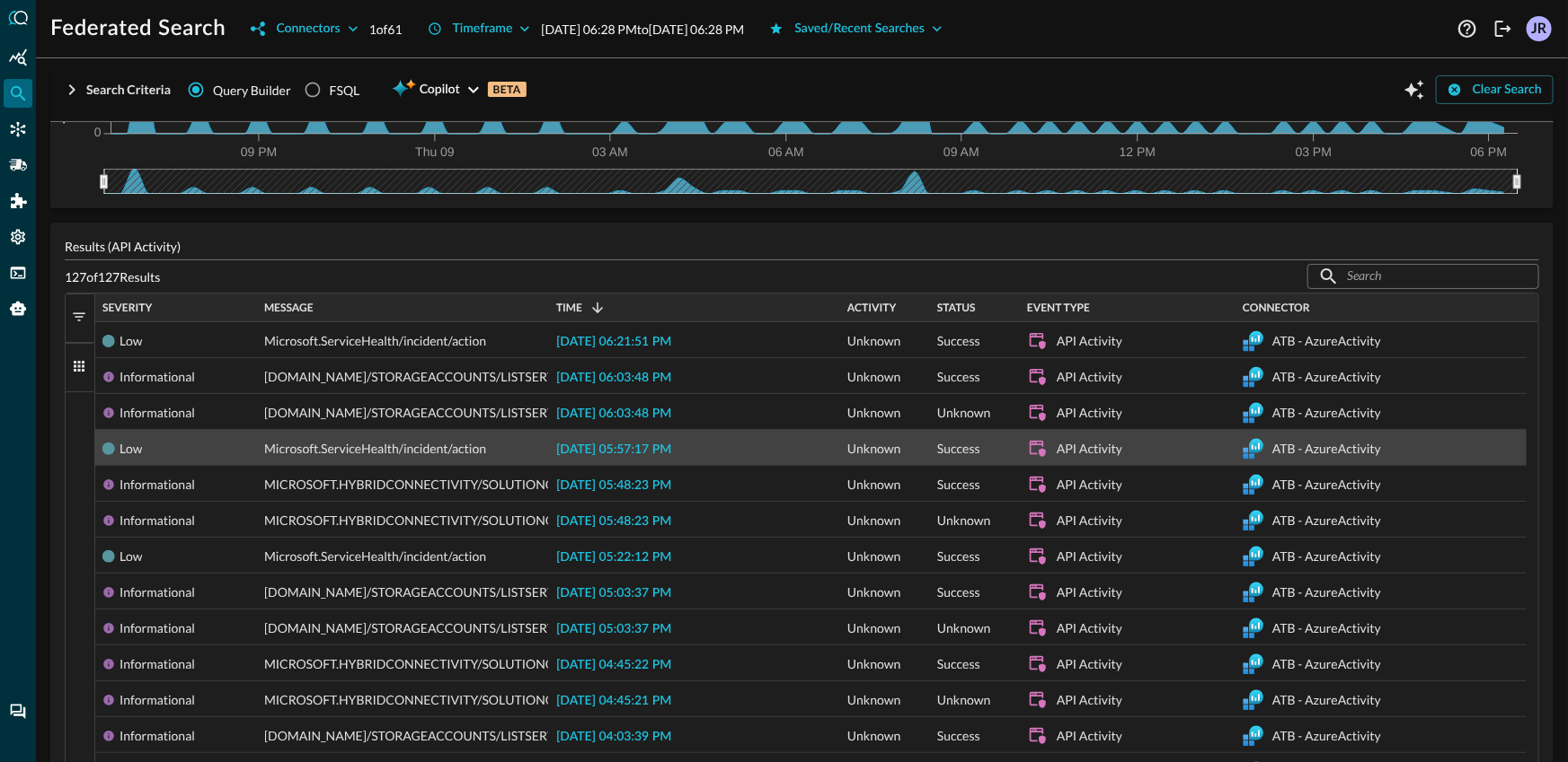
click at [665, 447] on span "[DATE] 05:57:17 PM" at bounding box center [613, 450] width 115 height 13
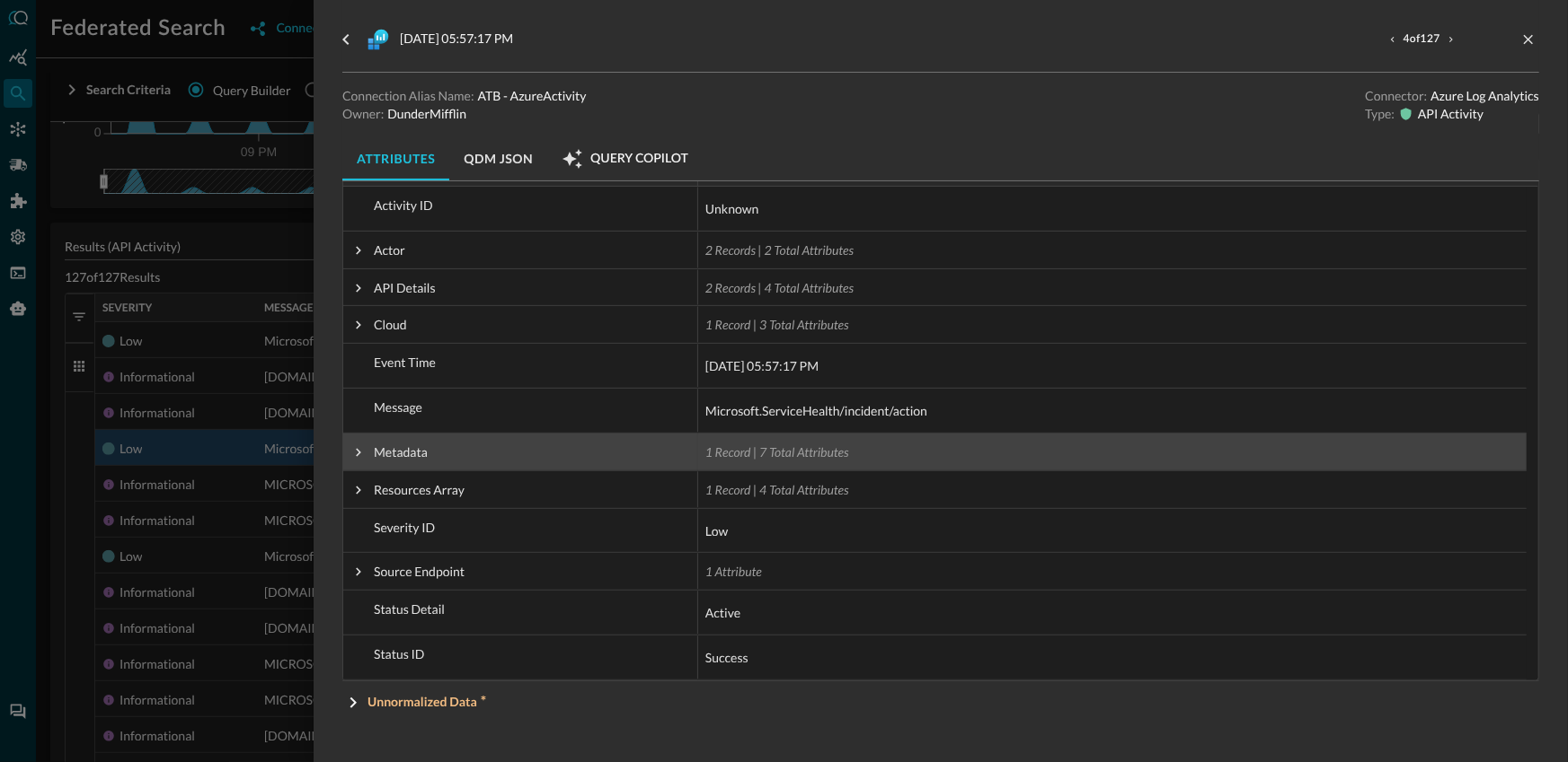
scroll to position [88, 0]
click at [360, 449] on span at bounding box center [359, 452] width 17 height 17
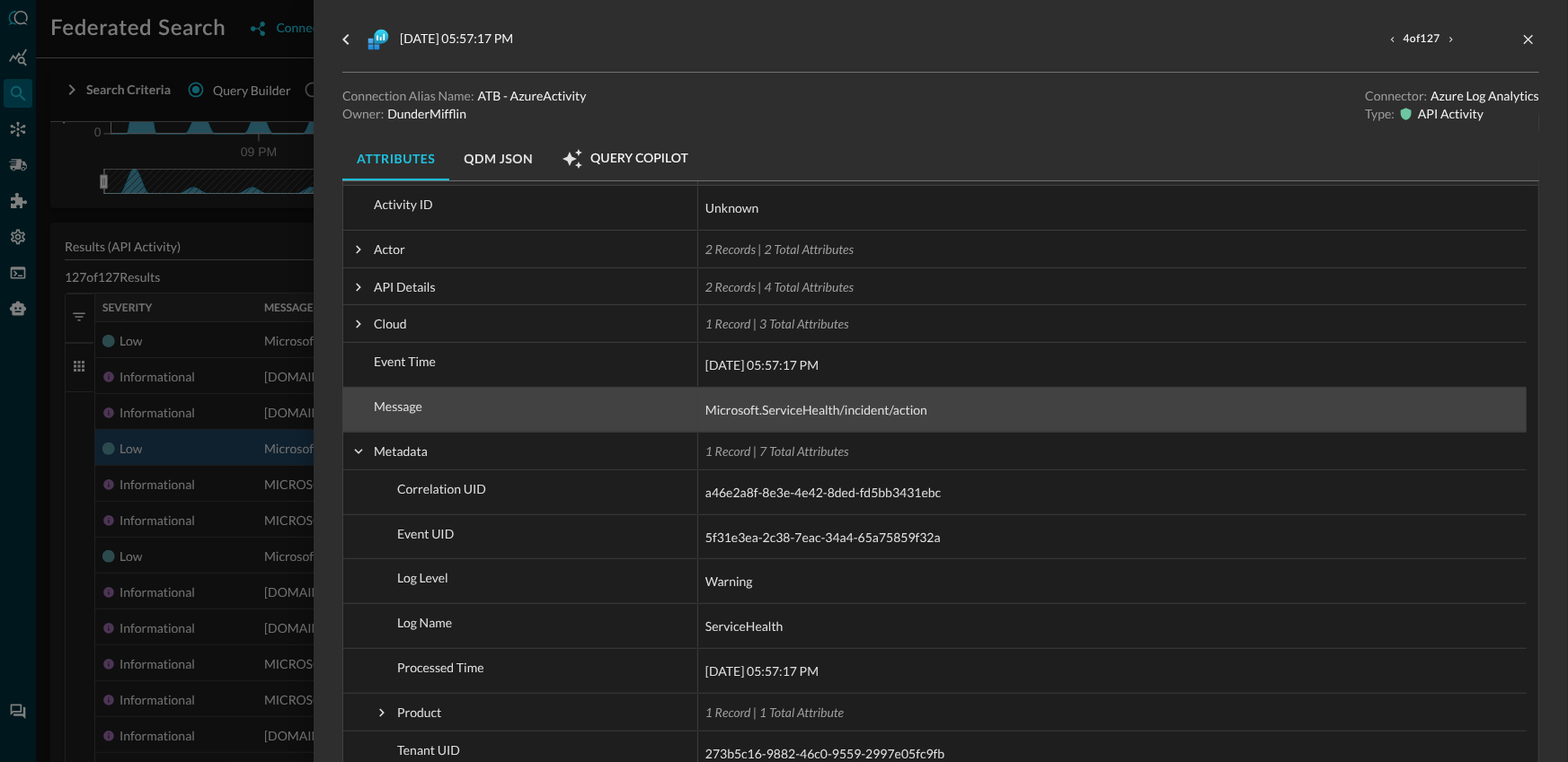
scroll to position [386, 0]
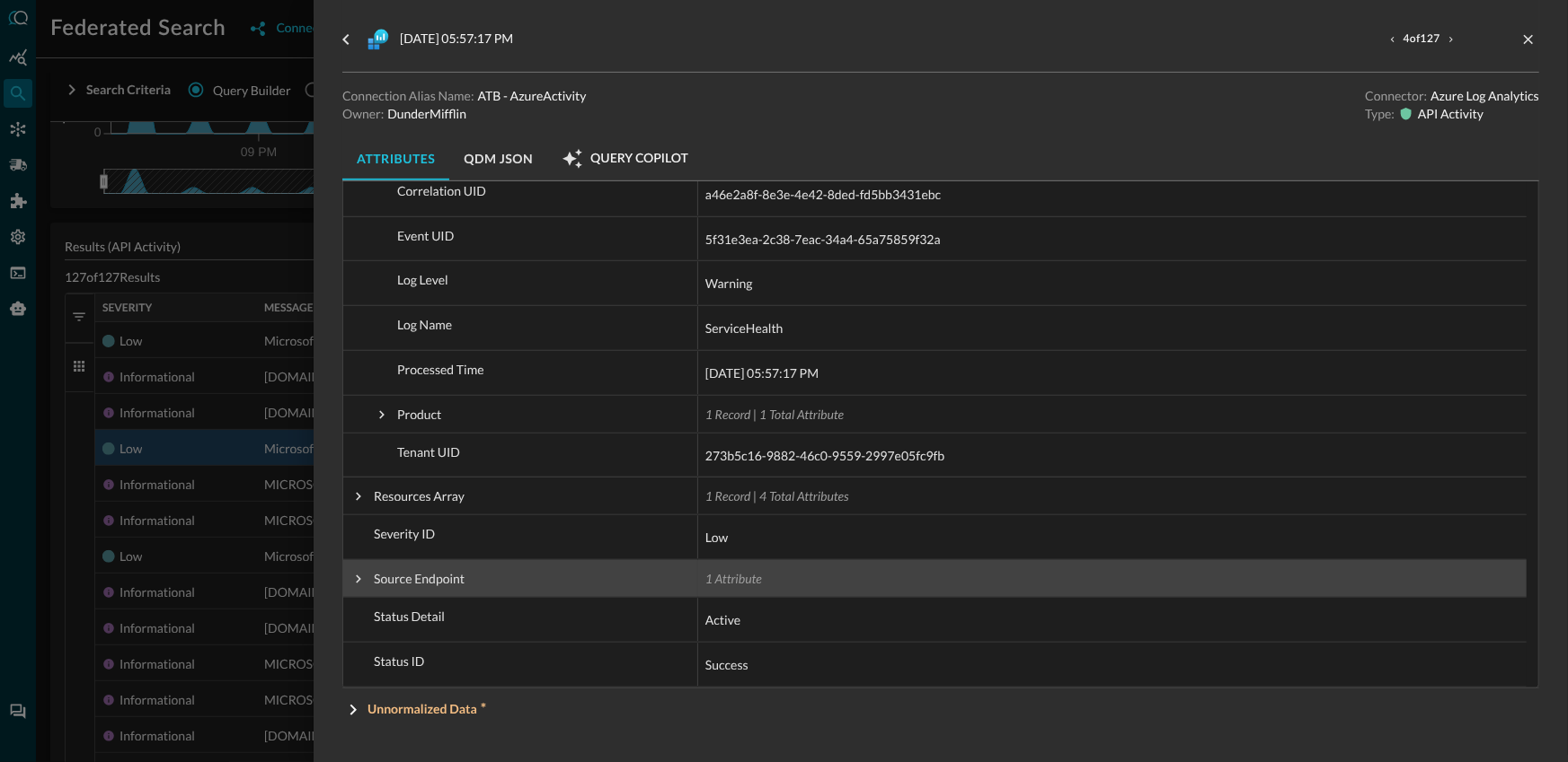
click at [353, 580] on span at bounding box center [359, 580] width 17 height 17
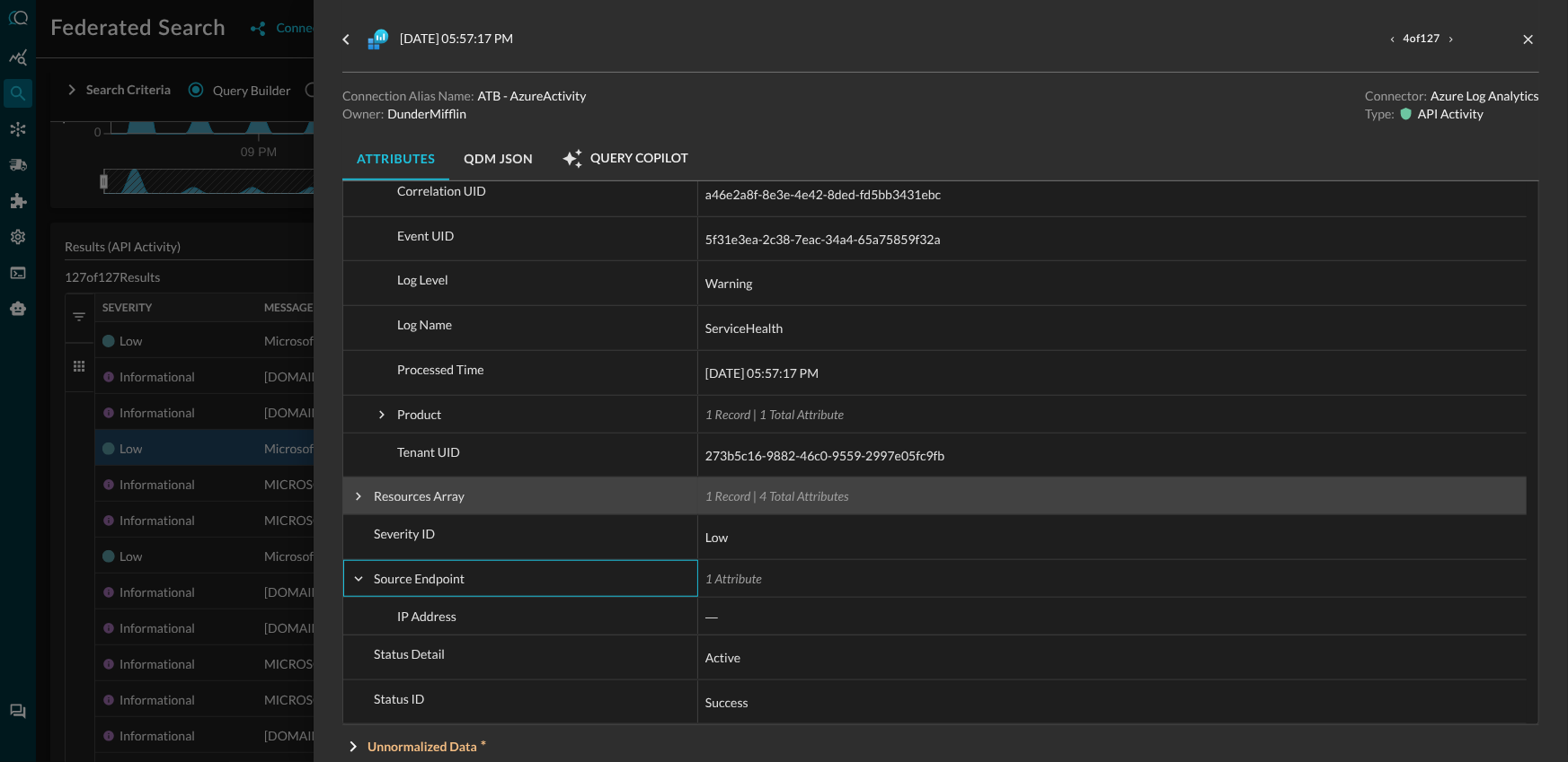
click at [361, 499] on span at bounding box center [359, 497] width 17 height 17
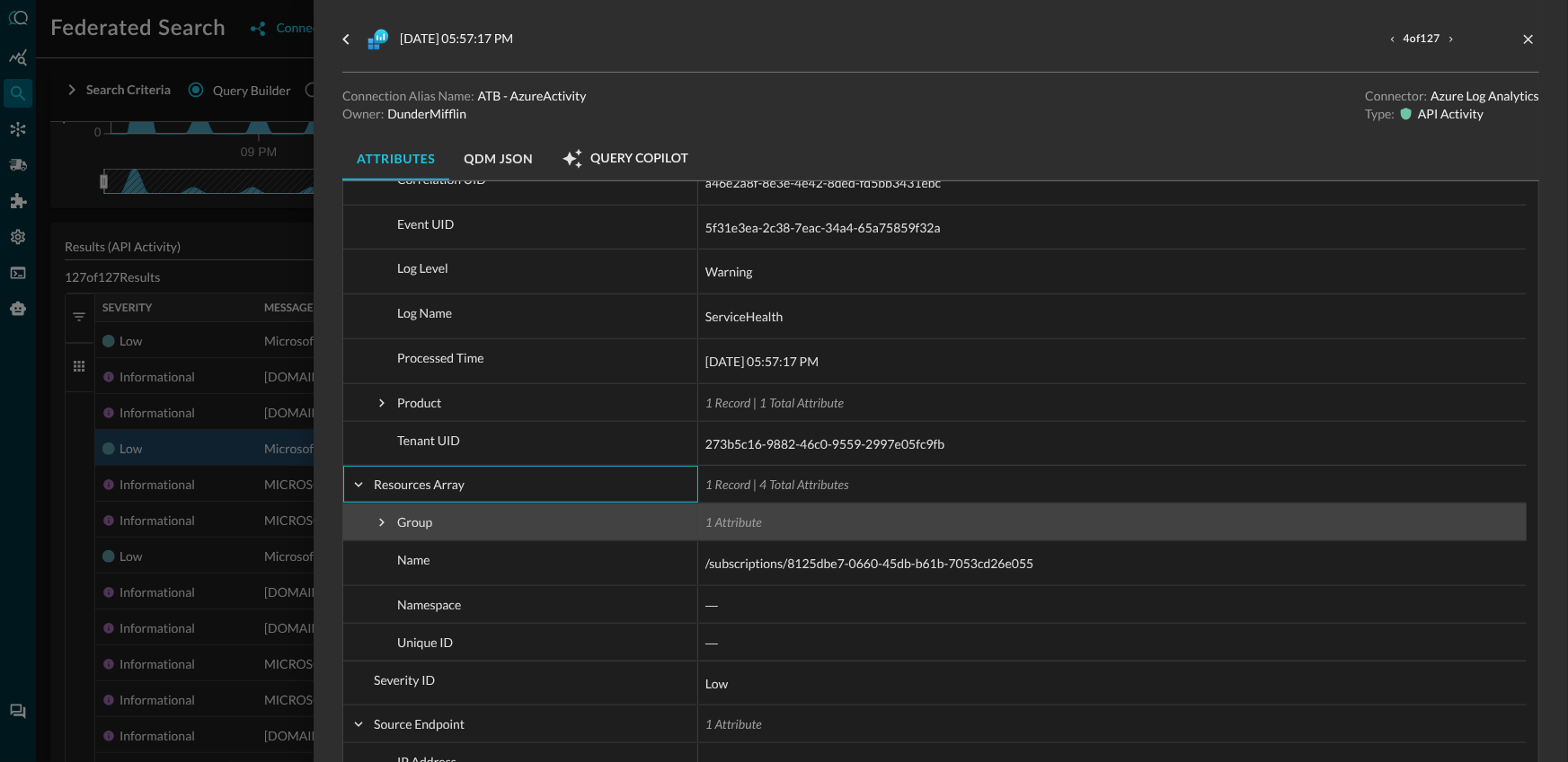
scroll to position [413, 0]
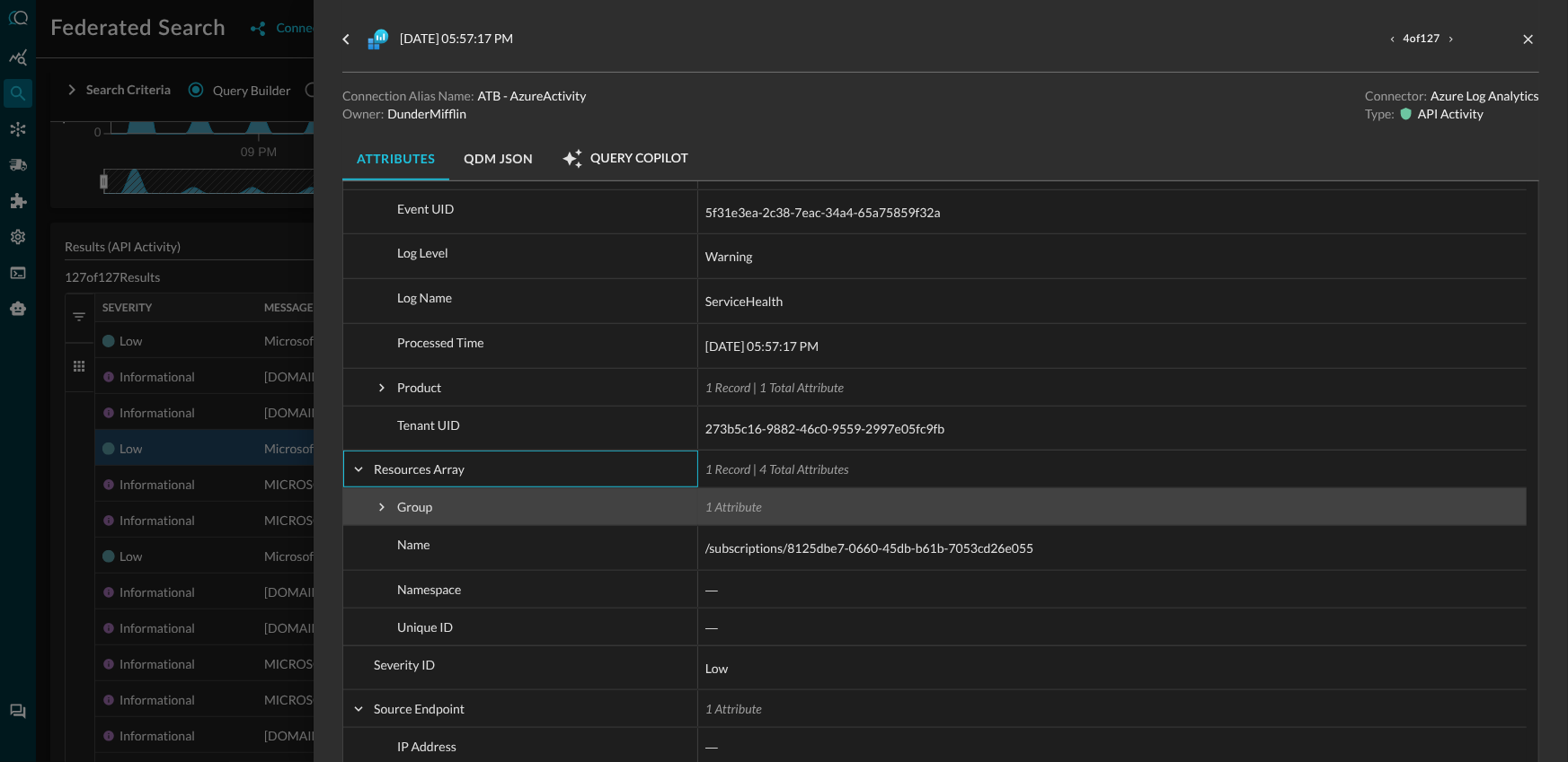
click at [384, 514] on span at bounding box center [382, 507] width 17 height 36
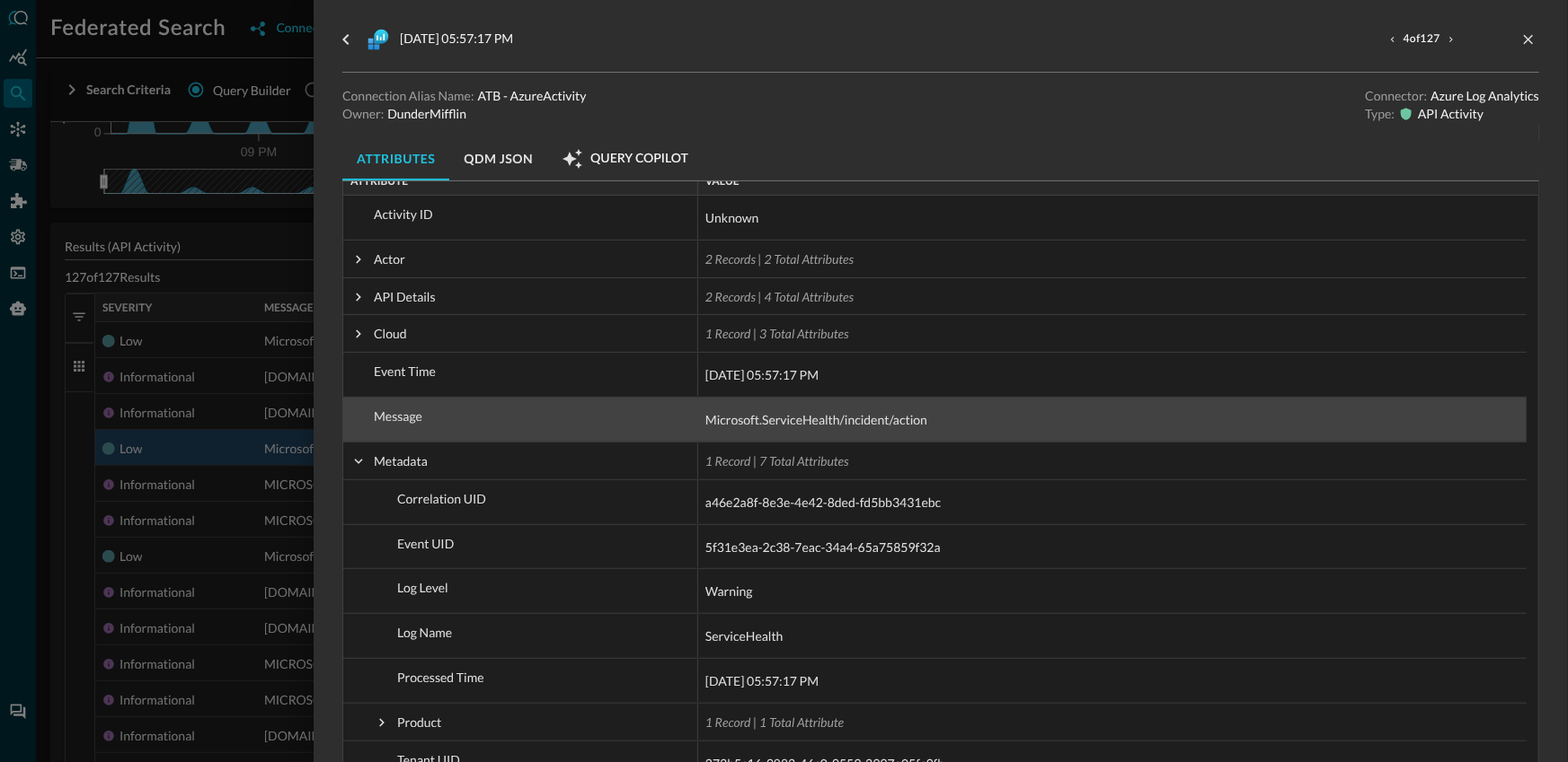
scroll to position [76, 0]
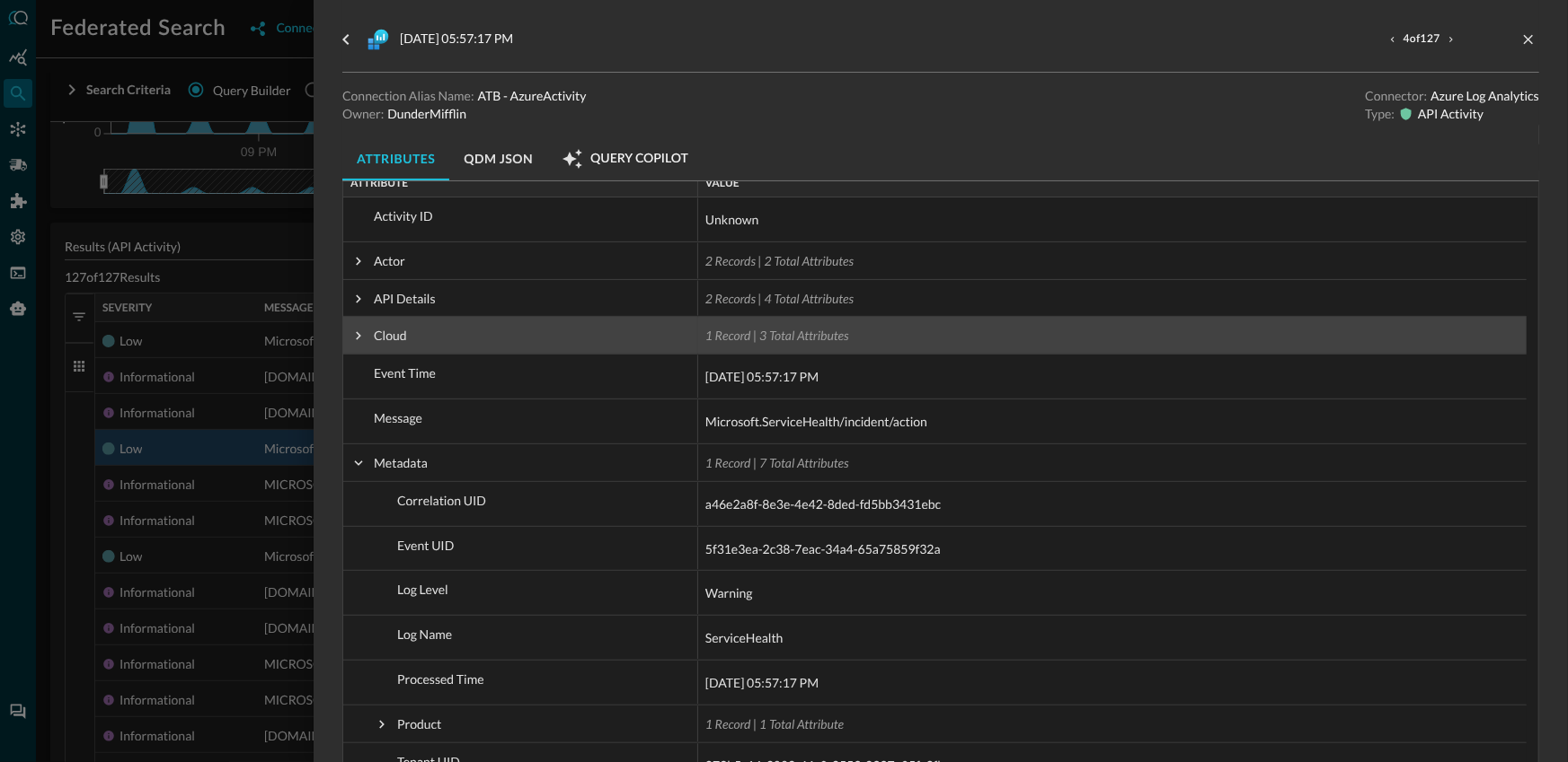
click at [365, 343] on span at bounding box center [359, 336] width 17 height 36
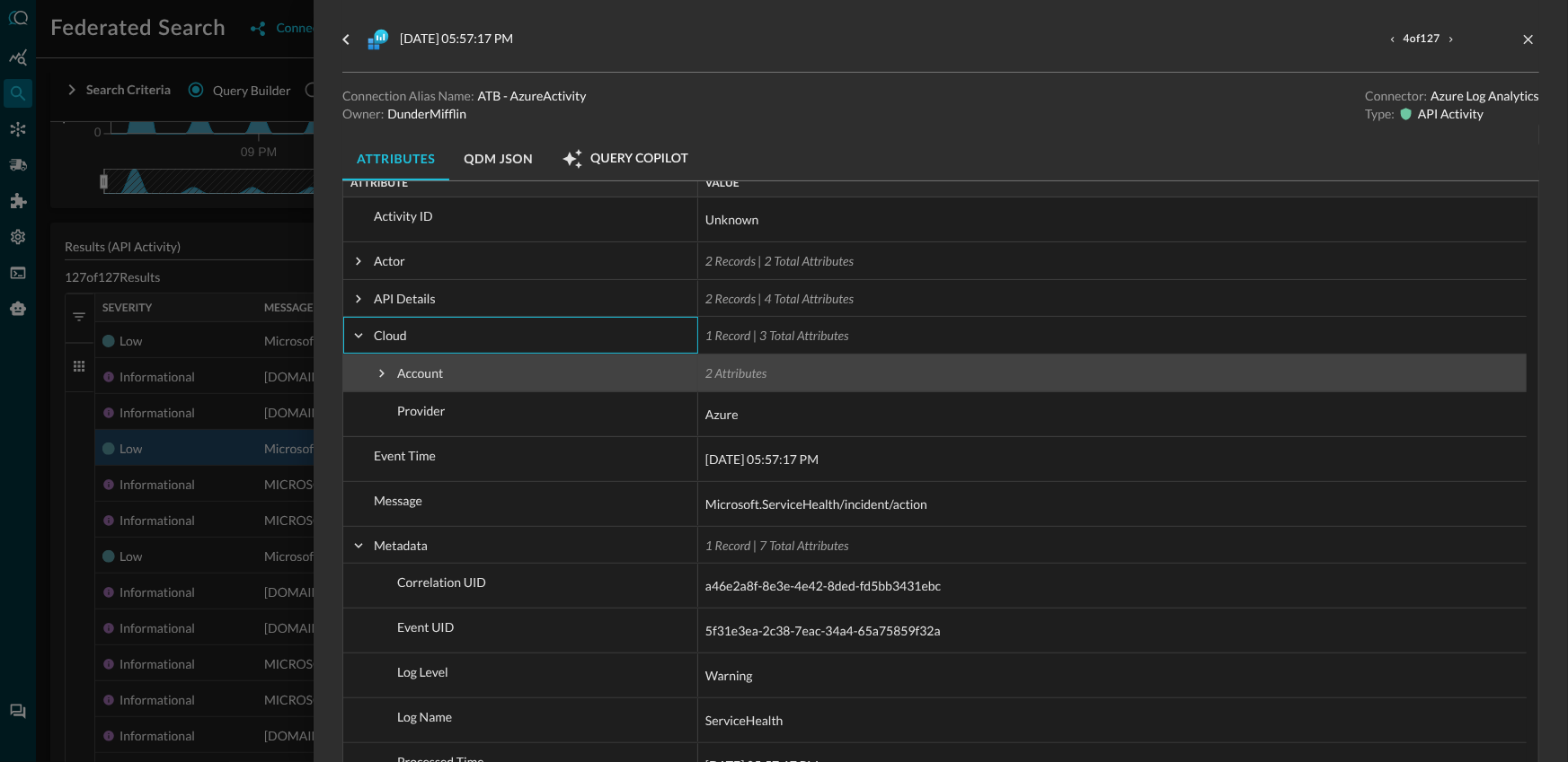
click at [383, 375] on span at bounding box center [382, 374] width 17 height 17
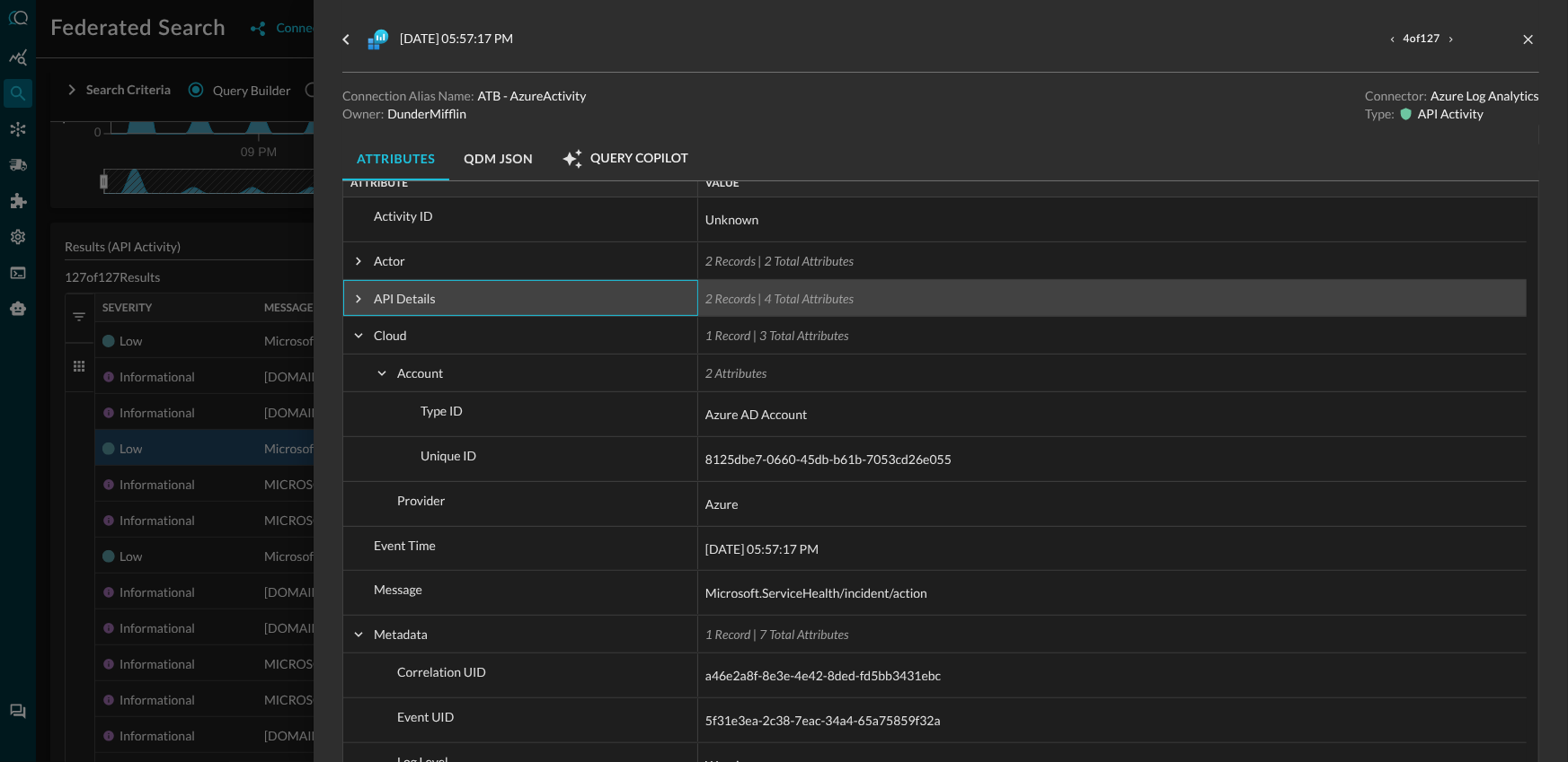
click at [357, 291] on span at bounding box center [359, 299] width 17 height 17
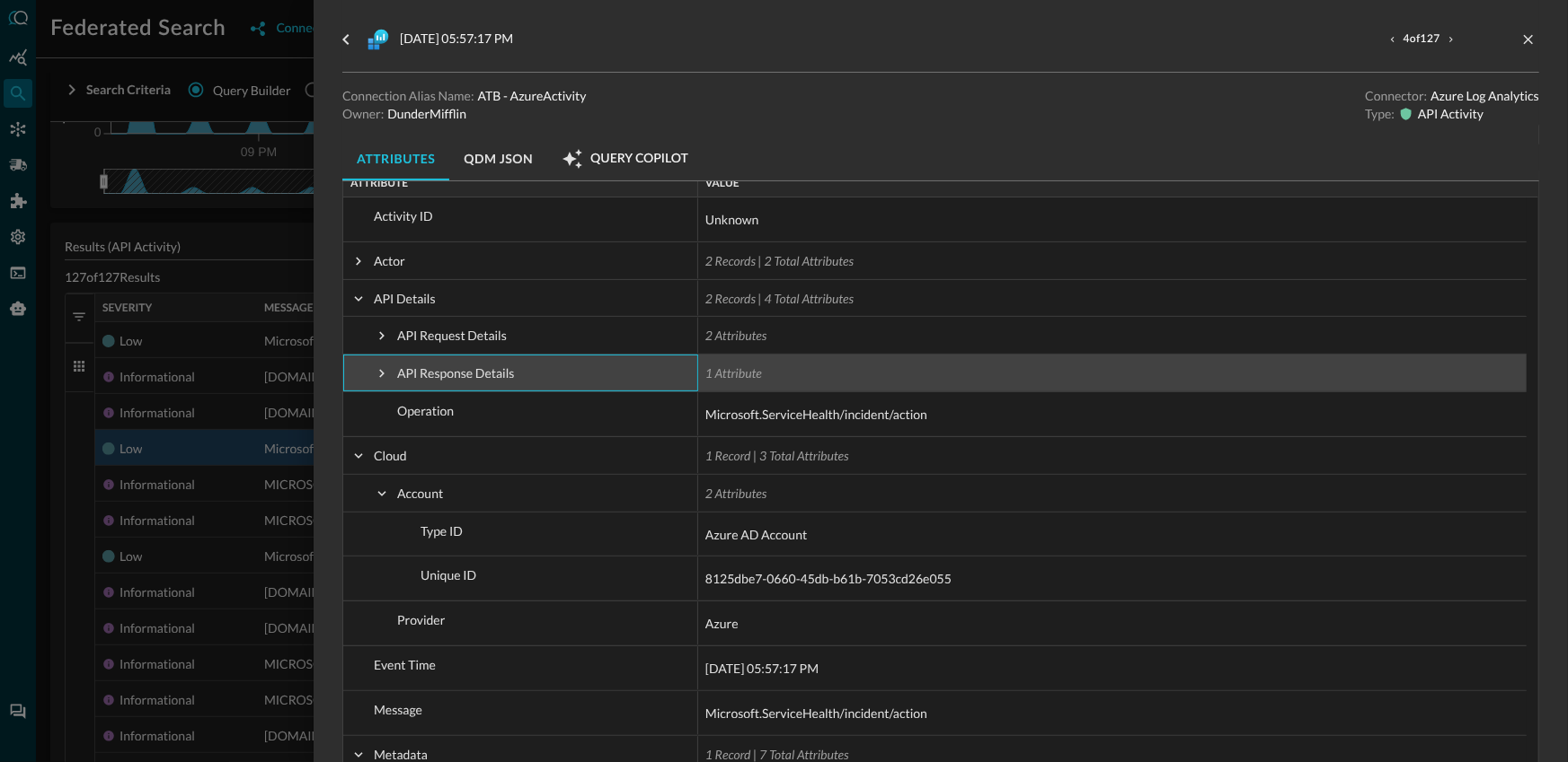
click at [372, 363] on span "API Response Details" at bounding box center [520, 373] width 340 height 36
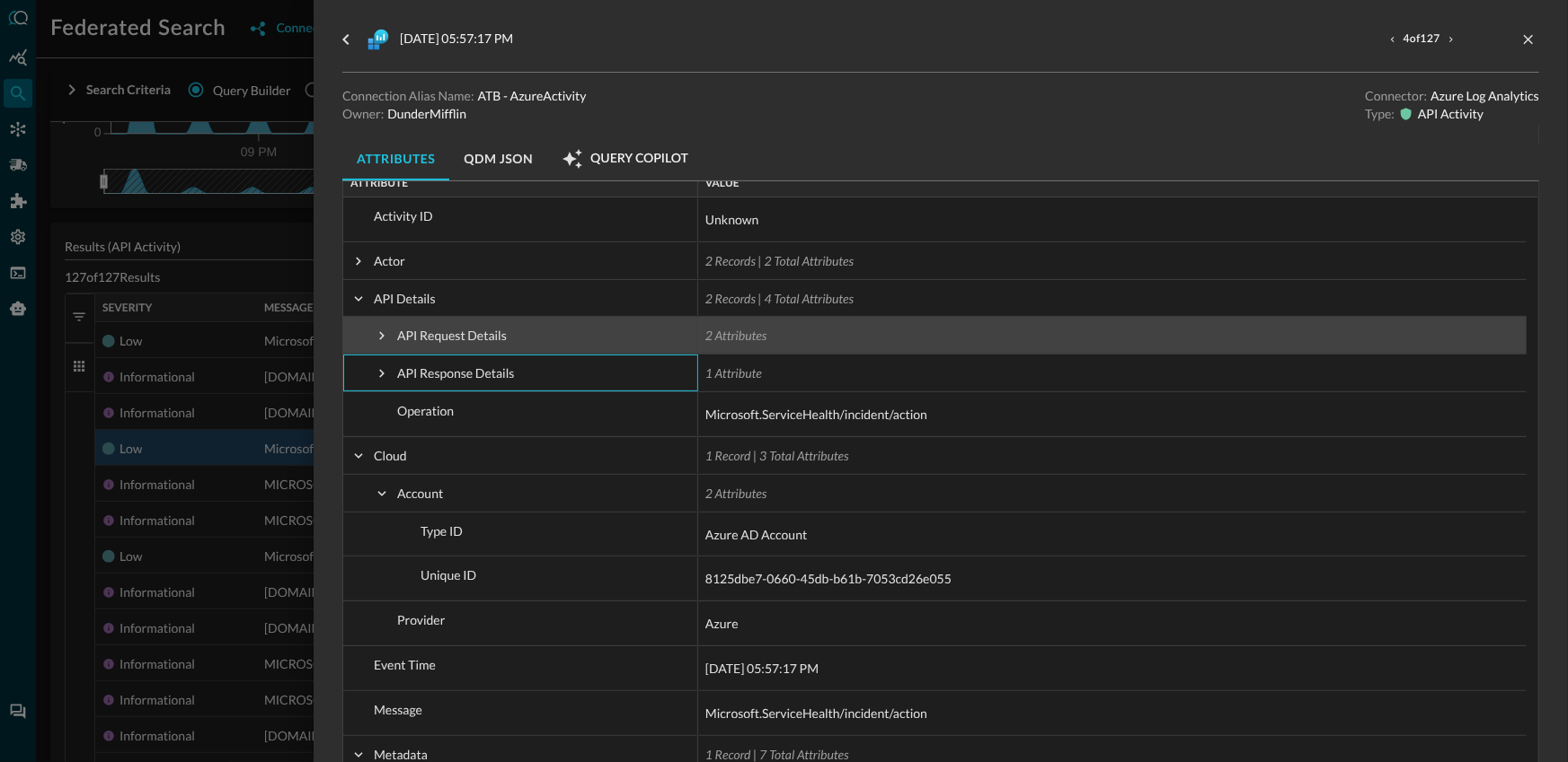
click at [379, 339] on span at bounding box center [382, 336] width 17 height 17
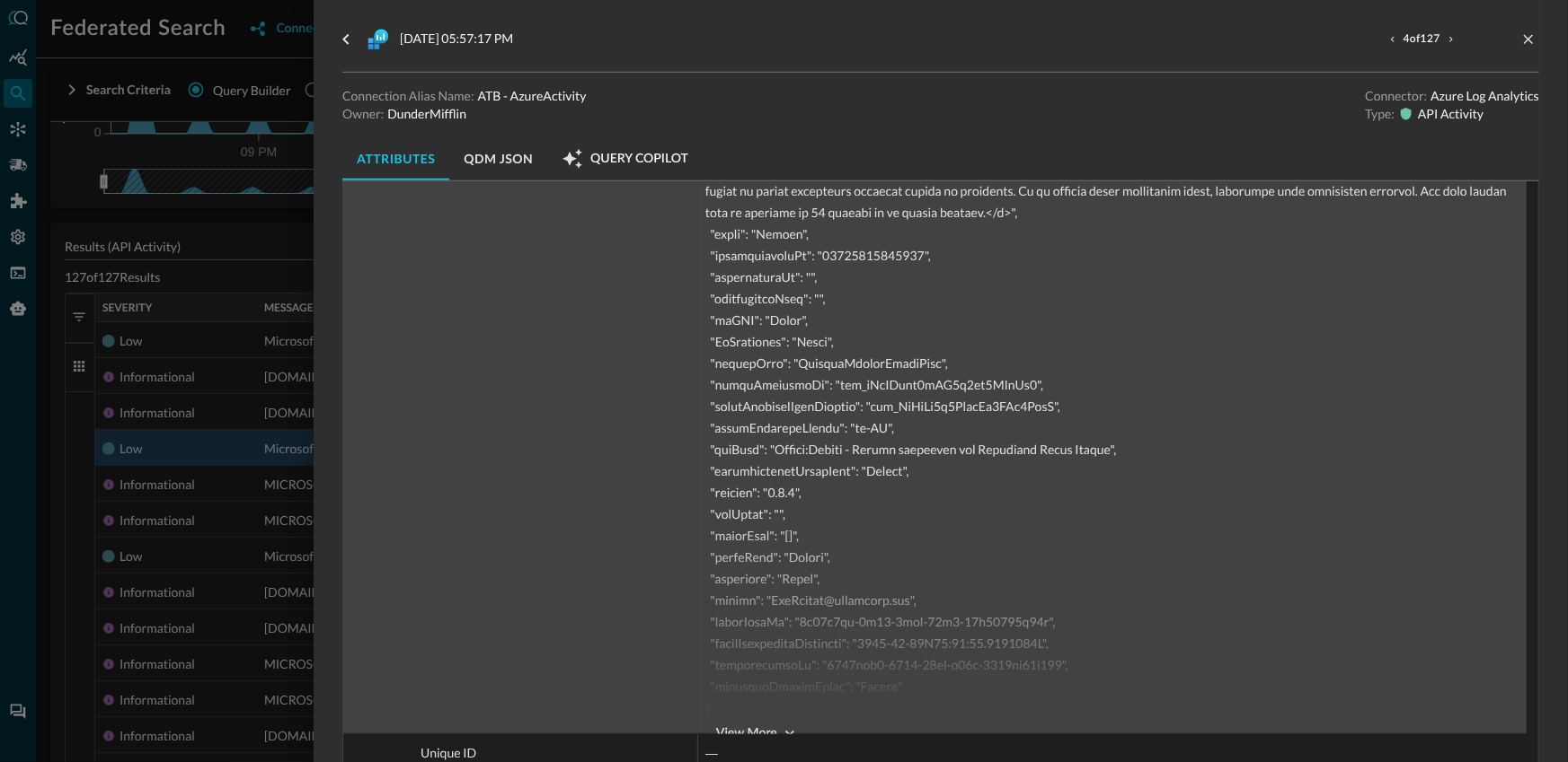
scroll to position [983, 0]
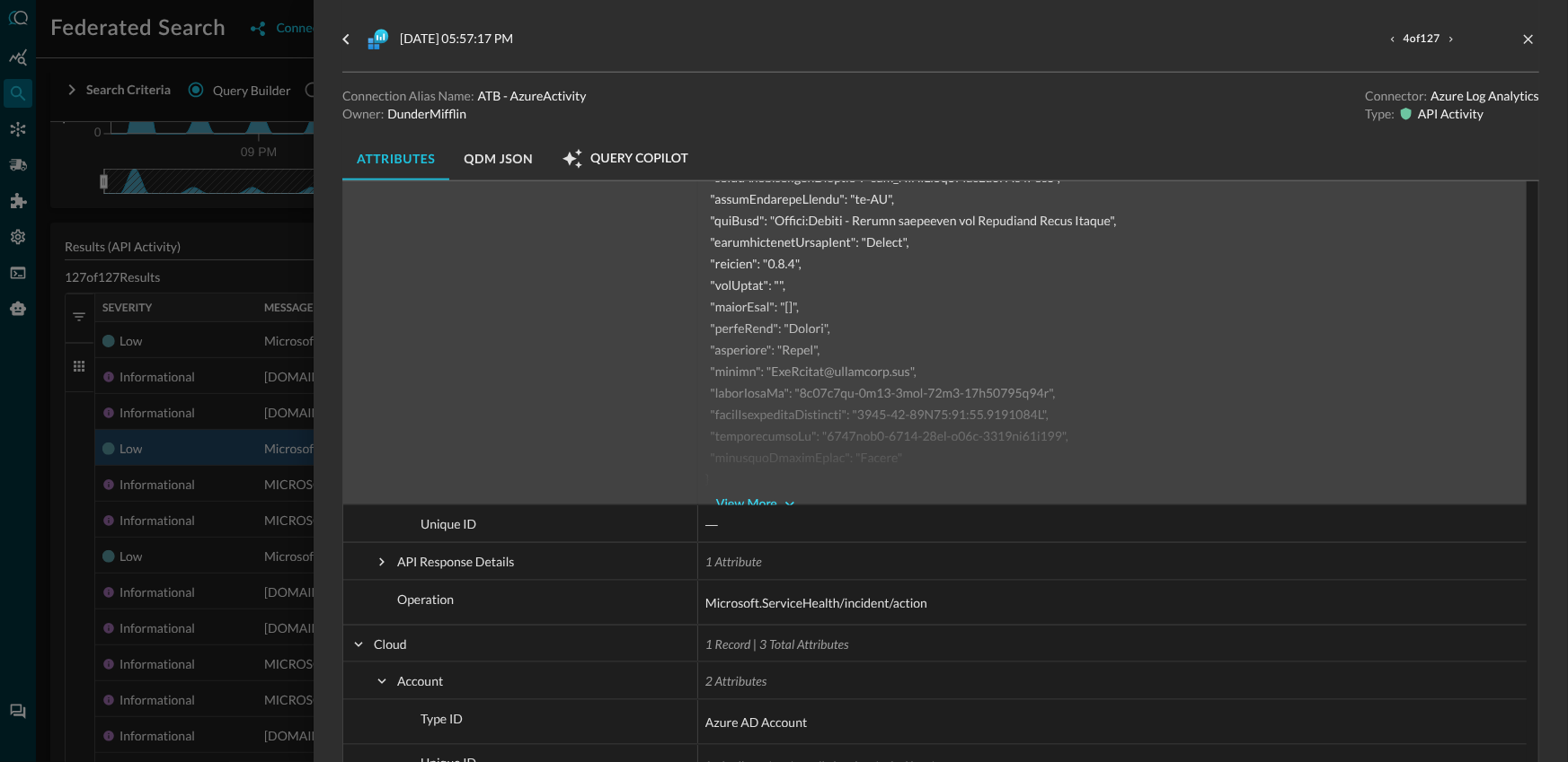
click at [735, 491] on button "View More" at bounding box center [756, 504] width 101 height 28
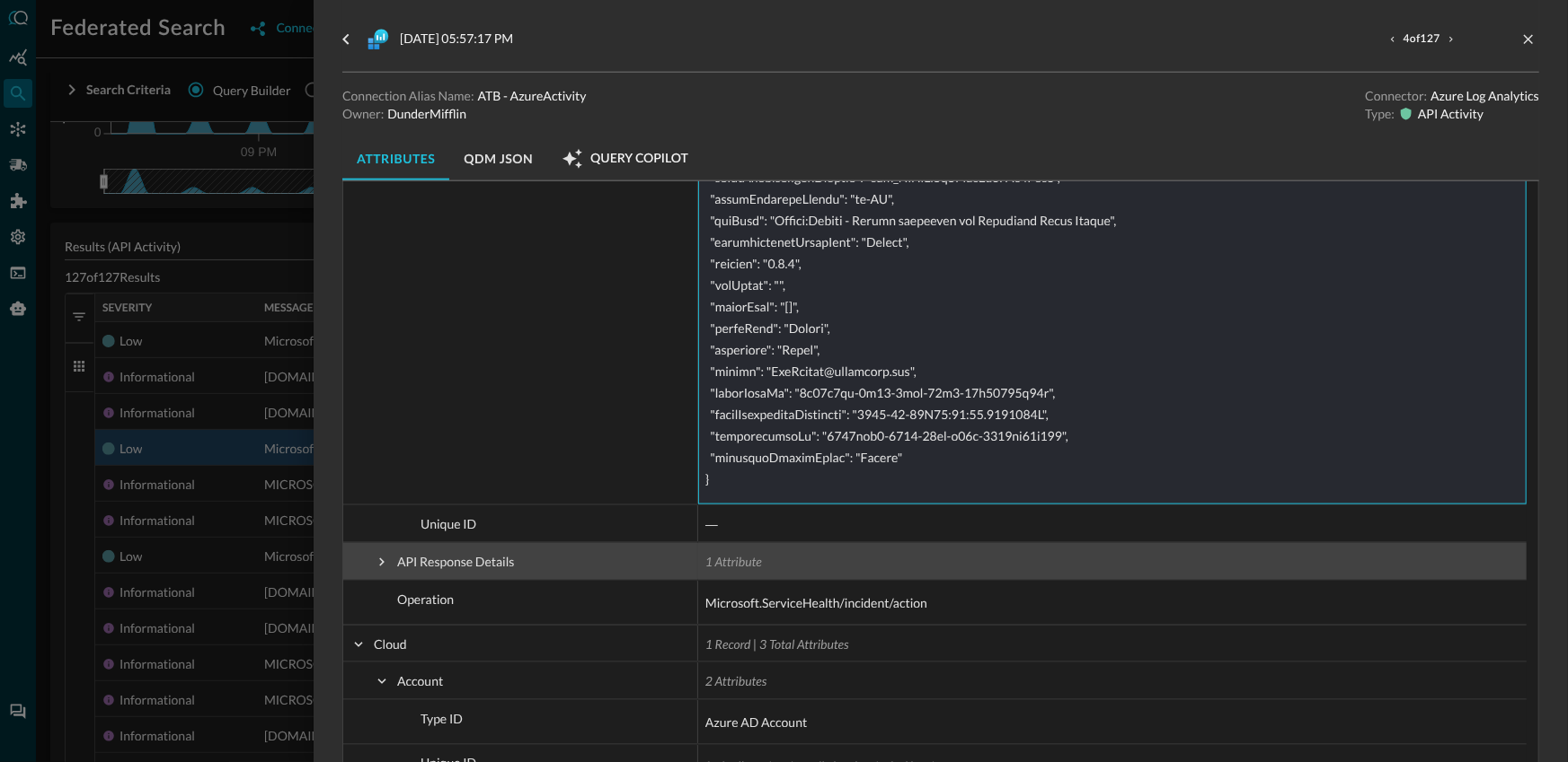
click at [385, 561] on span at bounding box center [382, 562] width 17 height 17
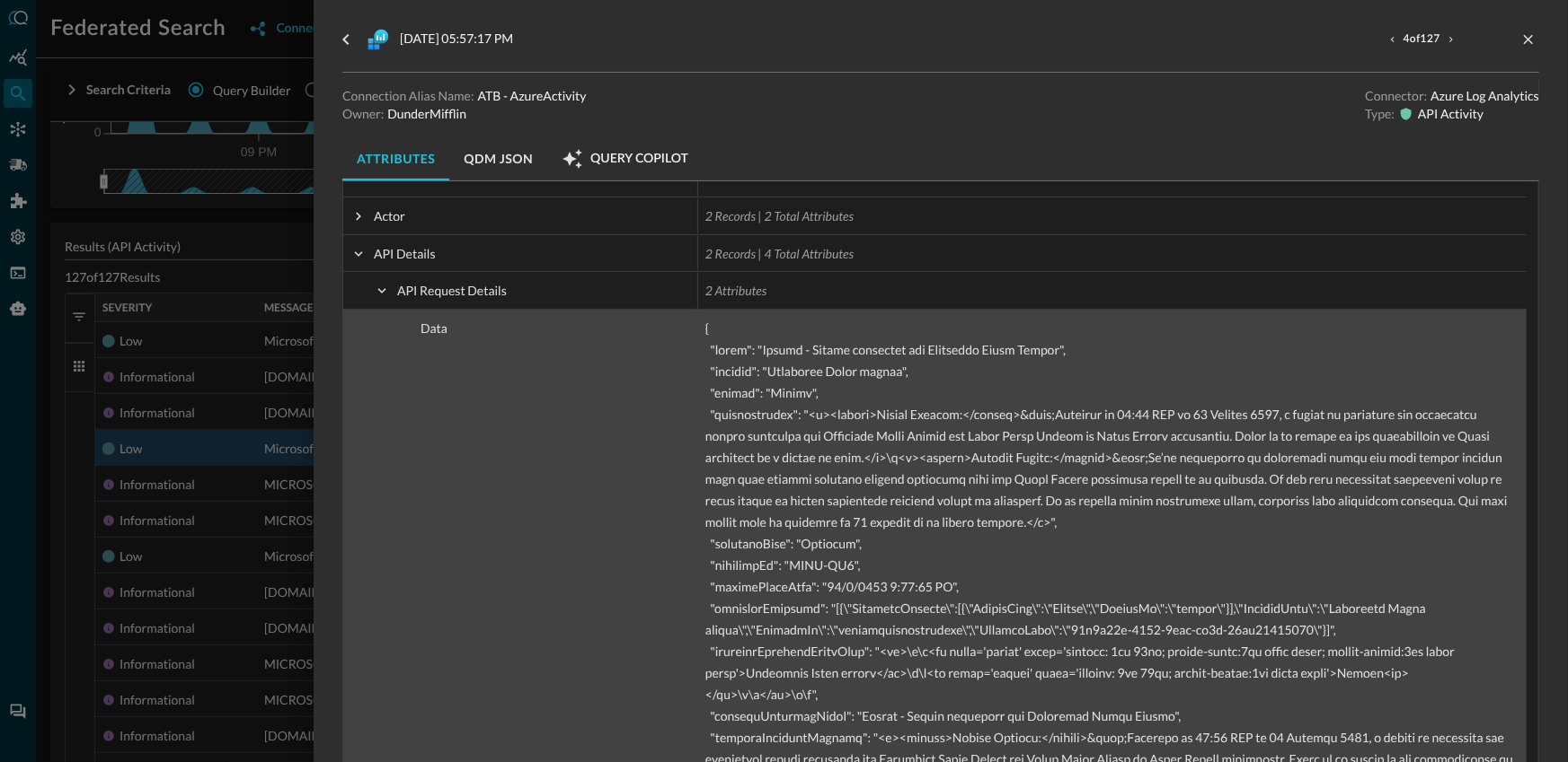
scroll to position [118, 0]
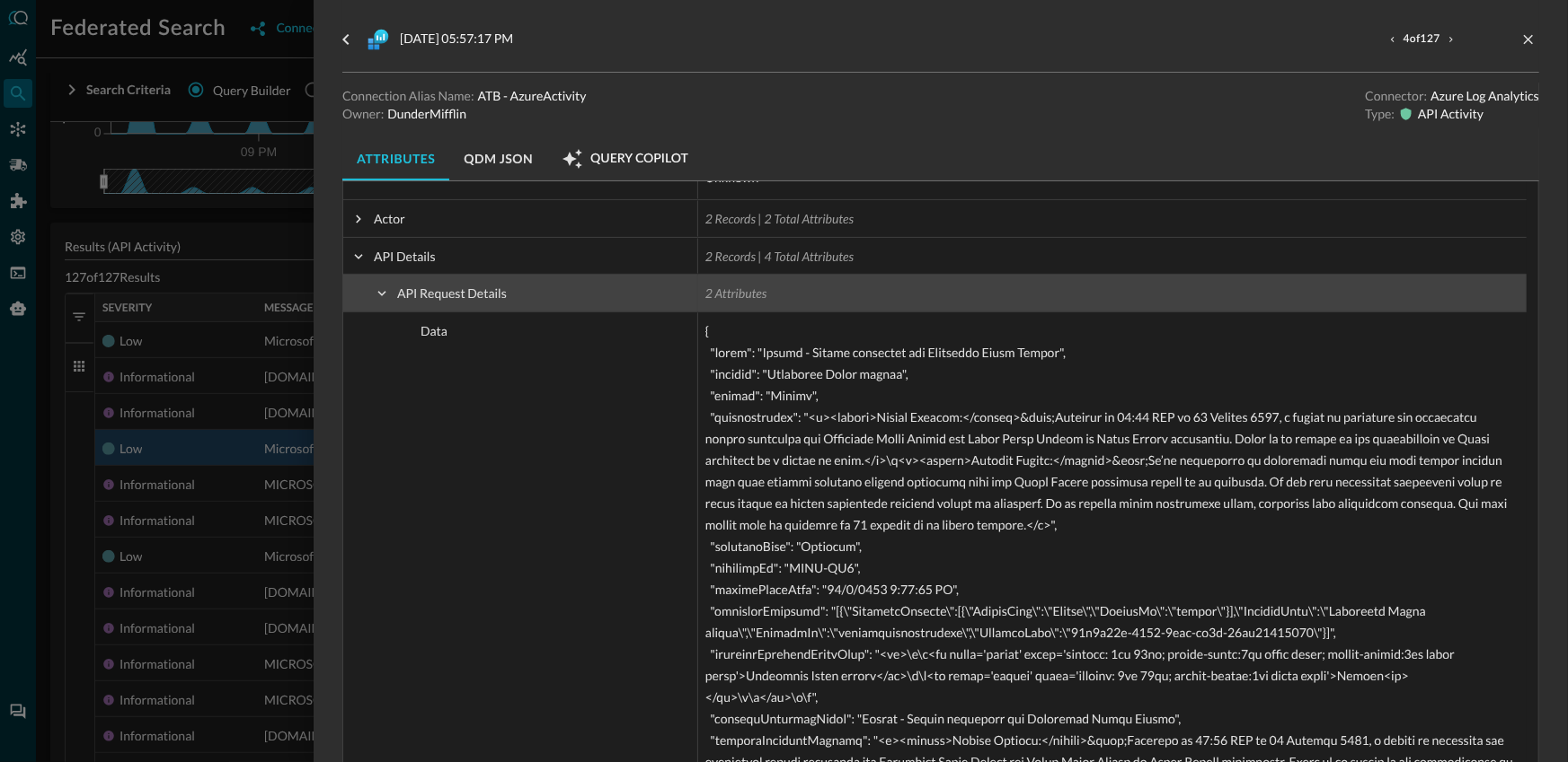
click at [385, 290] on span at bounding box center [382, 293] width 17 height 17
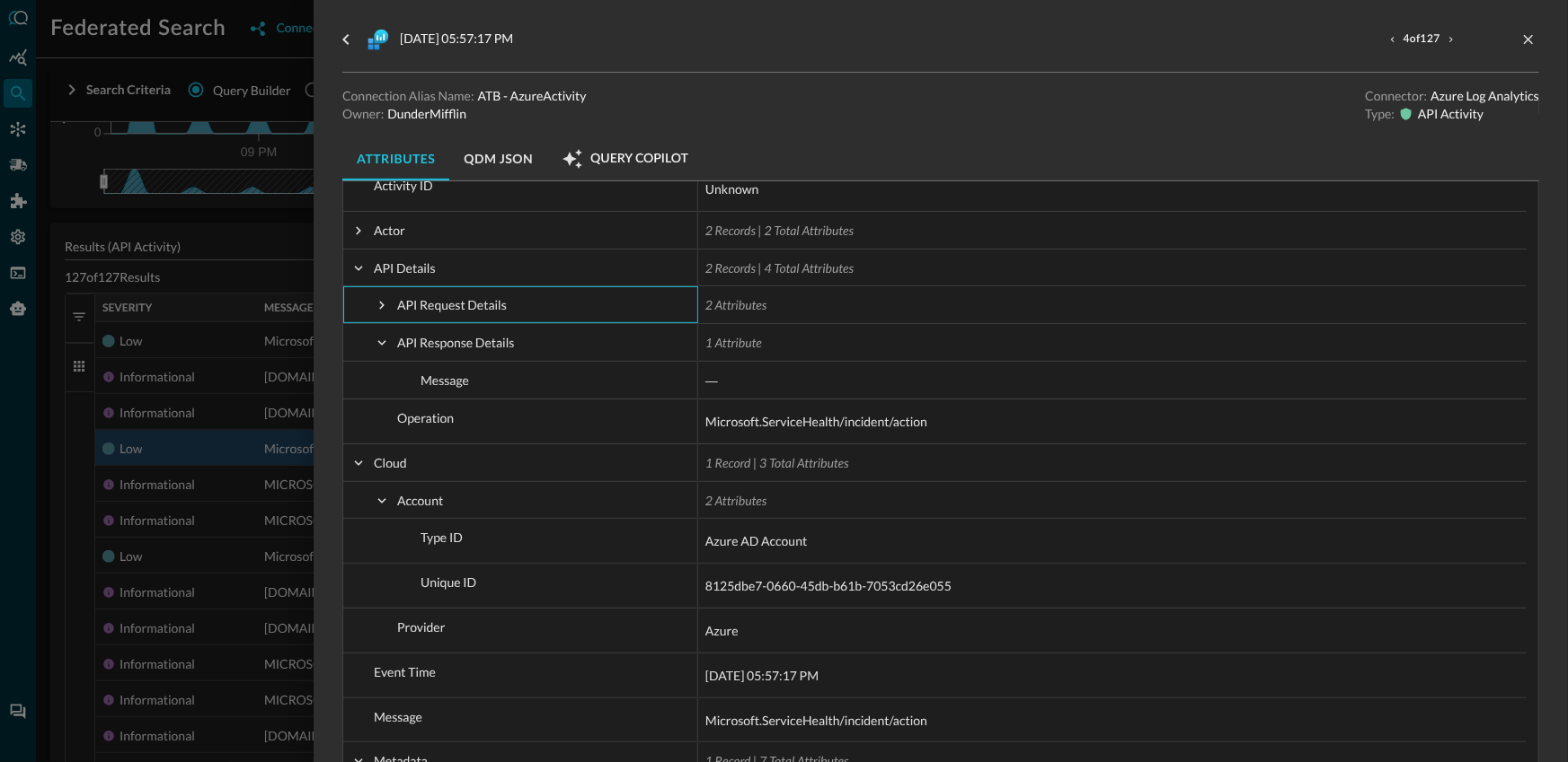
scroll to position [95, 0]
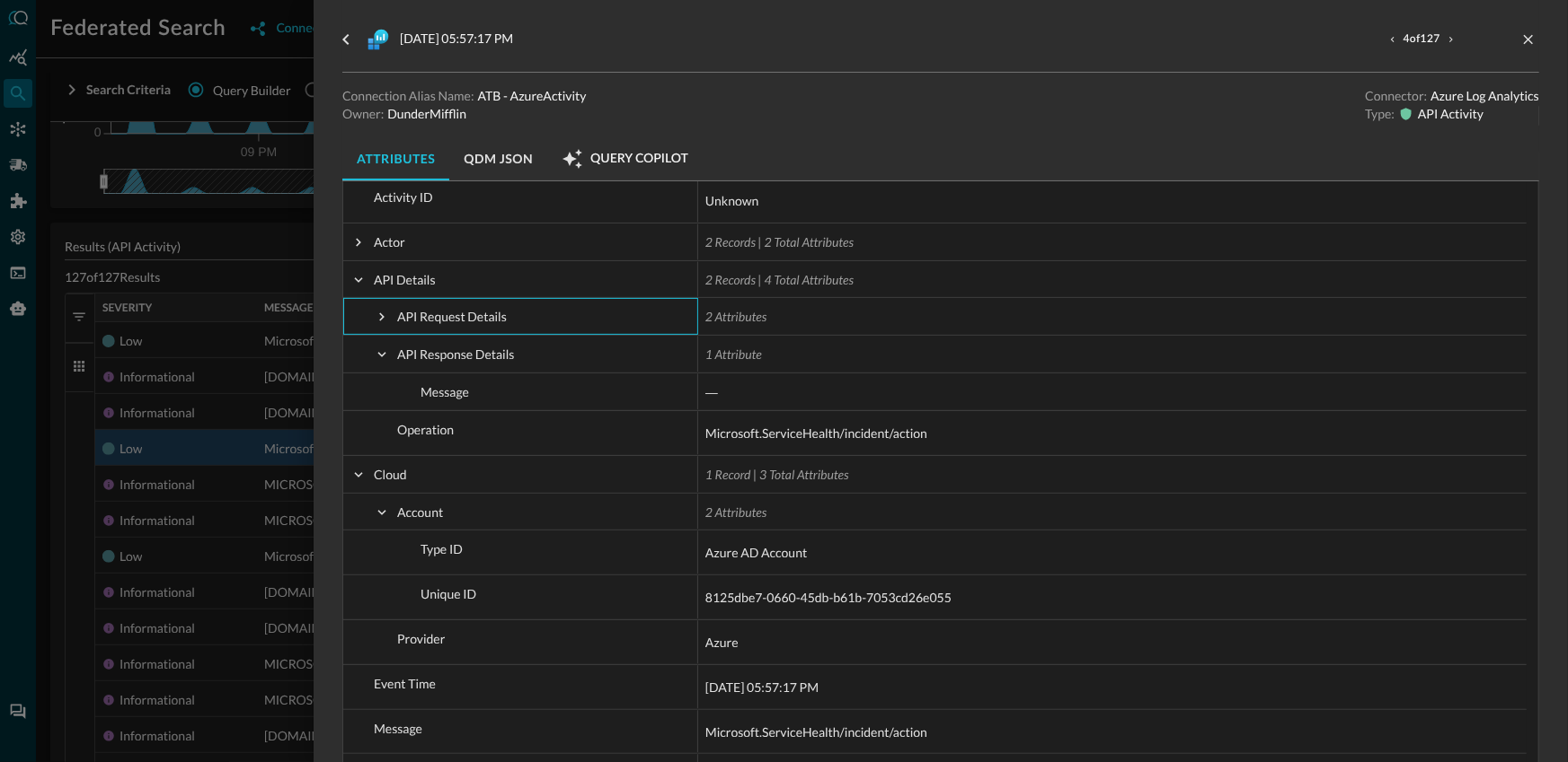
click at [261, 396] on div at bounding box center [784, 381] width 1568 height 762
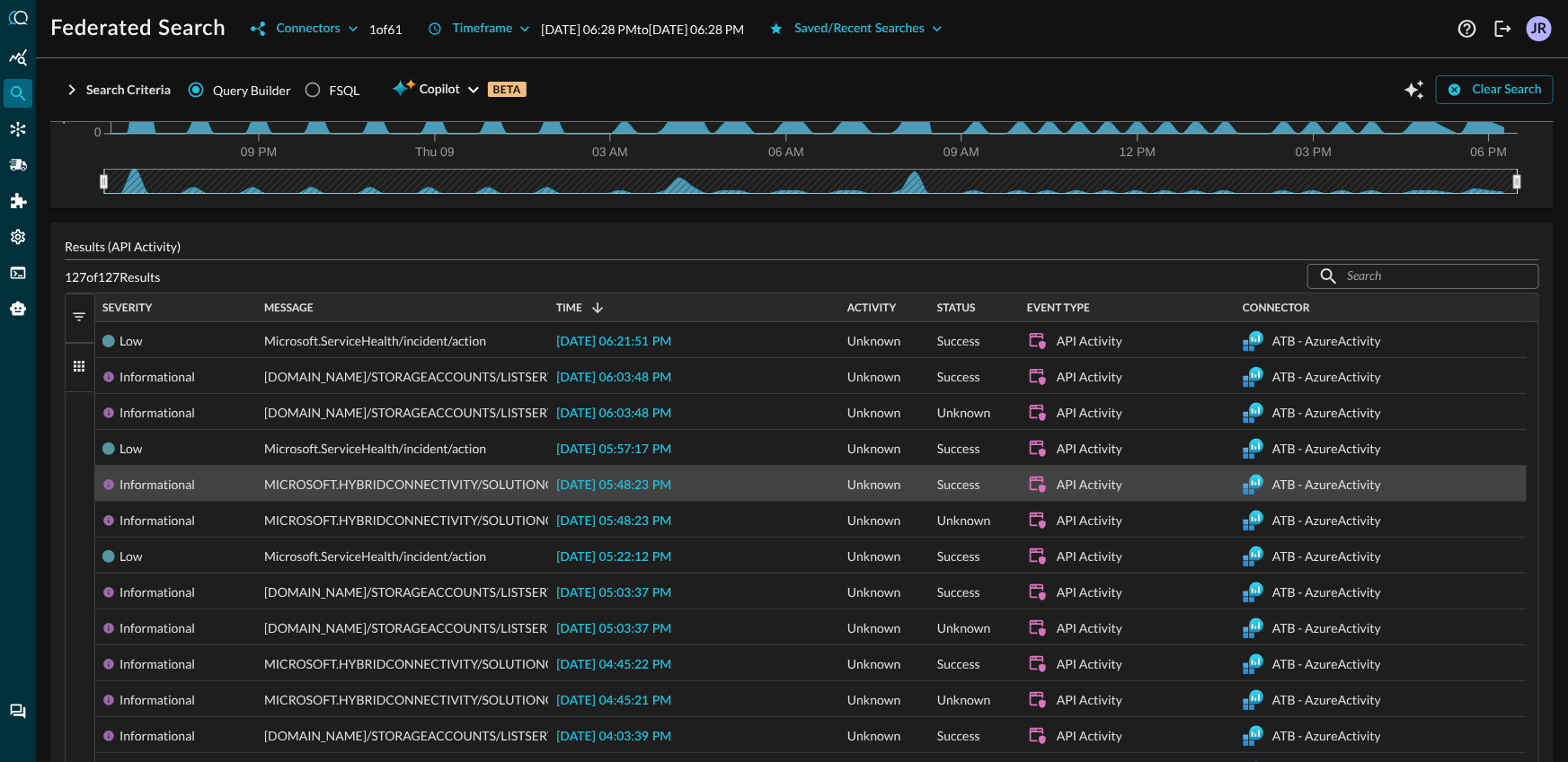
click at [649, 493] on div "[DATE] 05:48:23 PM" at bounding box center [694, 483] width 291 height 35
click at [653, 485] on span "[DATE] 05:48:23 PM" at bounding box center [613, 486] width 115 height 13
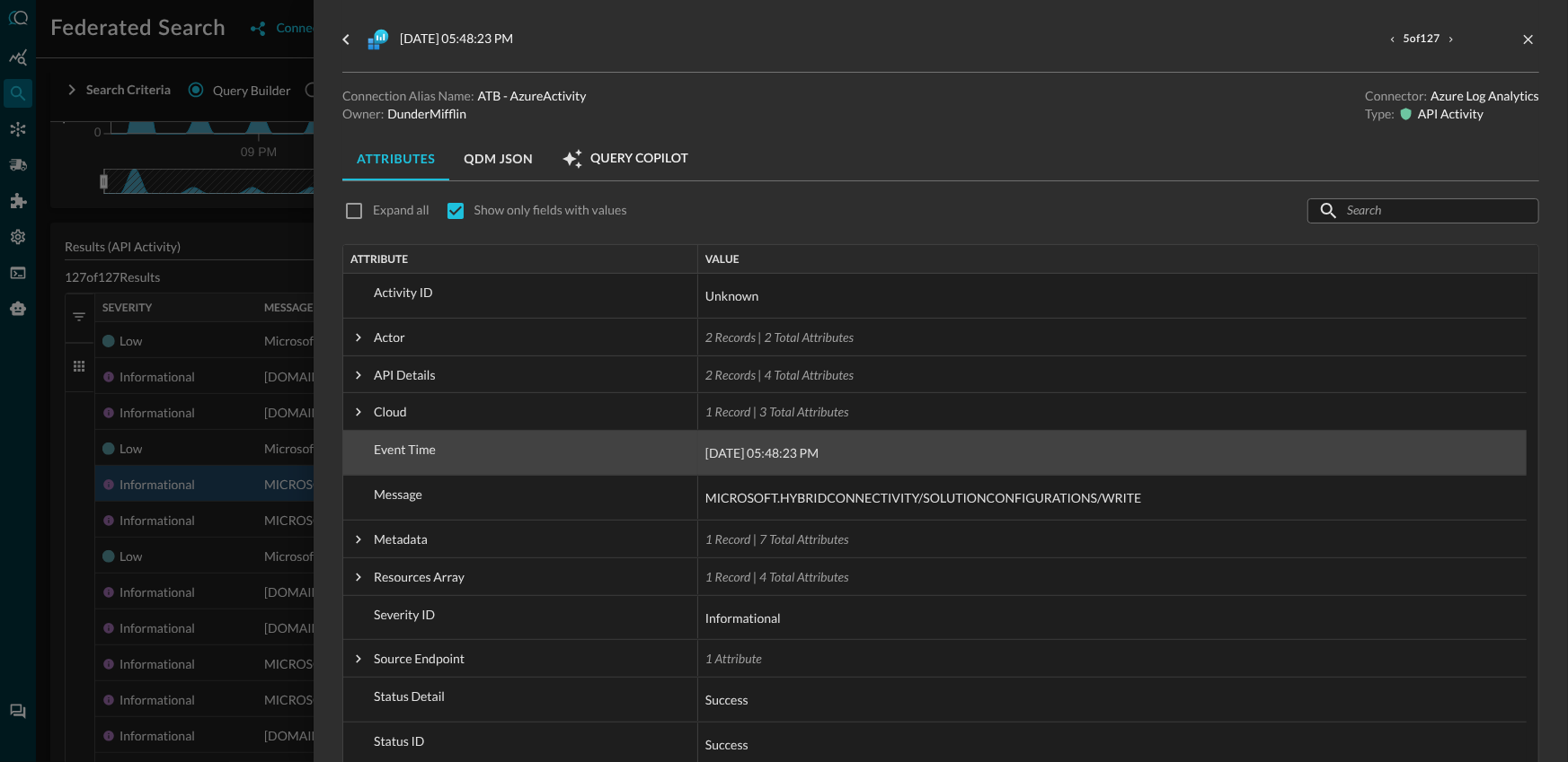
scroll to position [88, 0]
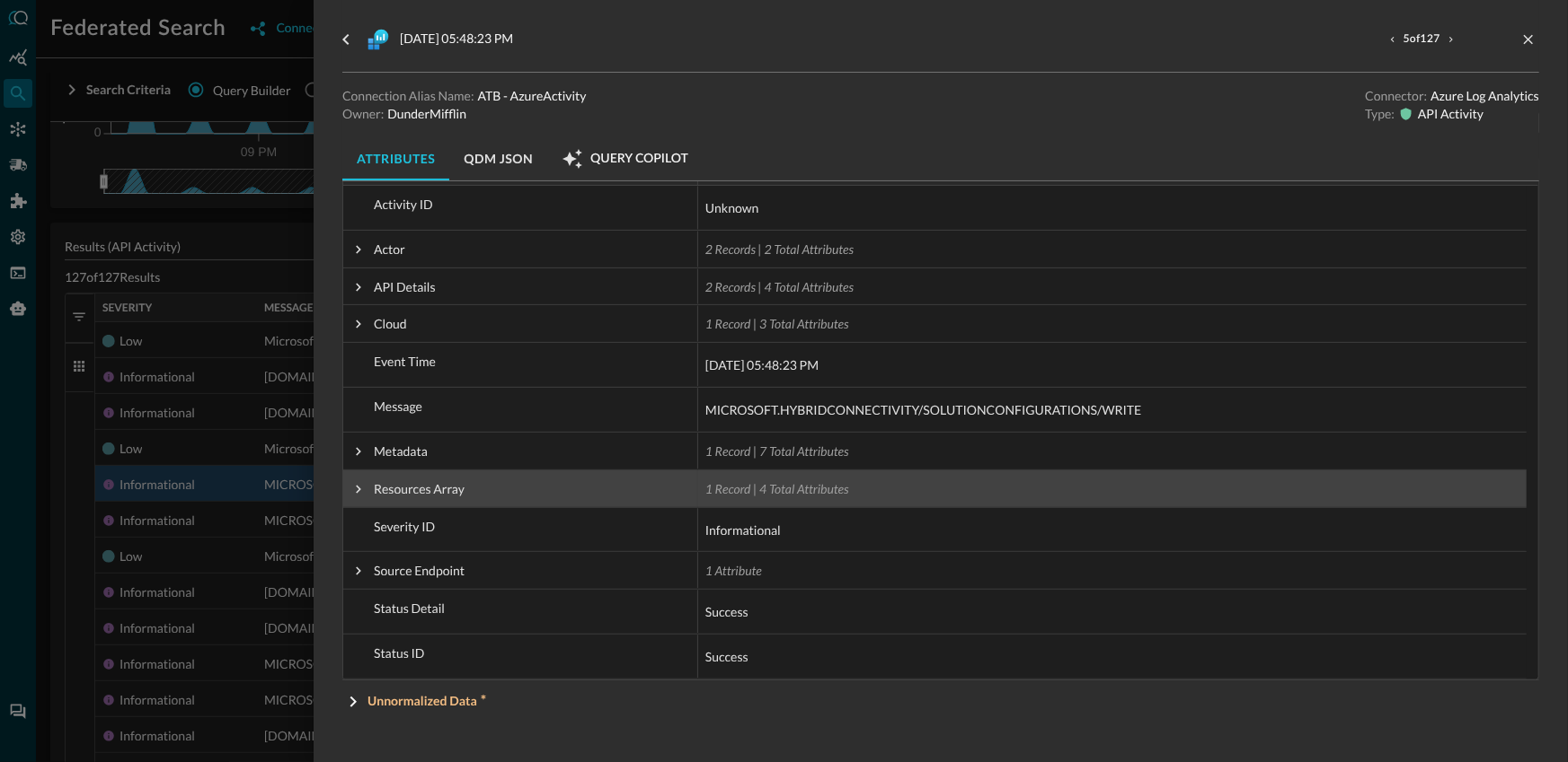
click at [355, 489] on span at bounding box center [359, 490] width 17 height 17
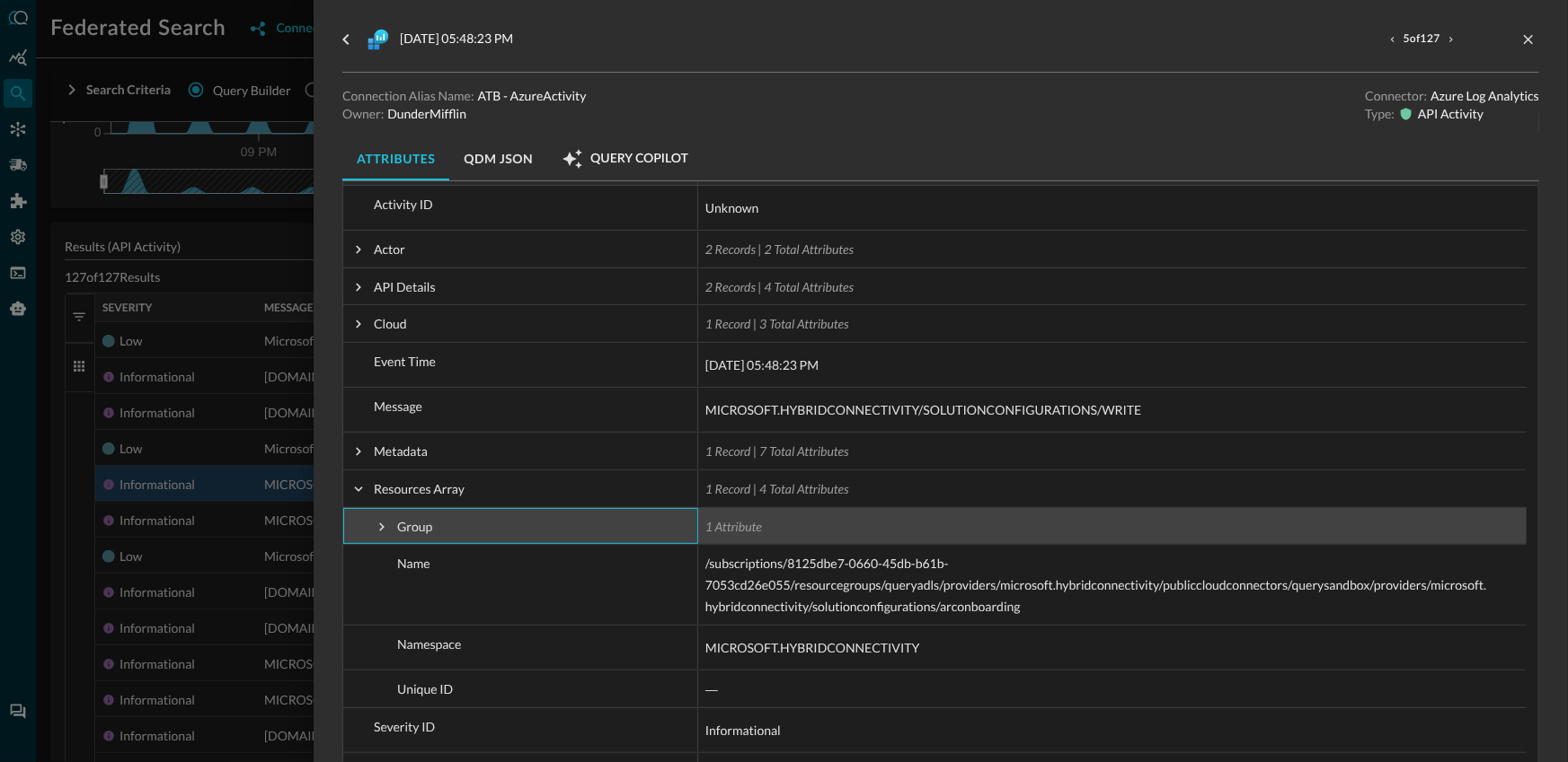
click at [379, 525] on span at bounding box center [382, 527] width 17 height 17
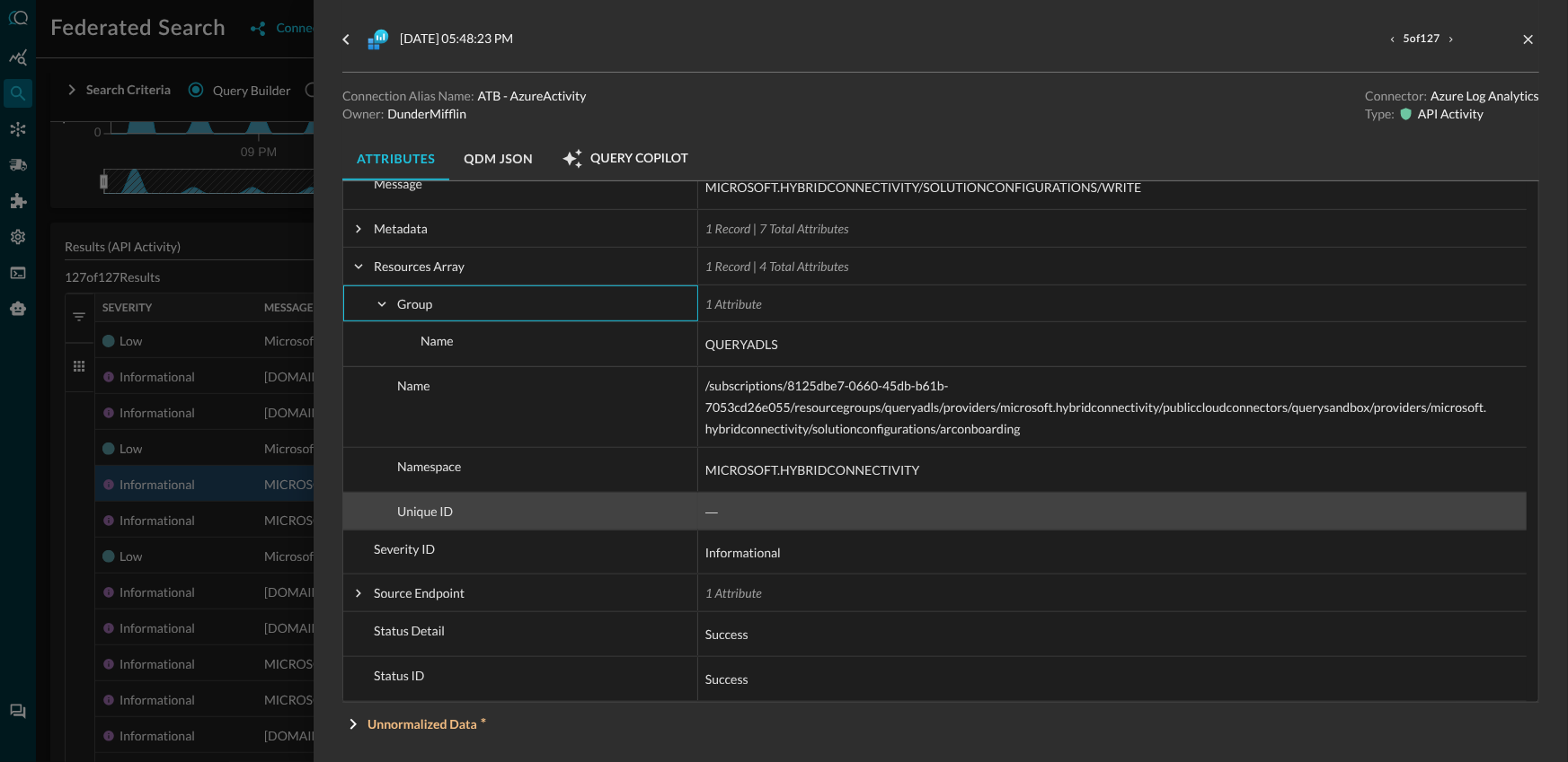
scroll to position [311, 0]
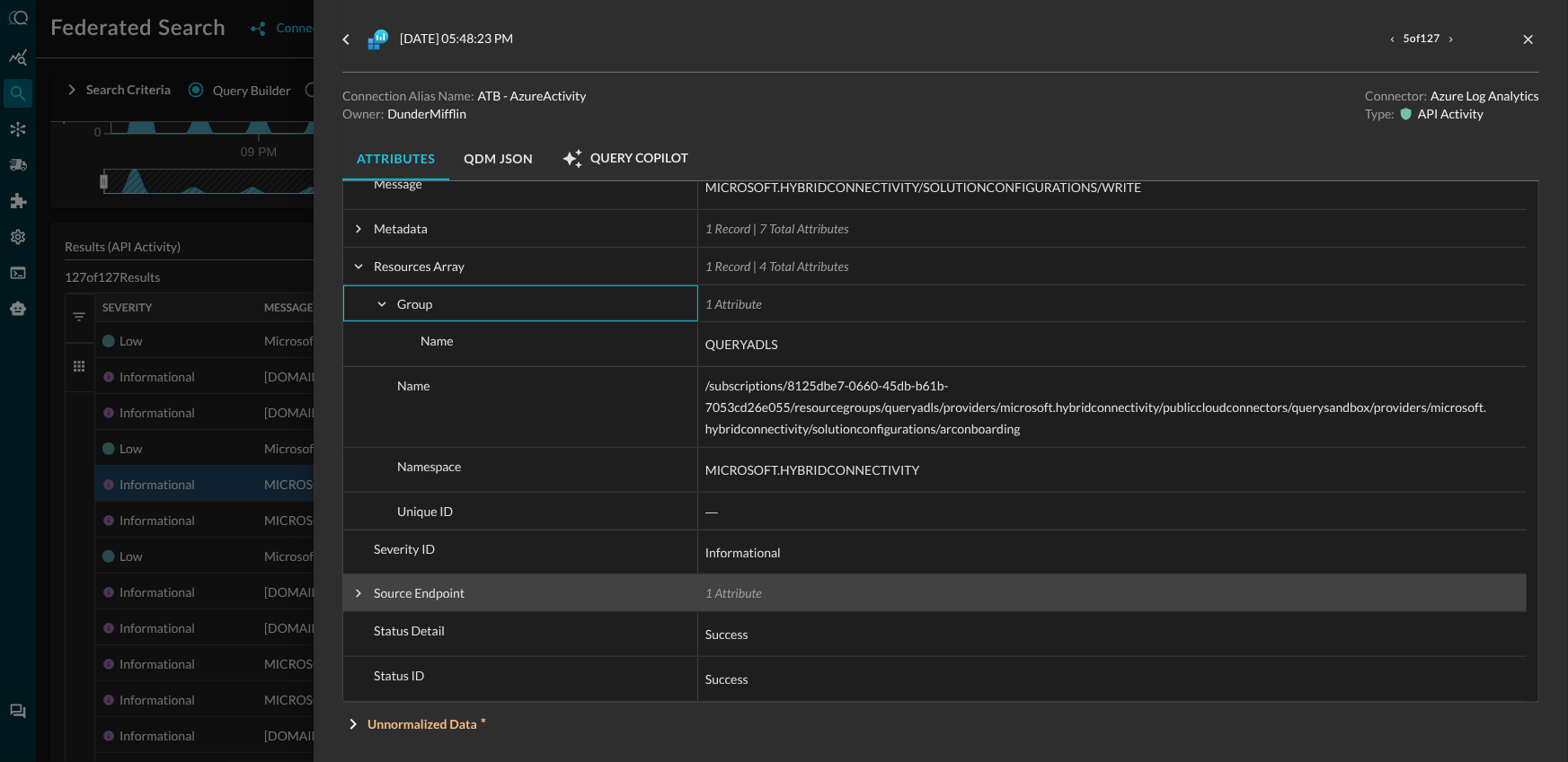
click at [356, 597] on span at bounding box center [359, 594] width 17 height 17
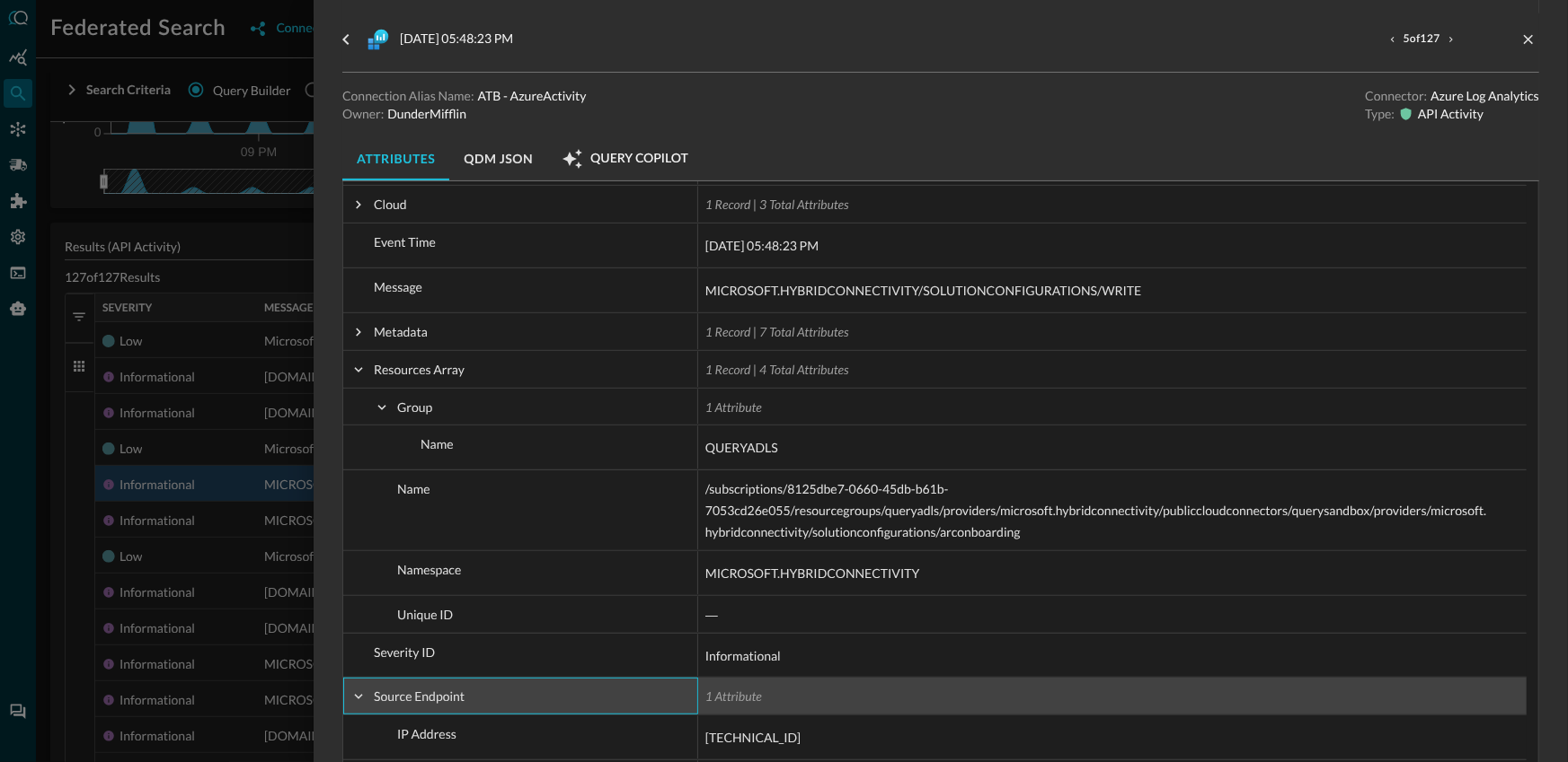
scroll to position [0, 0]
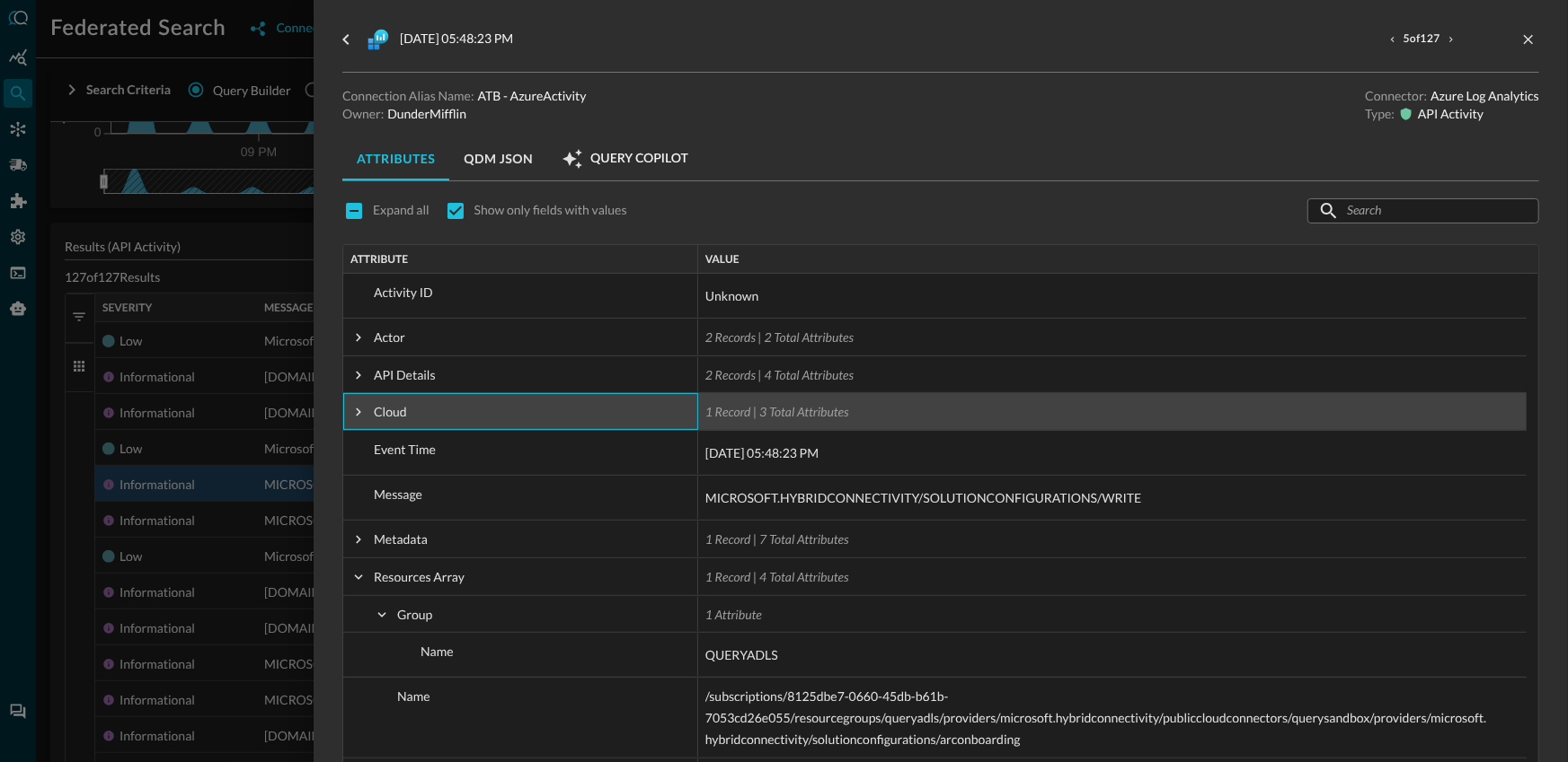
click at [361, 401] on span at bounding box center [359, 412] width 17 height 36
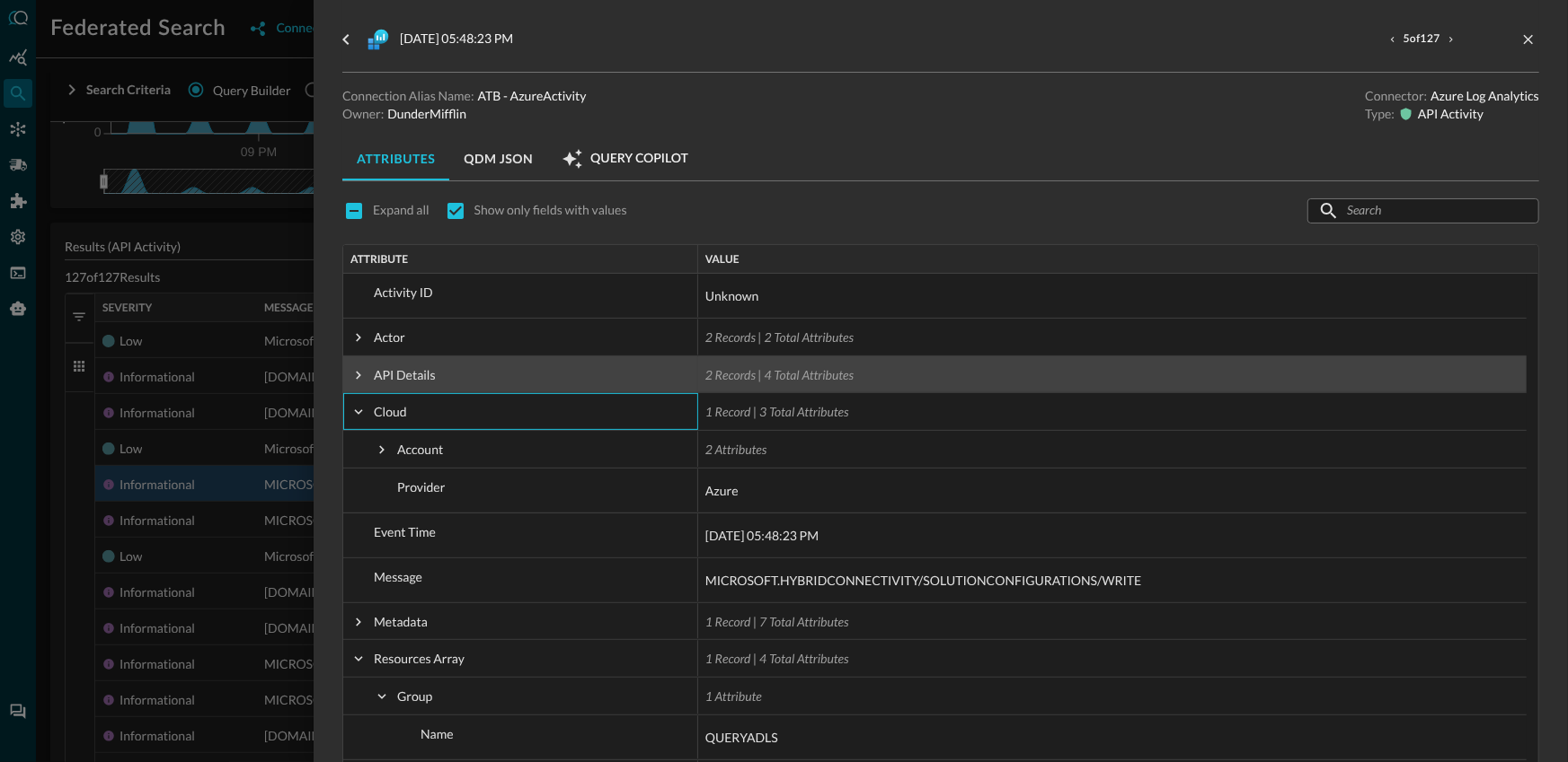
click at [359, 379] on span at bounding box center [359, 376] width 17 height 17
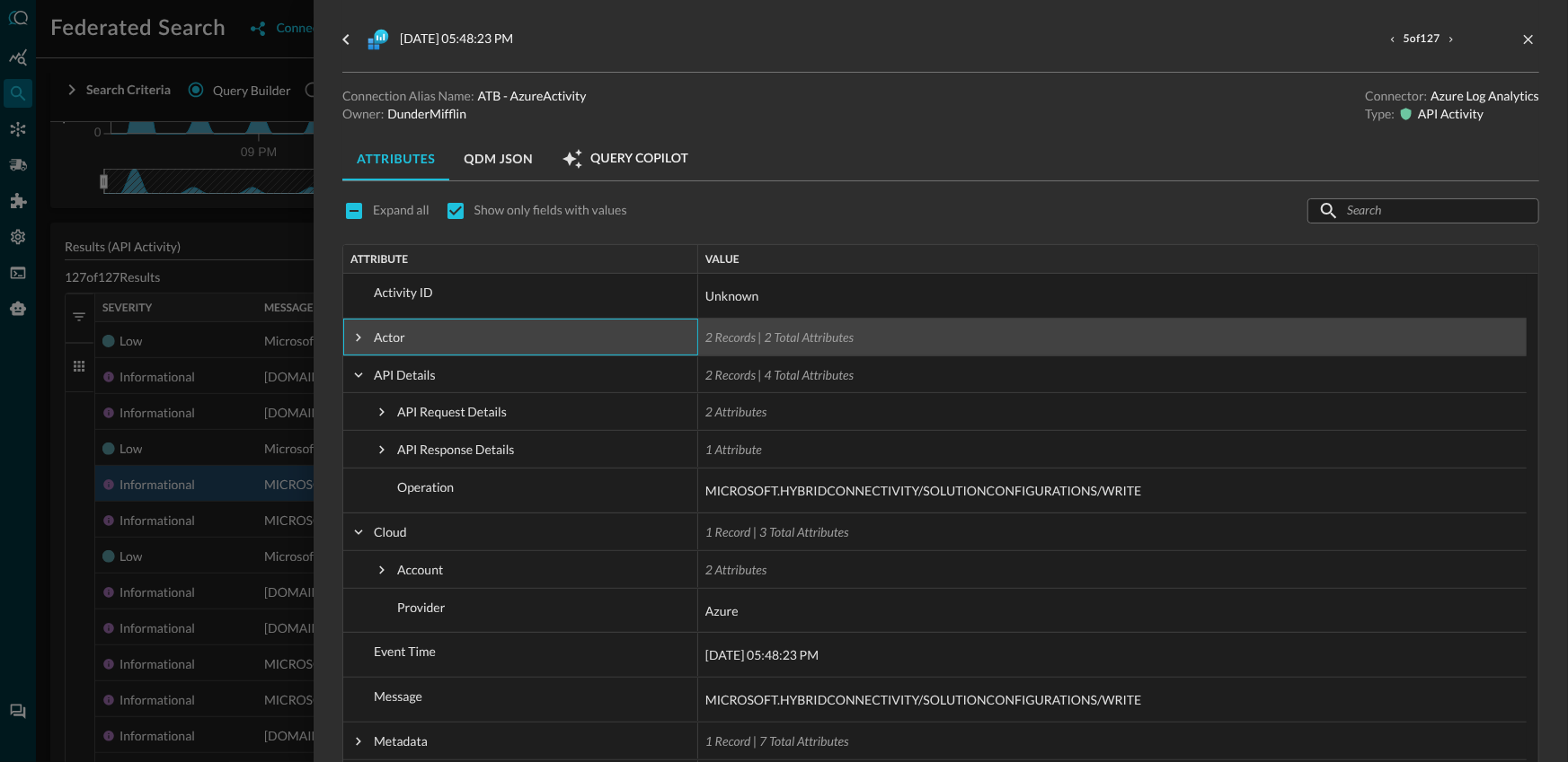
click at [353, 344] on span at bounding box center [359, 337] width 17 height 17
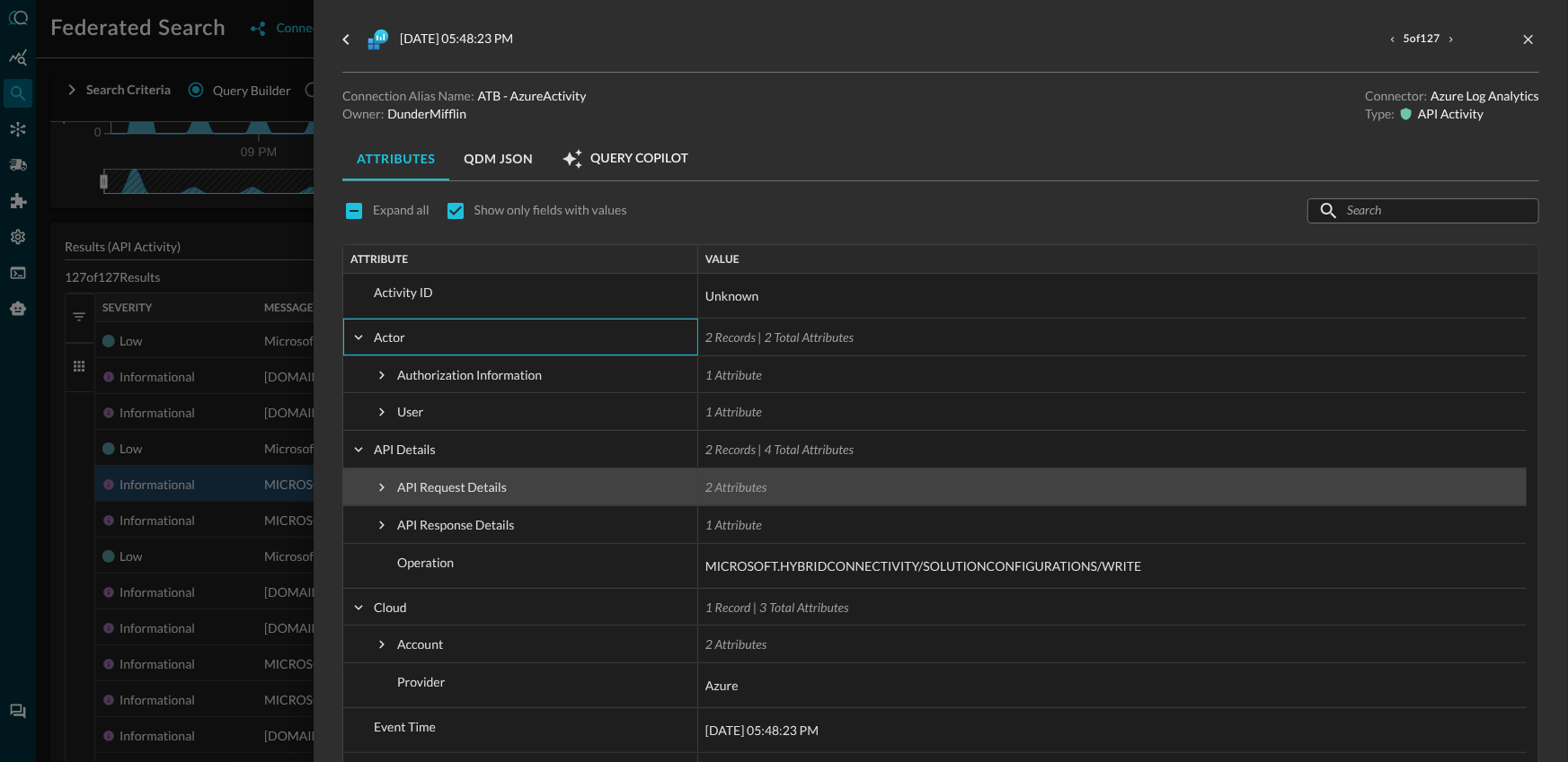
click at [379, 493] on span at bounding box center [382, 488] width 17 height 17
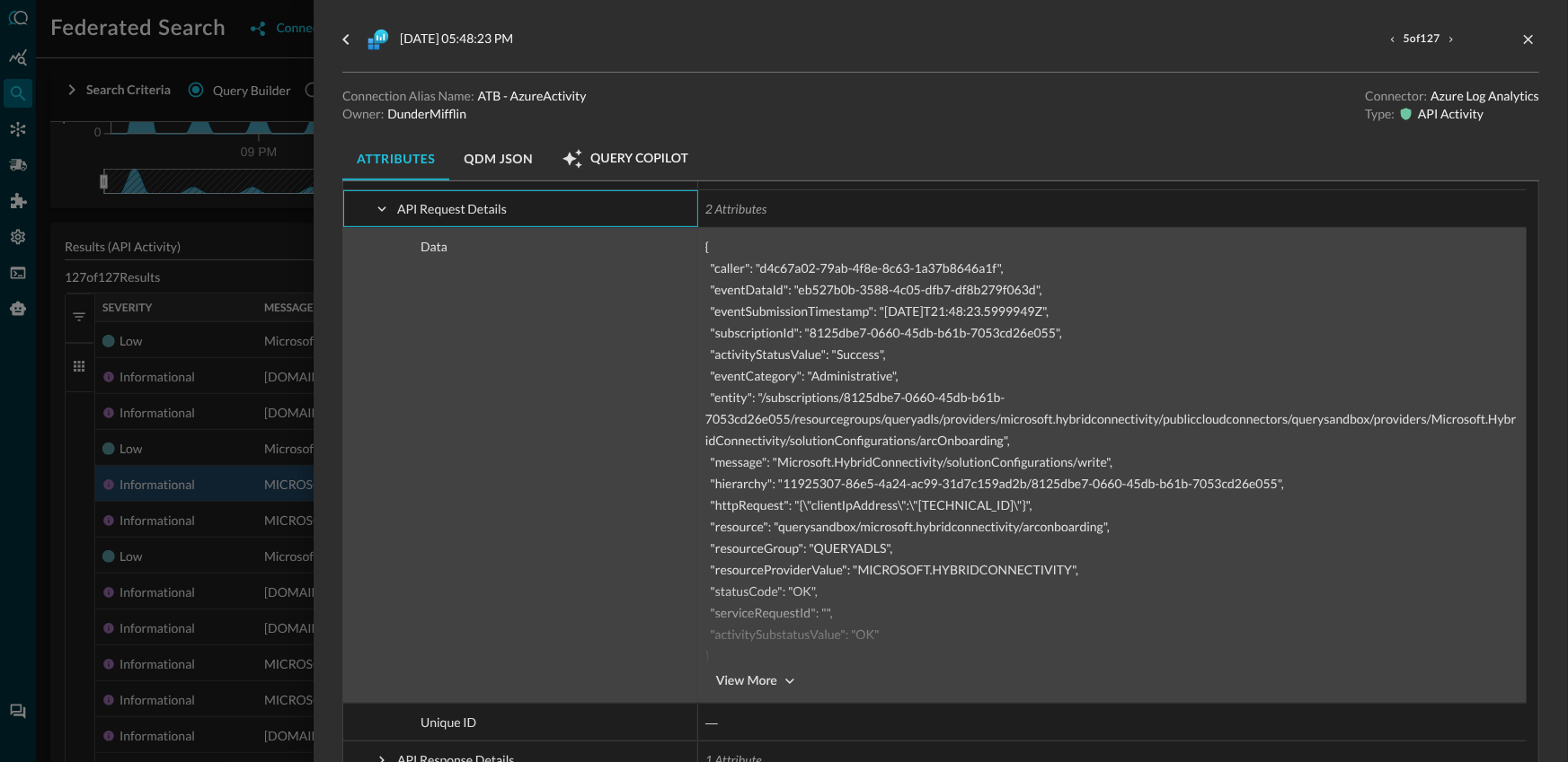
scroll to position [287, 0]
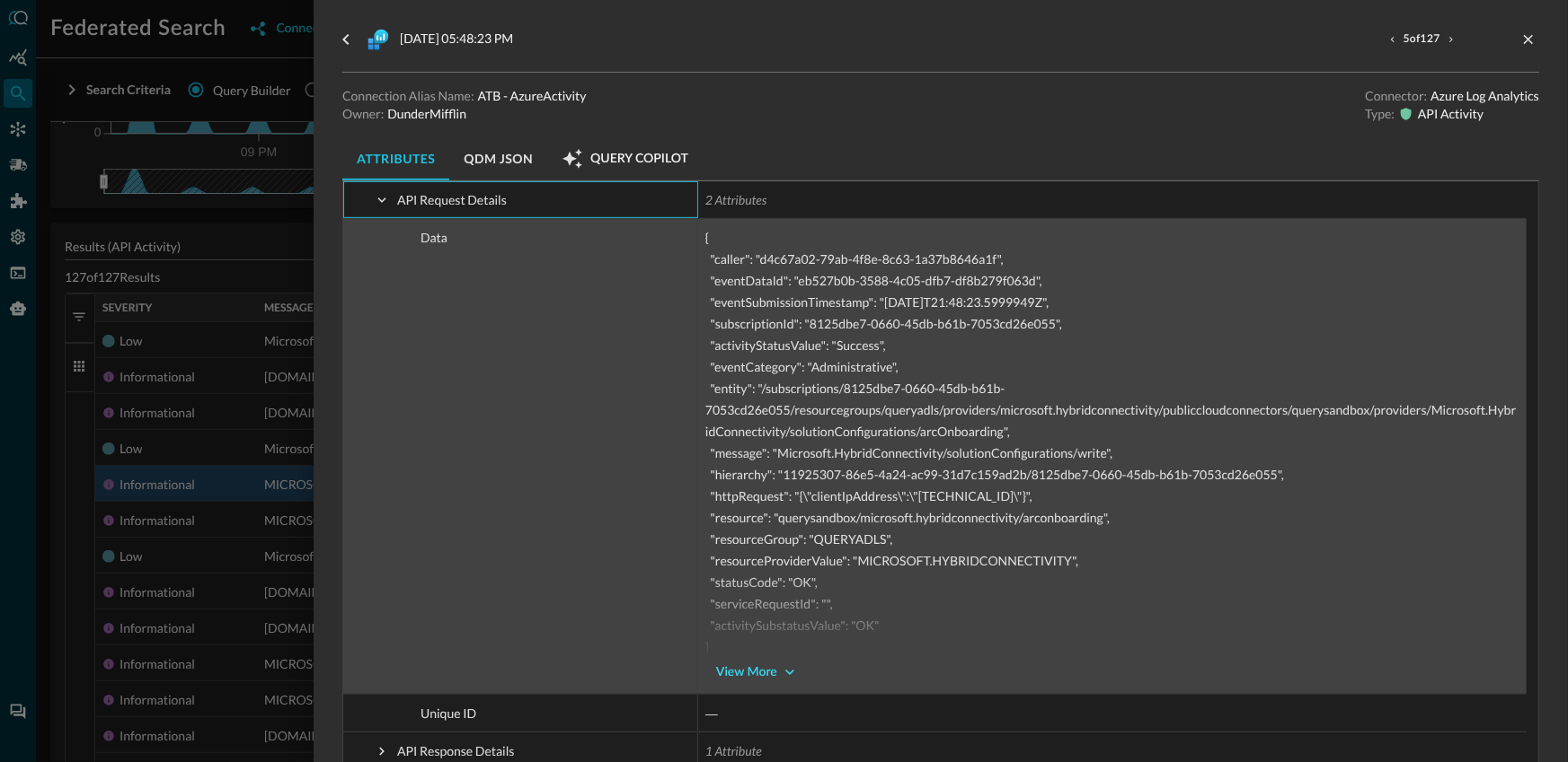
click at [758, 672] on button "View More" at bounding box center [756, 672] width 101 height 28
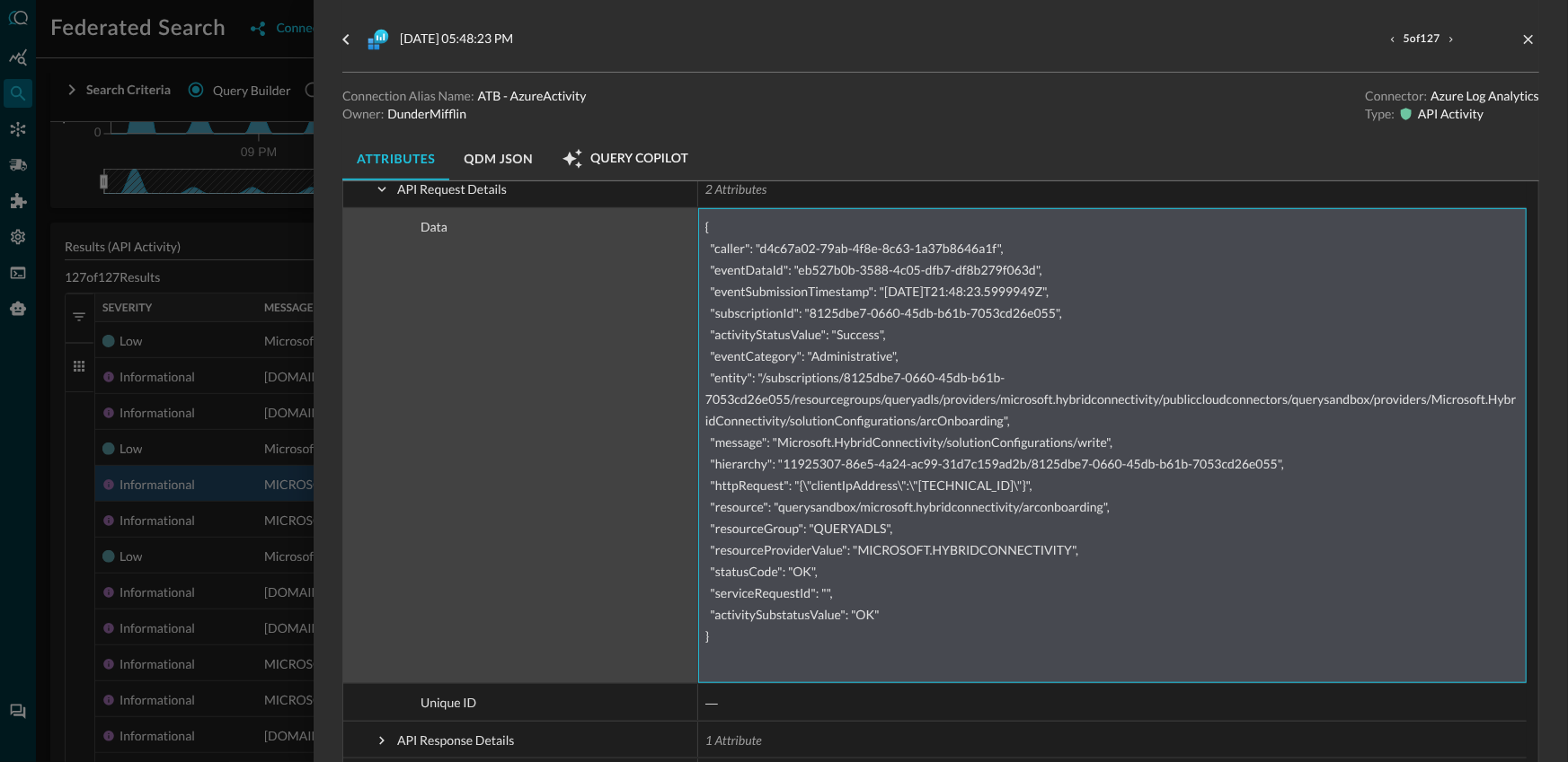
scroll to position [315, 0]
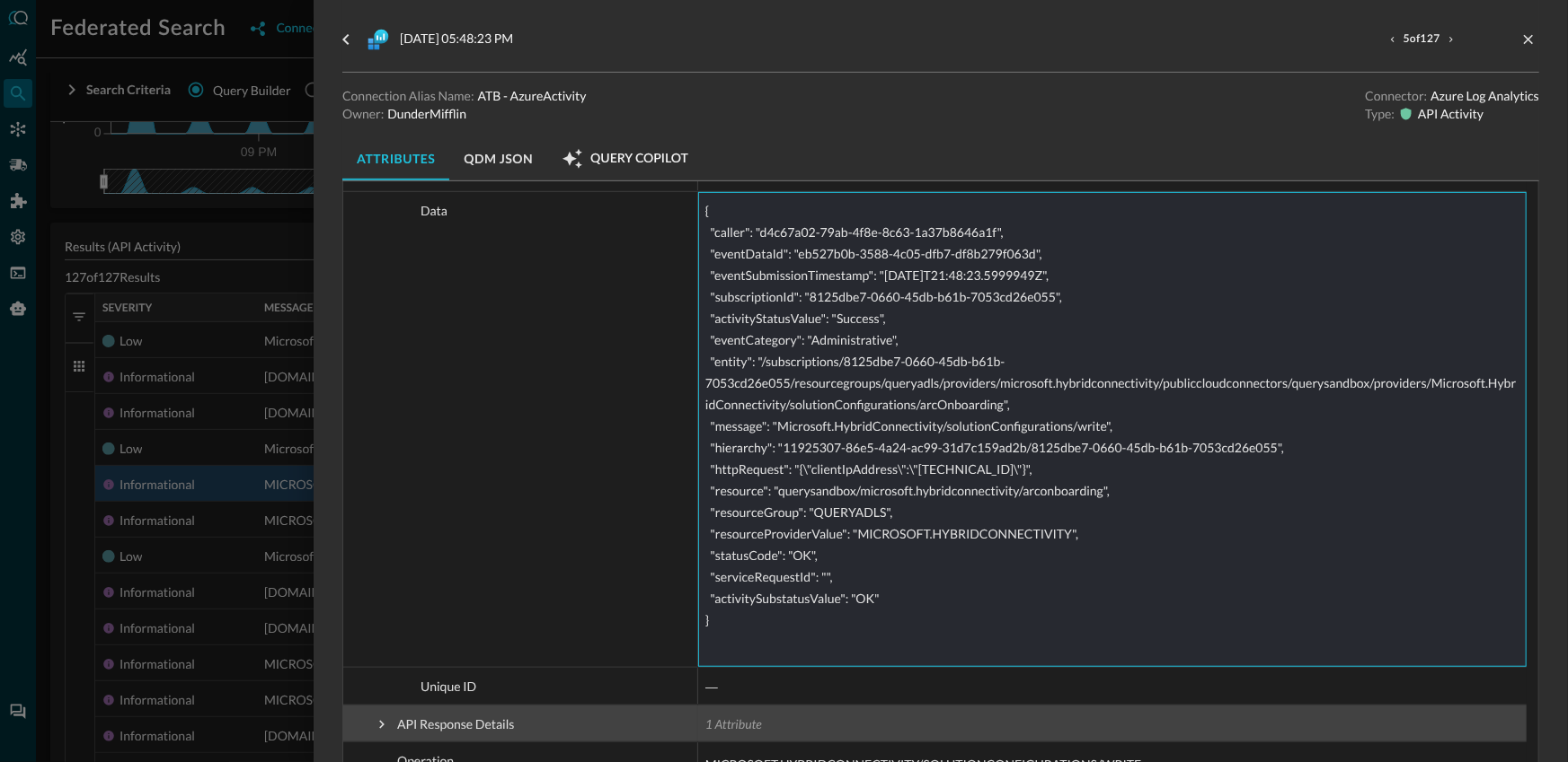
click at [382, 727] on span at bounding box center [382, 724] width 17 height 17
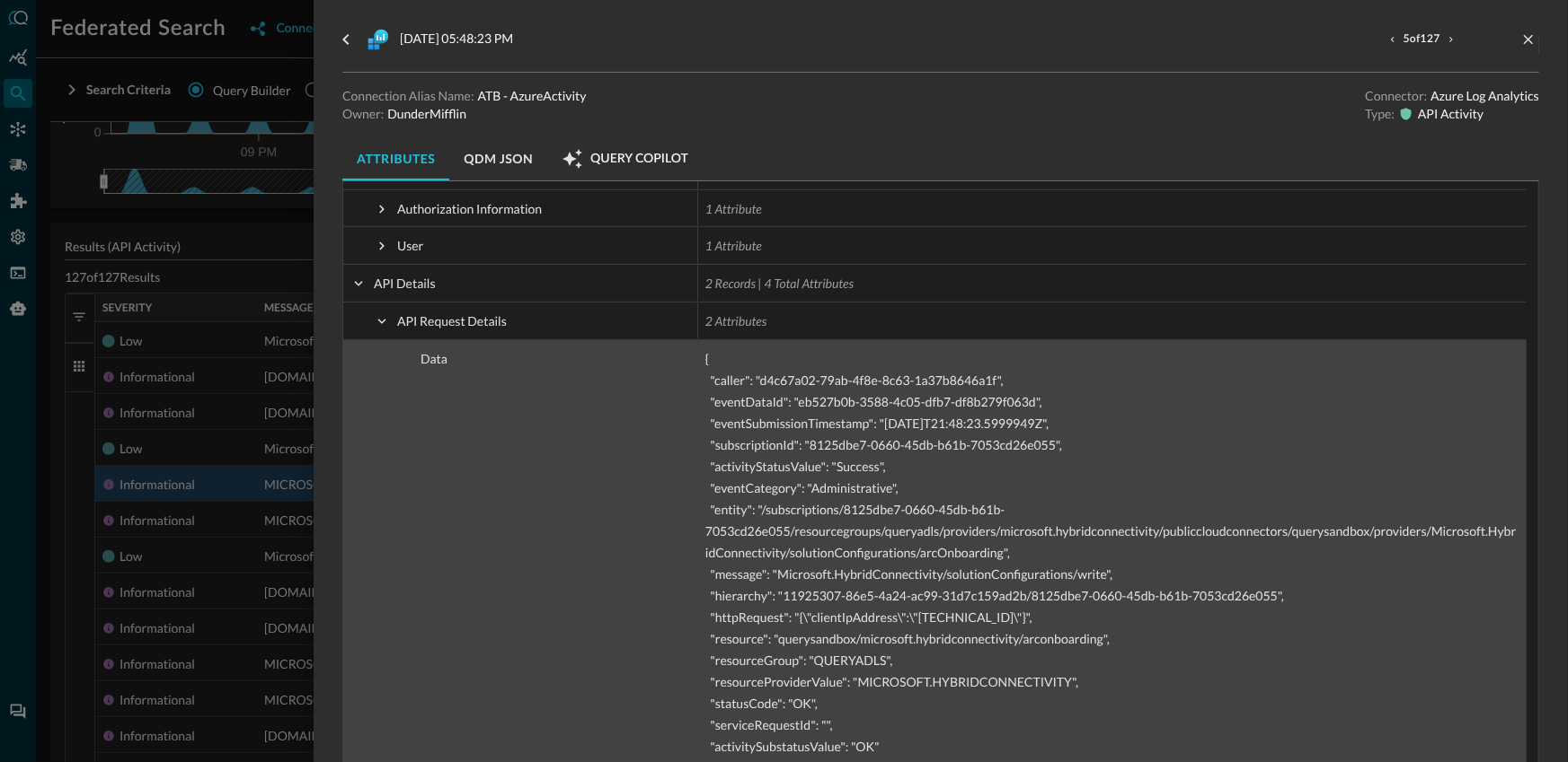
scroll to position [0, 0]
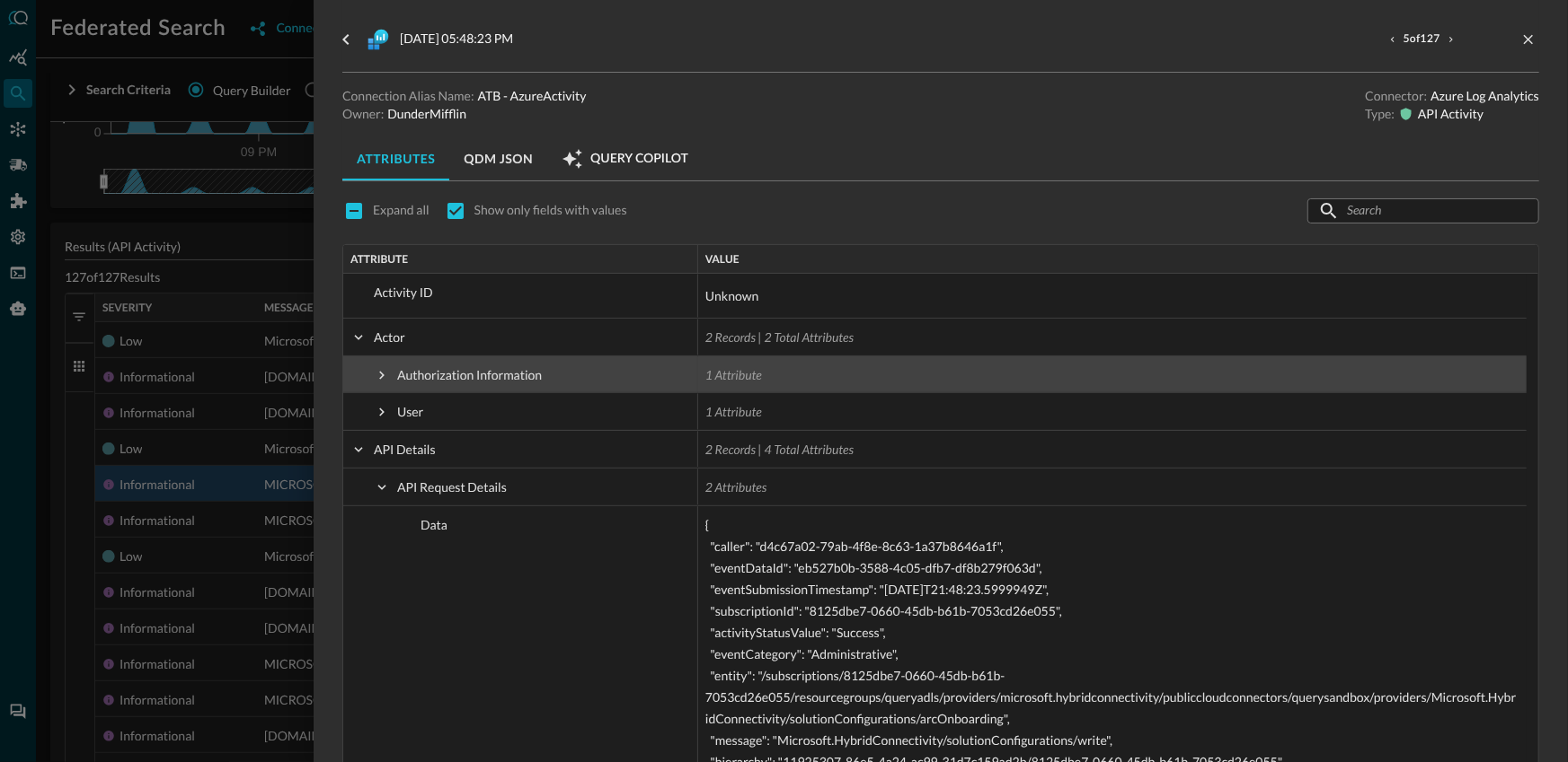
click at [380, 407] on span at bounding box center [382, 413] width 17 height 17
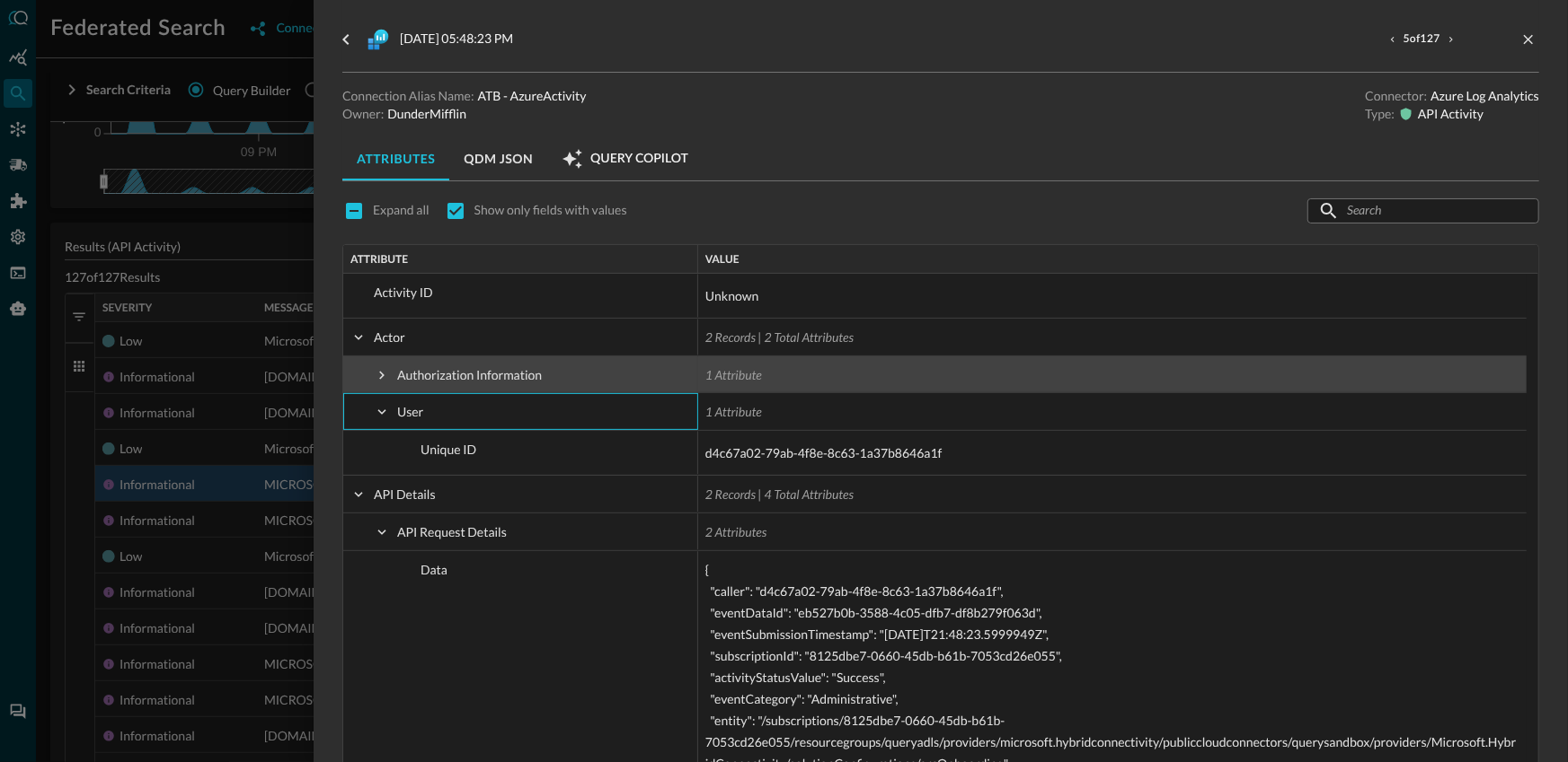
click at [383, 375] on span at bounding box center [382, 376] width 17 height 17
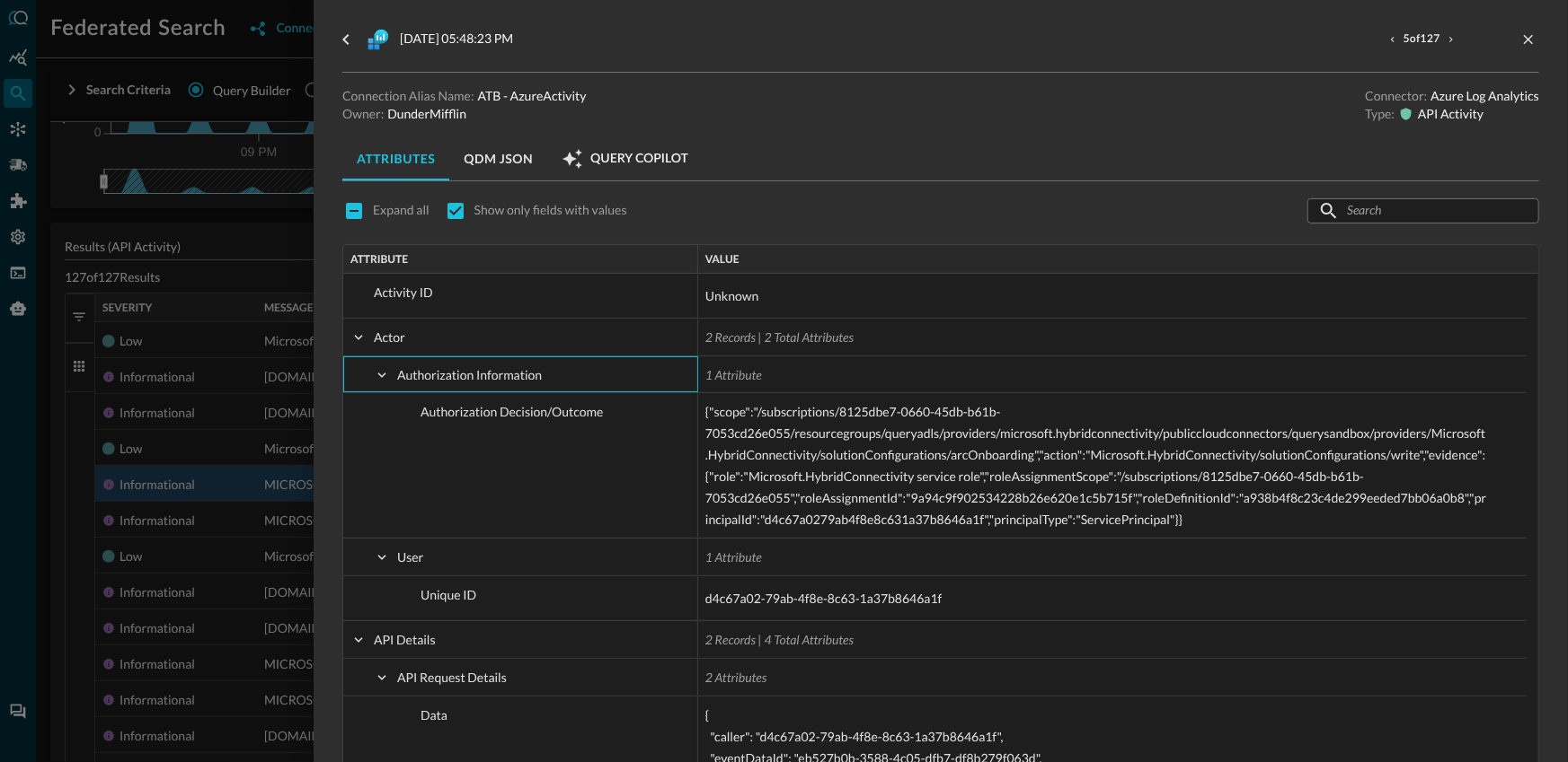
click at [451, 148] on button "QDM JSON" at bounding box center [498, 159] width 98 height 43
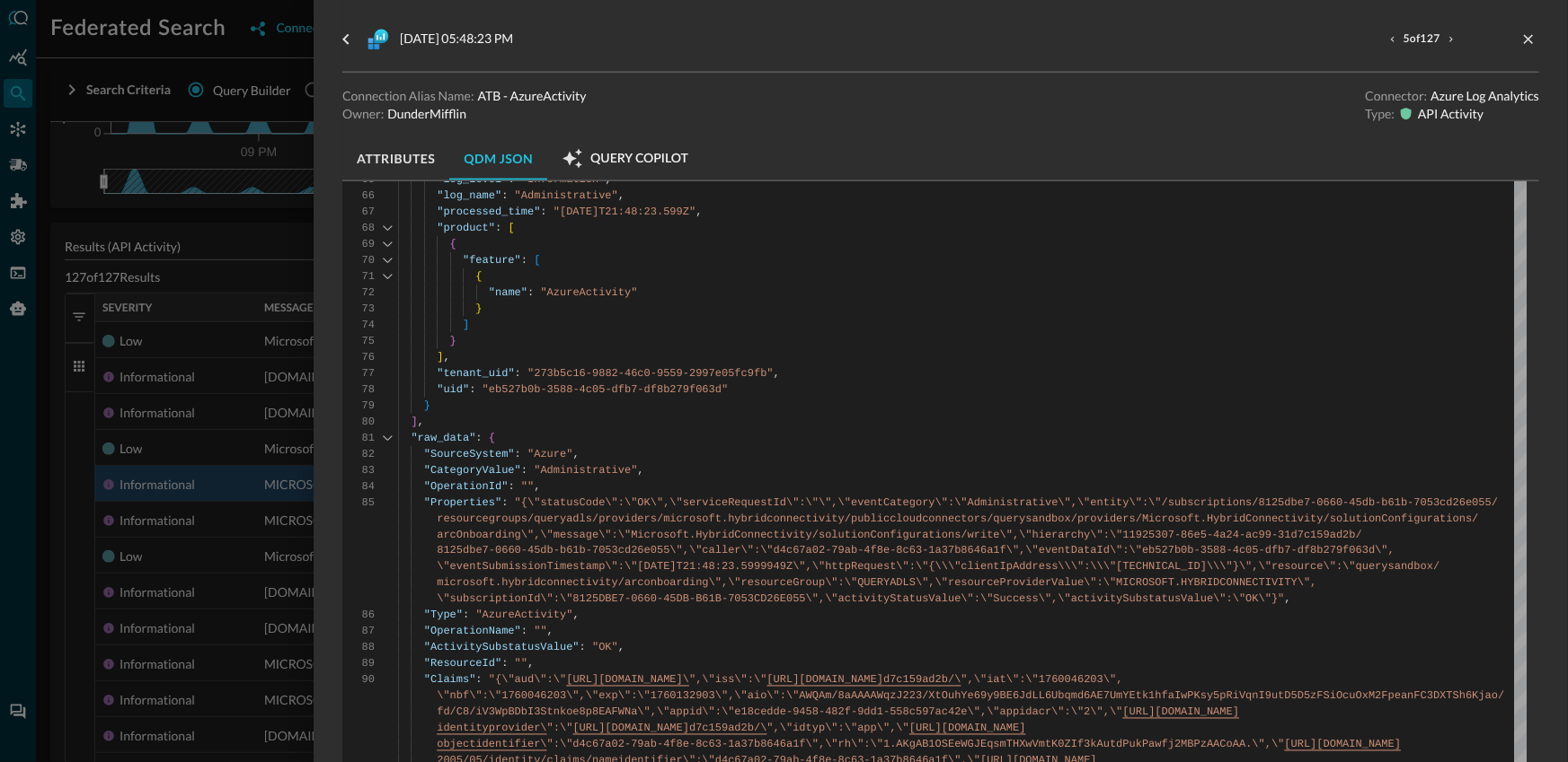
scroll to position [1062, 0]
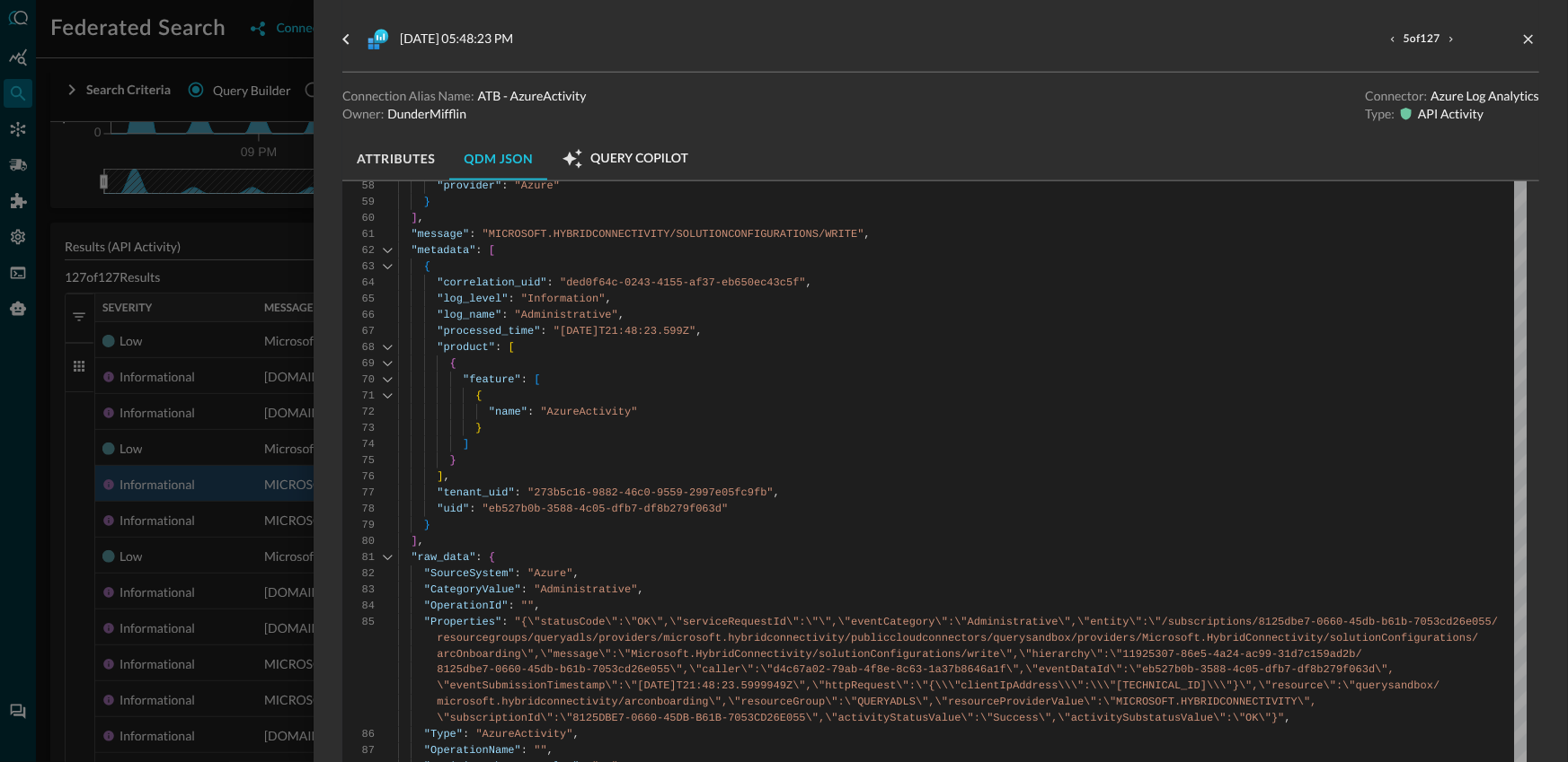
click at [293, 528] on div at bounding box center [784, 381] width 1568 height 762
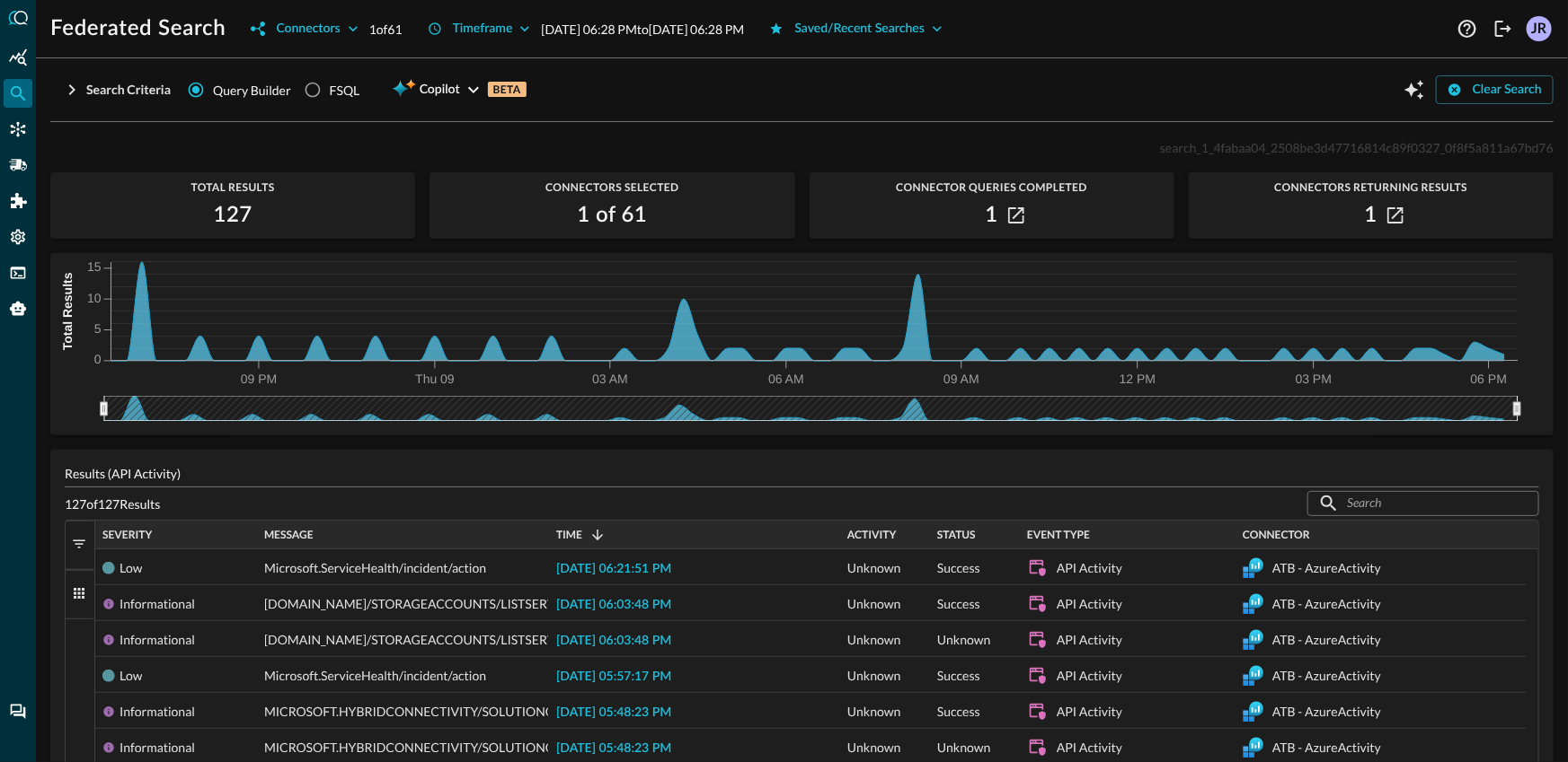
click at [27, 182] on div at bounding box center [17, 381] width 36 height 762
click at [27, 171] on div "Pipelines" at bounding box center [17, 165] width 28 height 28
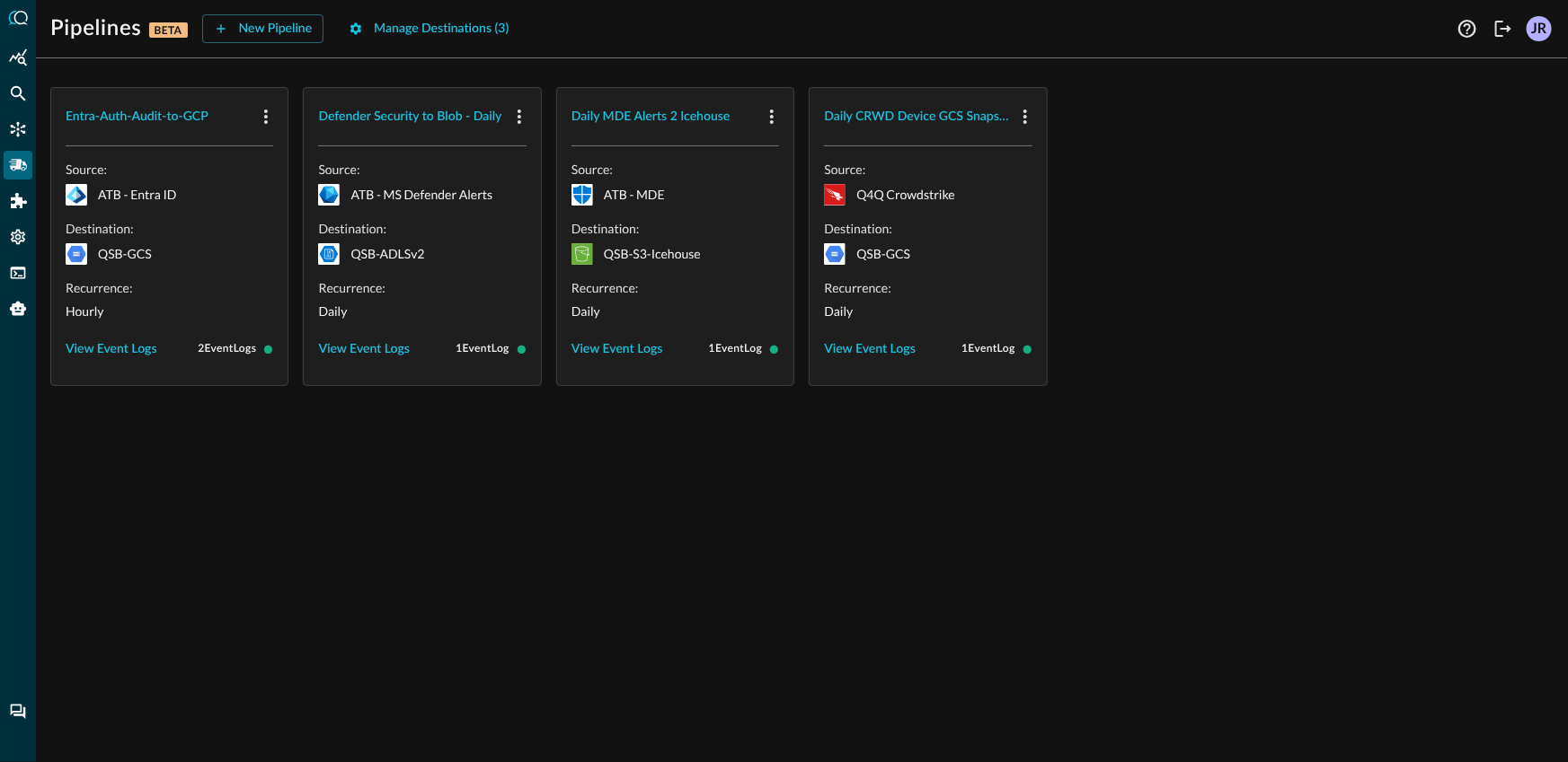
click at [1105, 260] on div "Entra-Auth-Audit-to-GCP Source: ATB - Entra ID Destination: QSB-GCS Recurrence:…" at bounding box center [802, 237] width 1503 height 299
click at [1247, 313] on div "Entra-Auth-Audit-to-GCP Source: ATB - Entra ID Destination: QSB-GCS Recurrence:…" at bounding box center [802, 237] width 1503 height 299
click at [22, 97] on icon "Federated Search" at bounding box center [18, 94] width 16 height 16
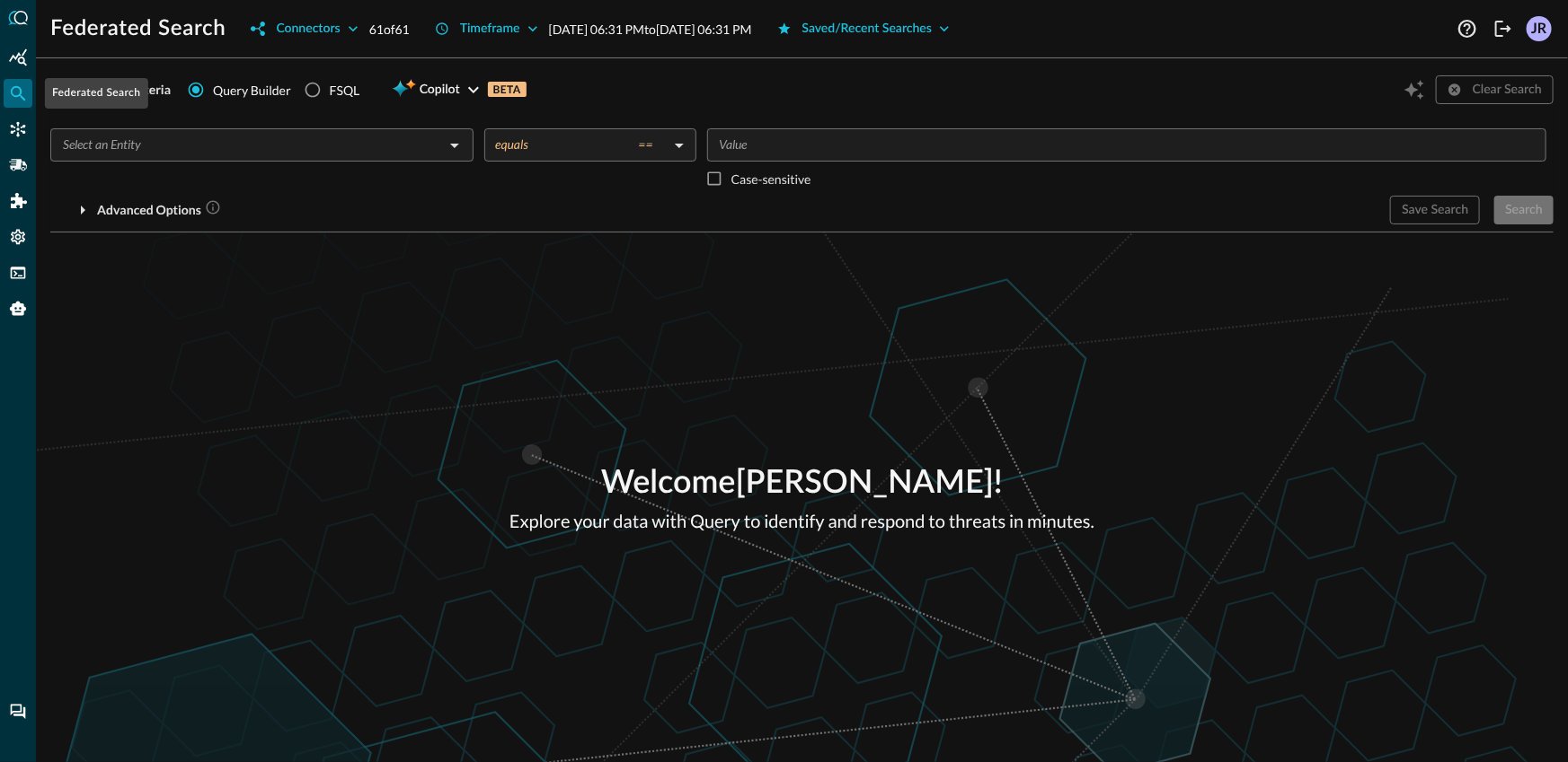
click at [489, 304] on div "Welcome [PERSON_NAME] ! Explore your data with Query to identify and respond to…" at bounding box center [802, 498] width 1532 height 530
click at [17, 131] on icon "Connectors" at bounding box center [18, 129] width 18 height 18
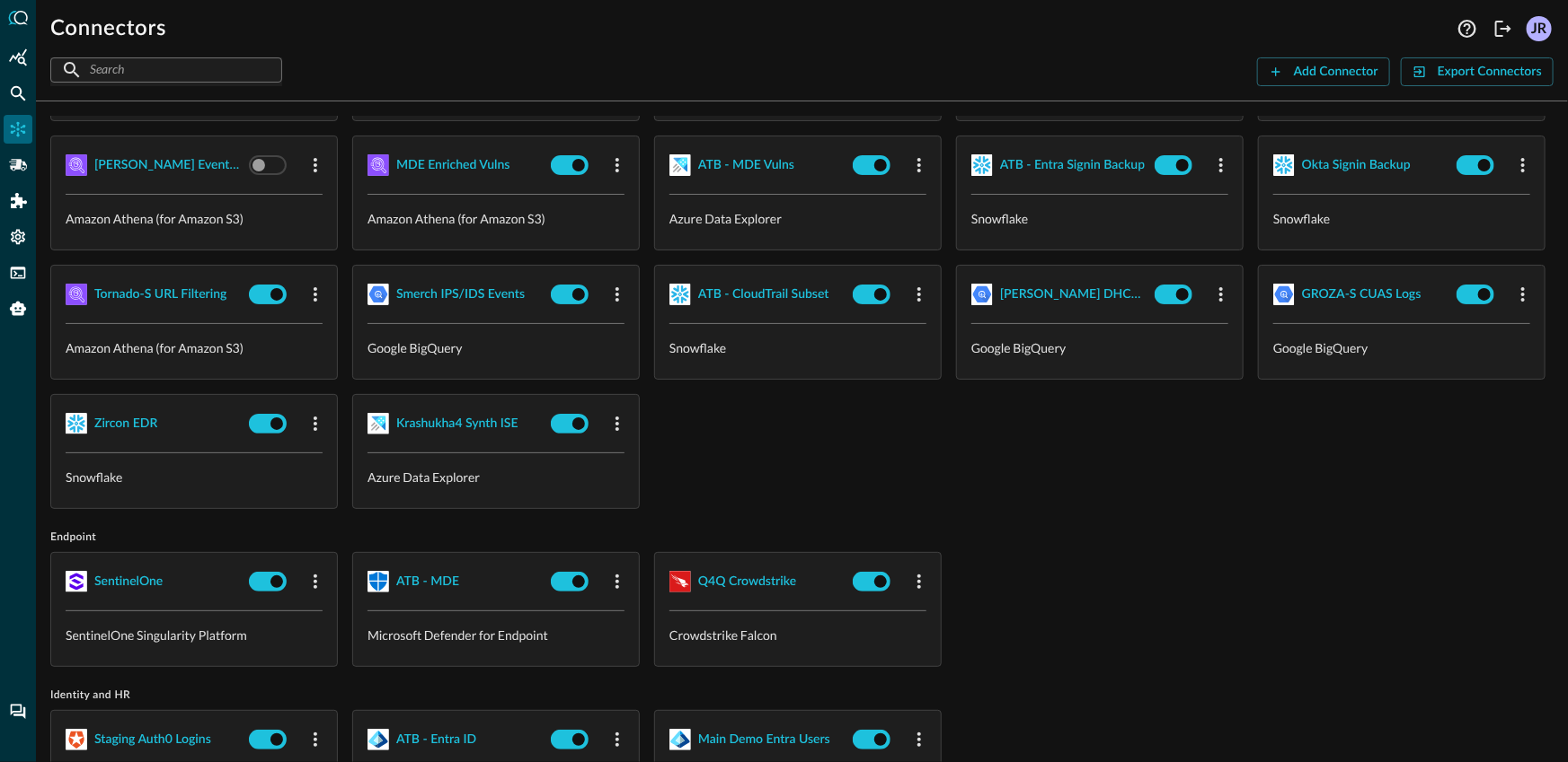
scroll to position [64, 0]
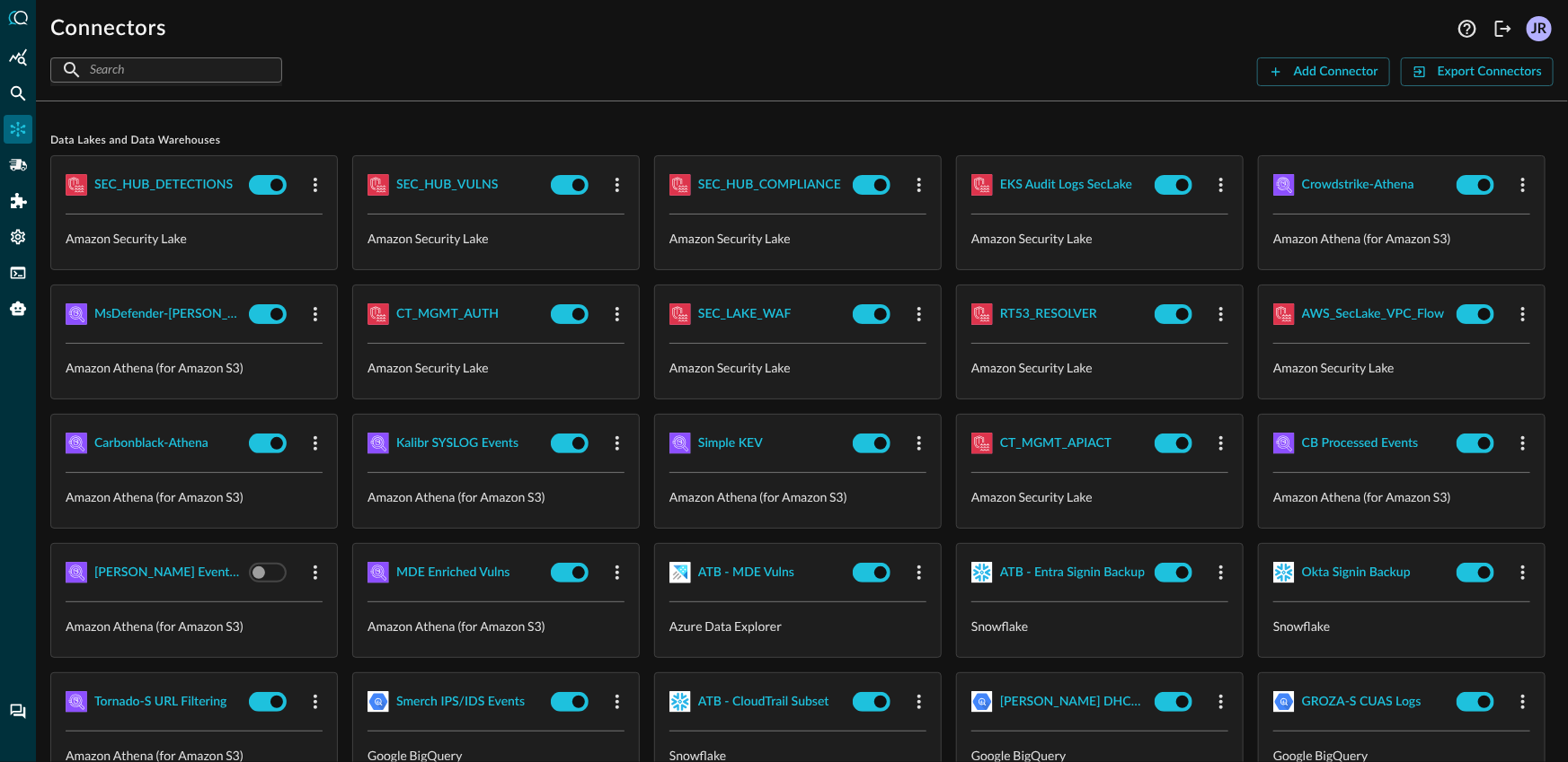
click at [1329, 383] on div "SEC_HUB_DETECTIONS Amazon Security Lake SEC_HUB_VULNS Amazon Security Lake SEC_…" at bounding box center [802, 536] width 1503 height 761
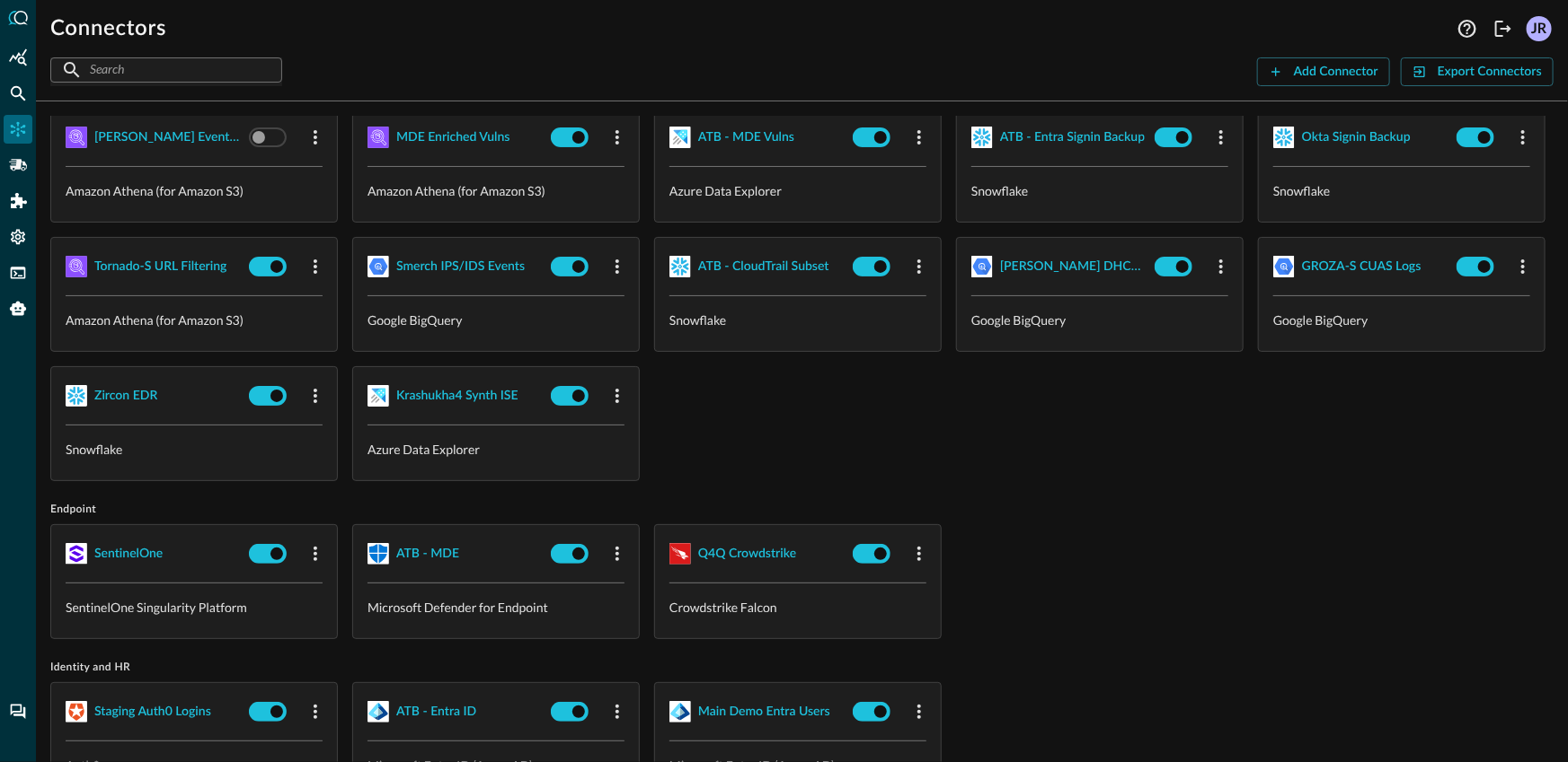
scroll to position [474, 0]
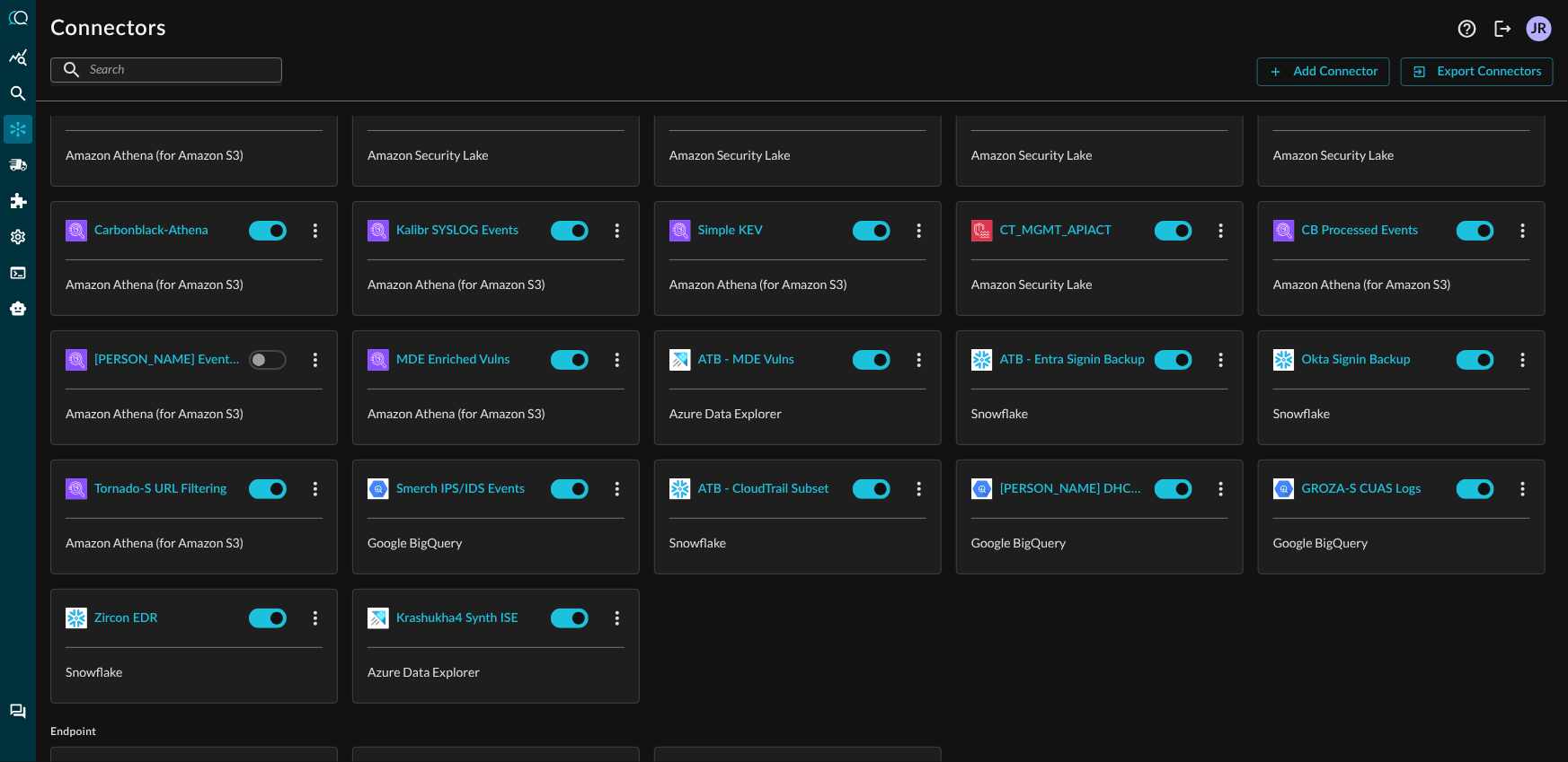
click at [1281, 372] on div "SEC_HUB_DETECTIONS Amazon Security Lake SEC_HUB_VULNS Amazon Security Lake SEC_…" at bounding box center [802, 323] width 1503 height 761
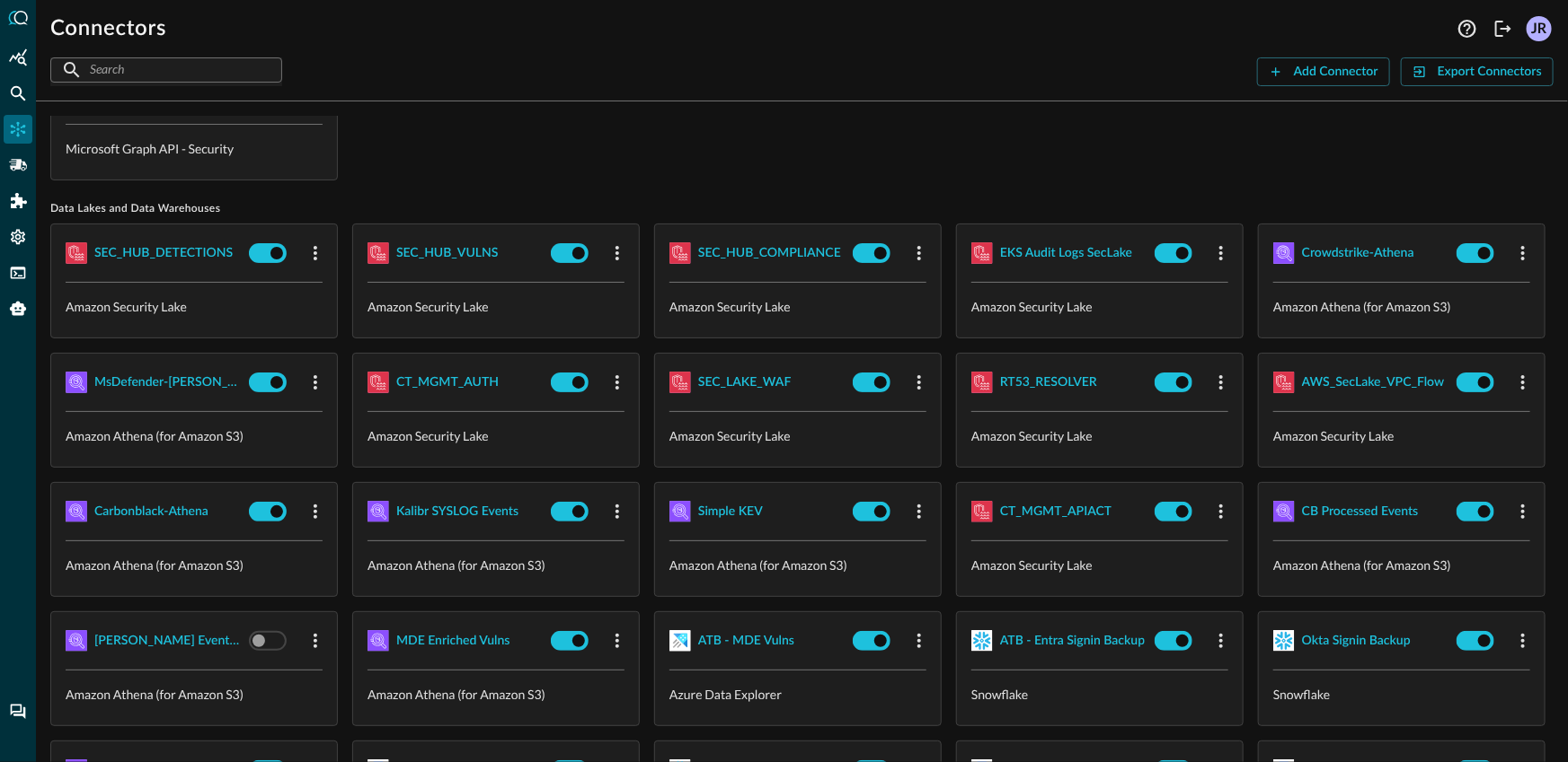
scroll to position [50, 0]
